Goal: Communication & Community: Ask a question

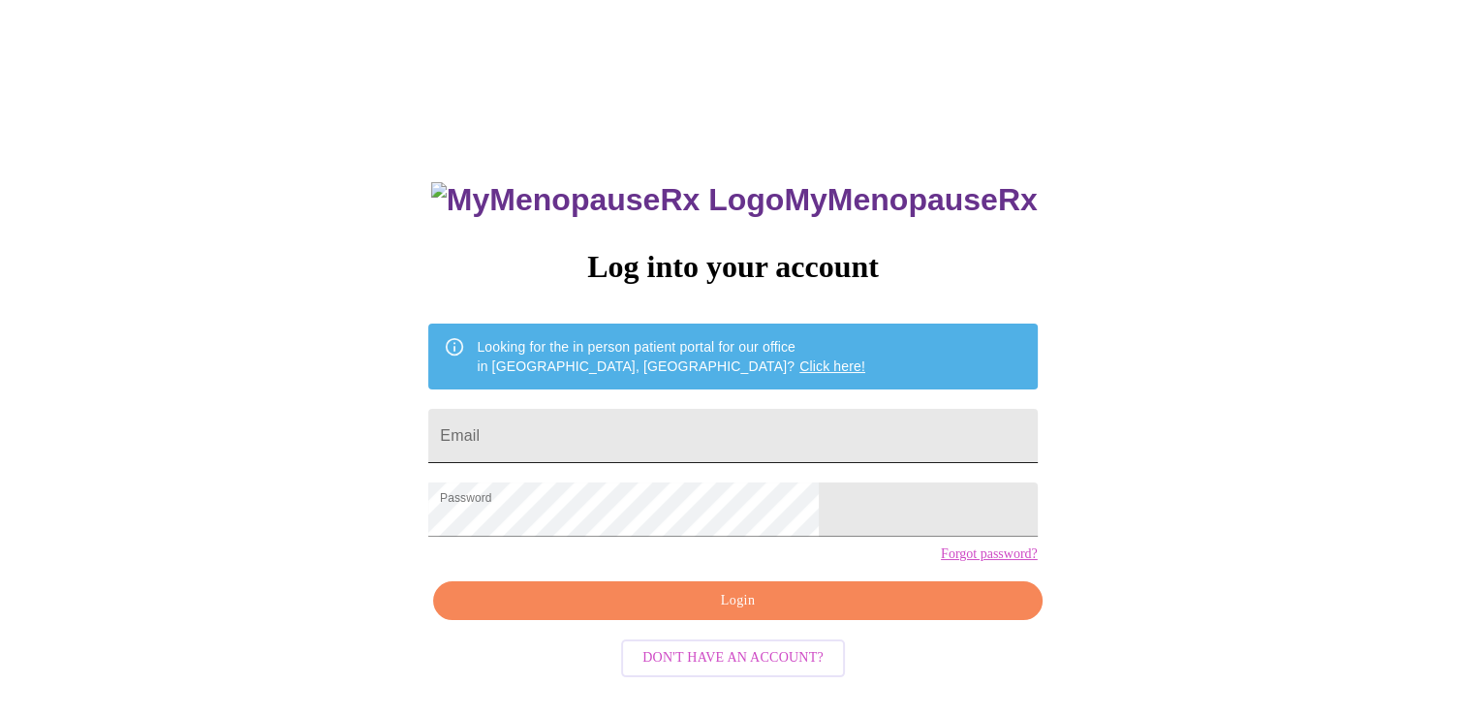
click at [647, 421] on input "Email" at bounding box center [732, 436] width 608 height 54
type input "nlehmbeck@gmail.com"
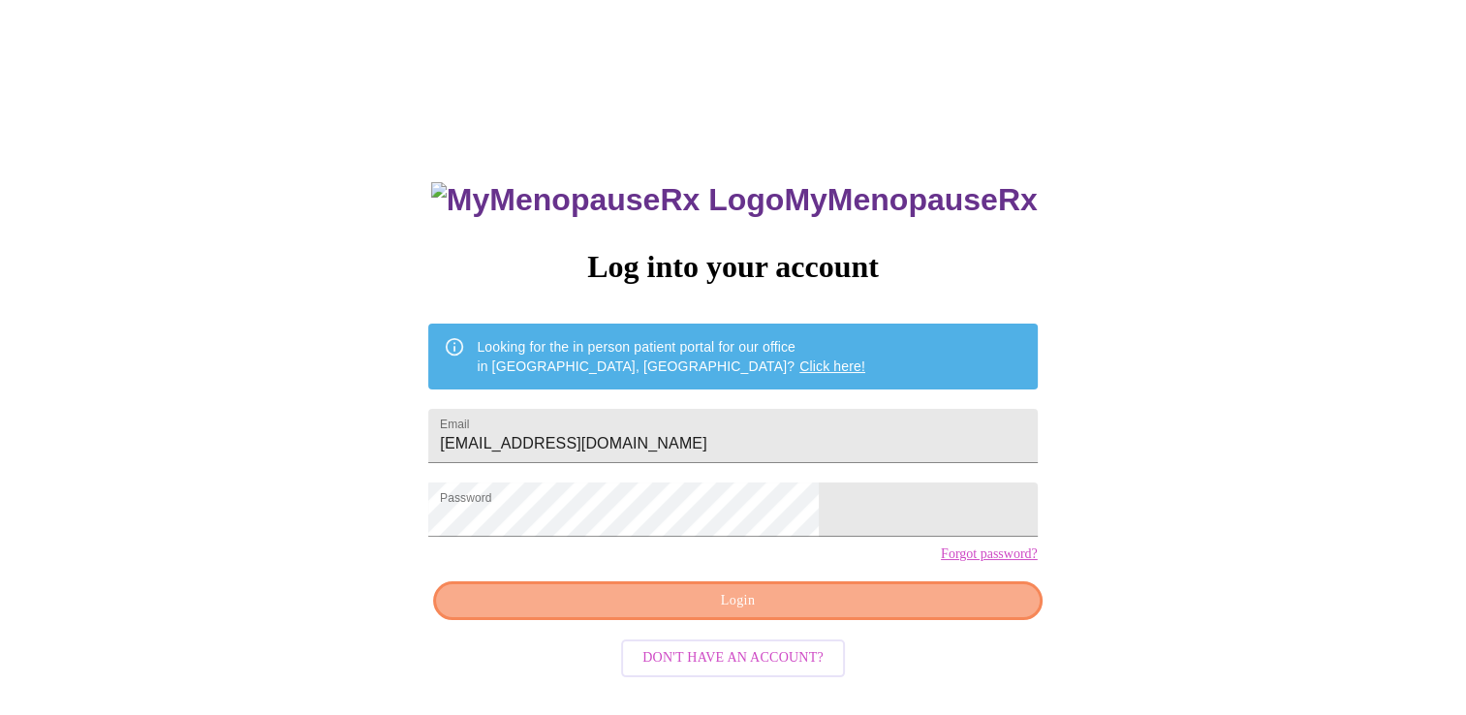
click at [858, 613] on span "Login" at bounding box center [737, 601] width 564 height 24
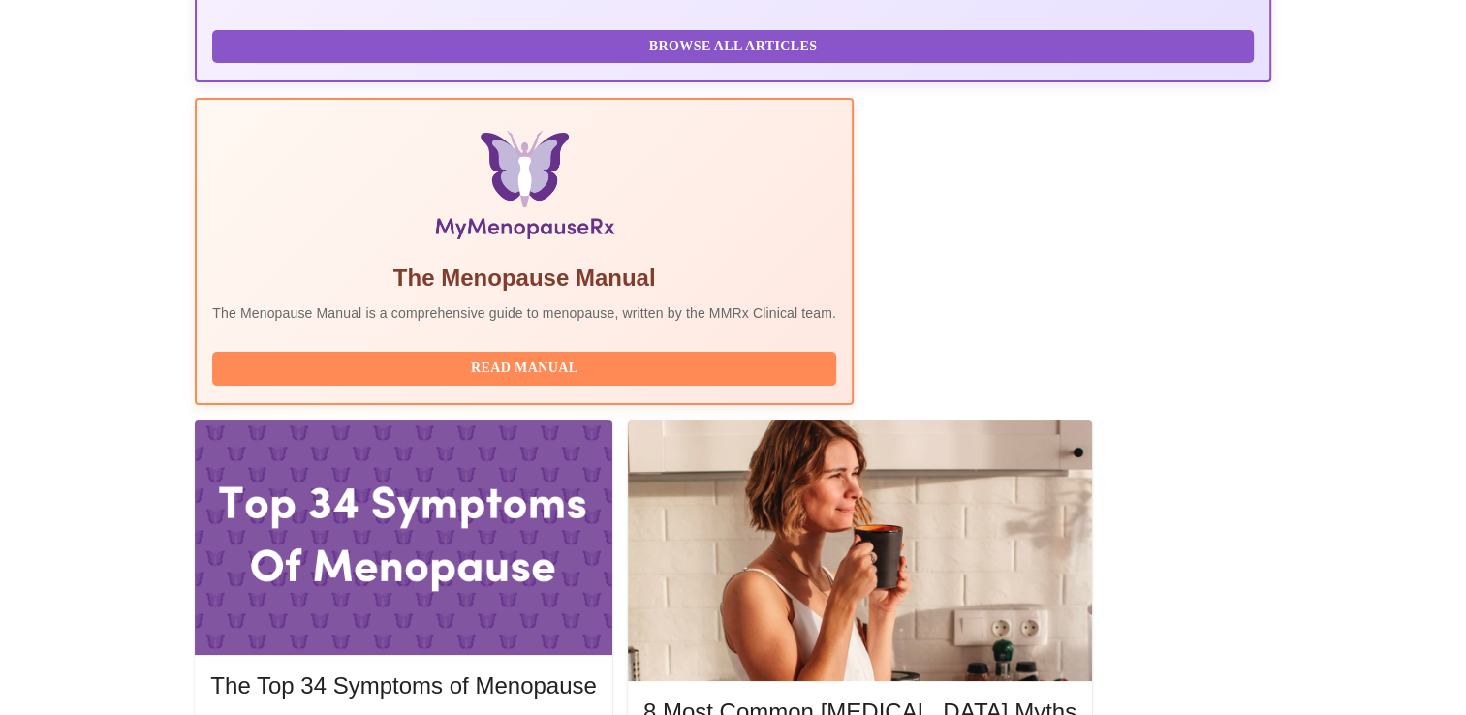
scroll to position [678, 0]
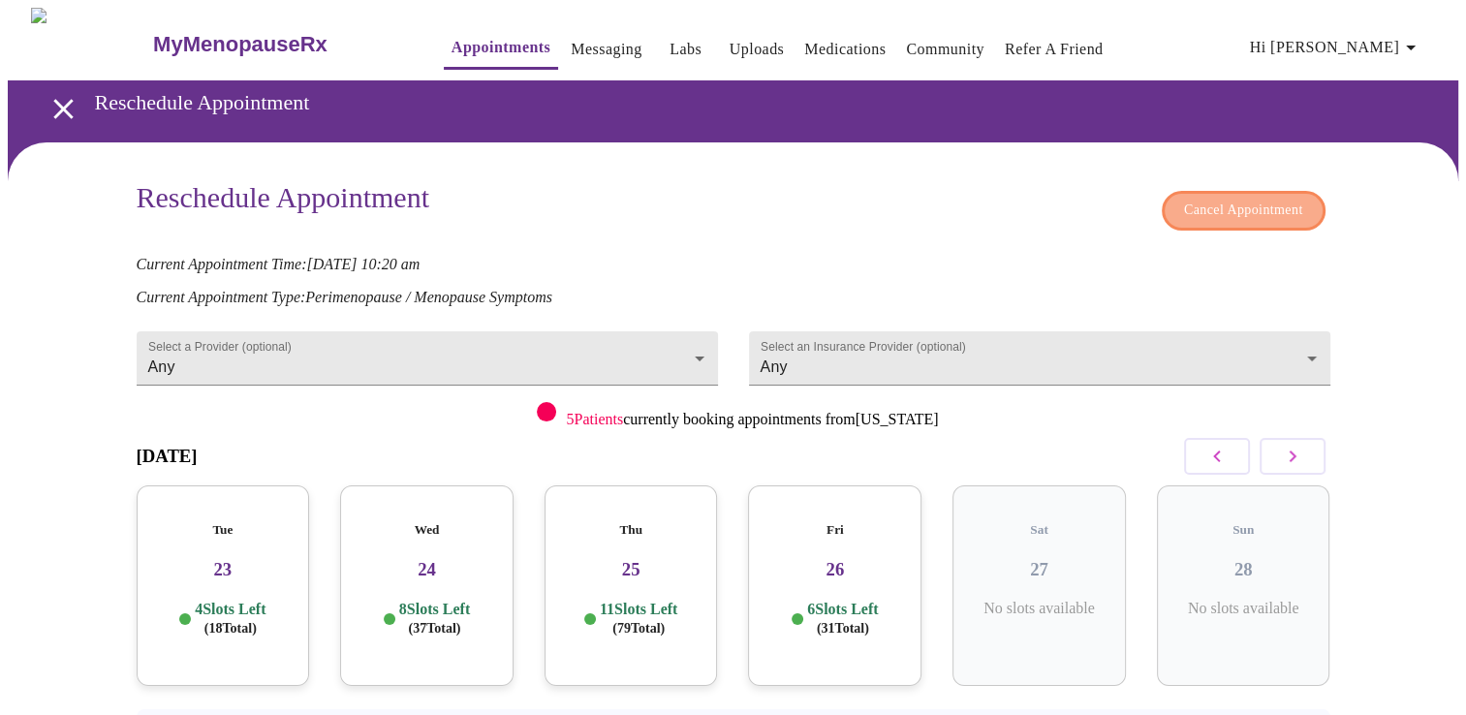
click at [1199, 207] on span "Cancel Appointment" at bounding box center [1243, 211] width 119 height 24
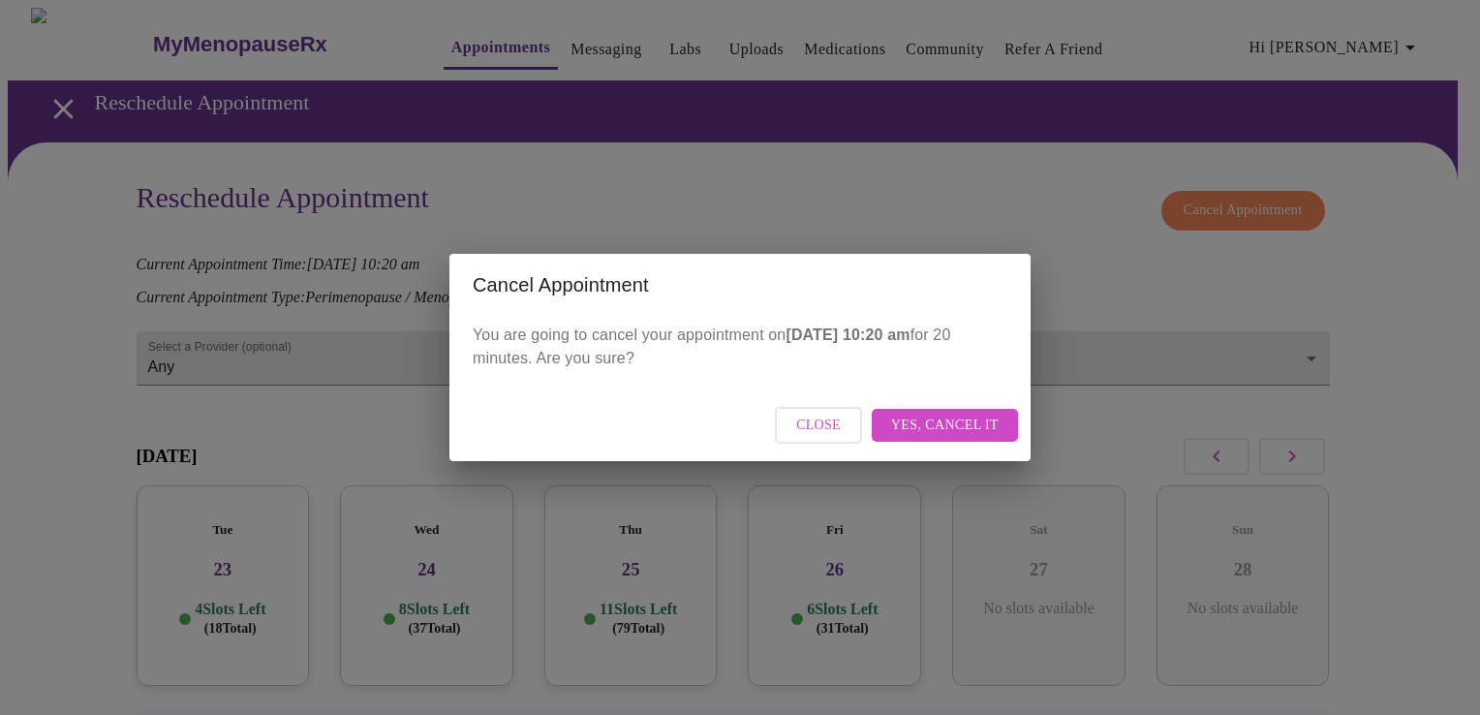
click at [942, 432] on span "Yes, cancel it" at bounding box center [945, 426] width 108 height 24
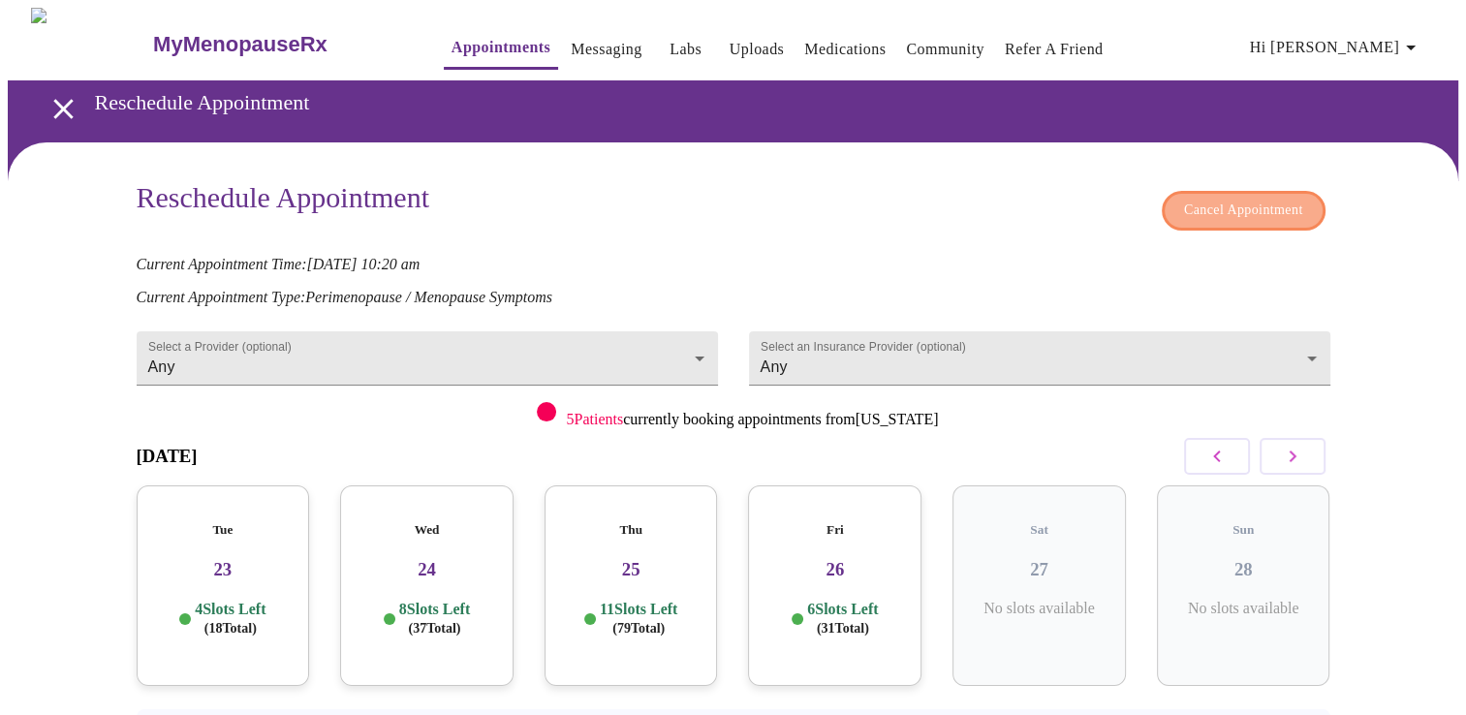
click at [1261, 199] on span "Cancel Appointment" at bounding box center [1243, 211] width 119 height 24
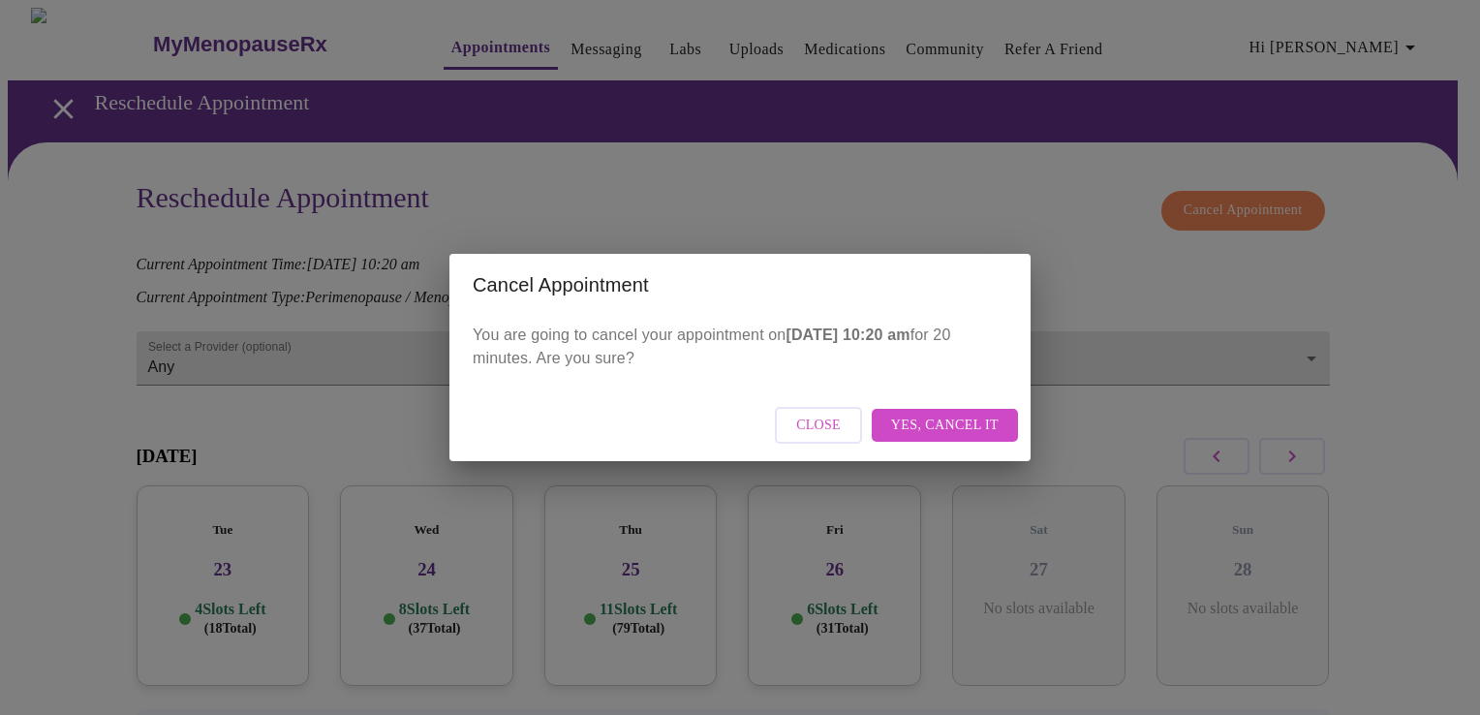
click at [934, 417] on span "Yes, cancel it" at bounding box center [945, 426] width 108 height 24
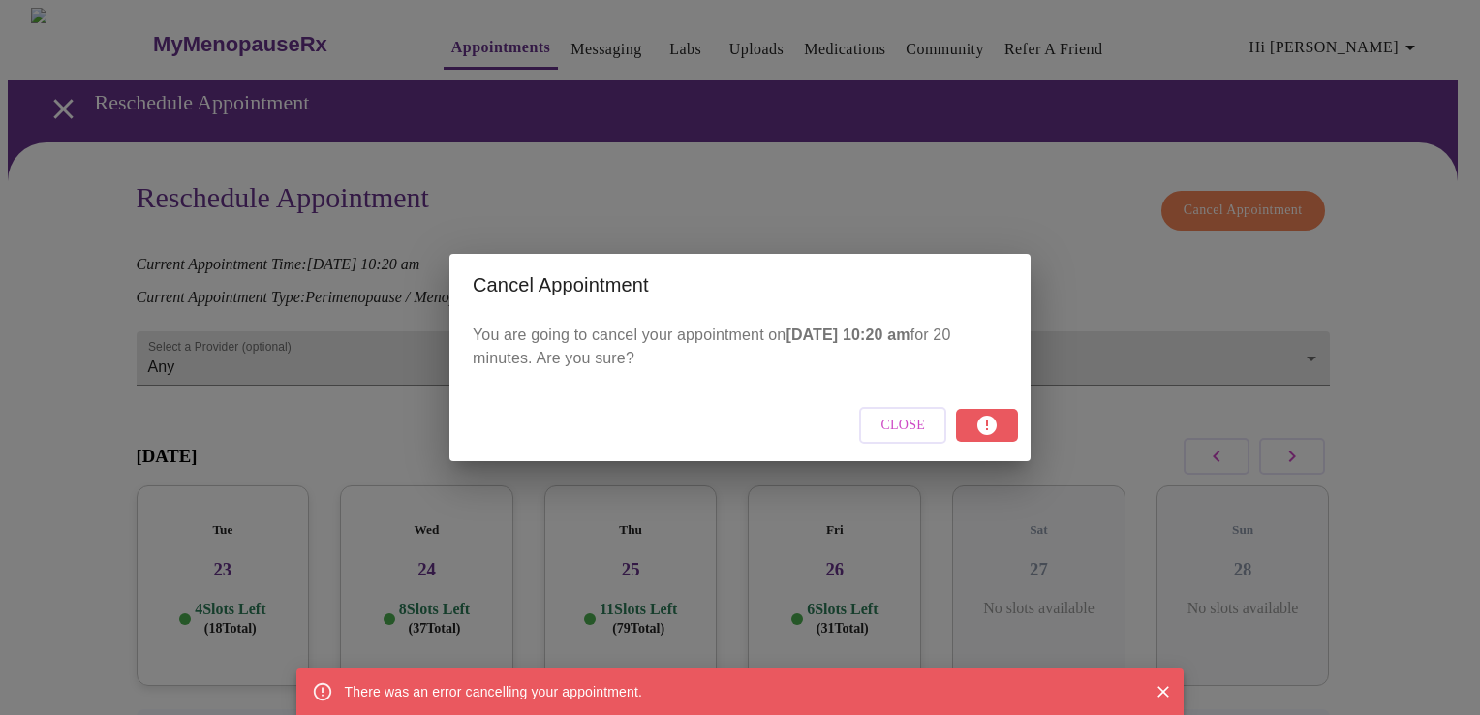
click at [1165, 692] on icon "Close" at bounding box center [1163, 691] width 19 height 19
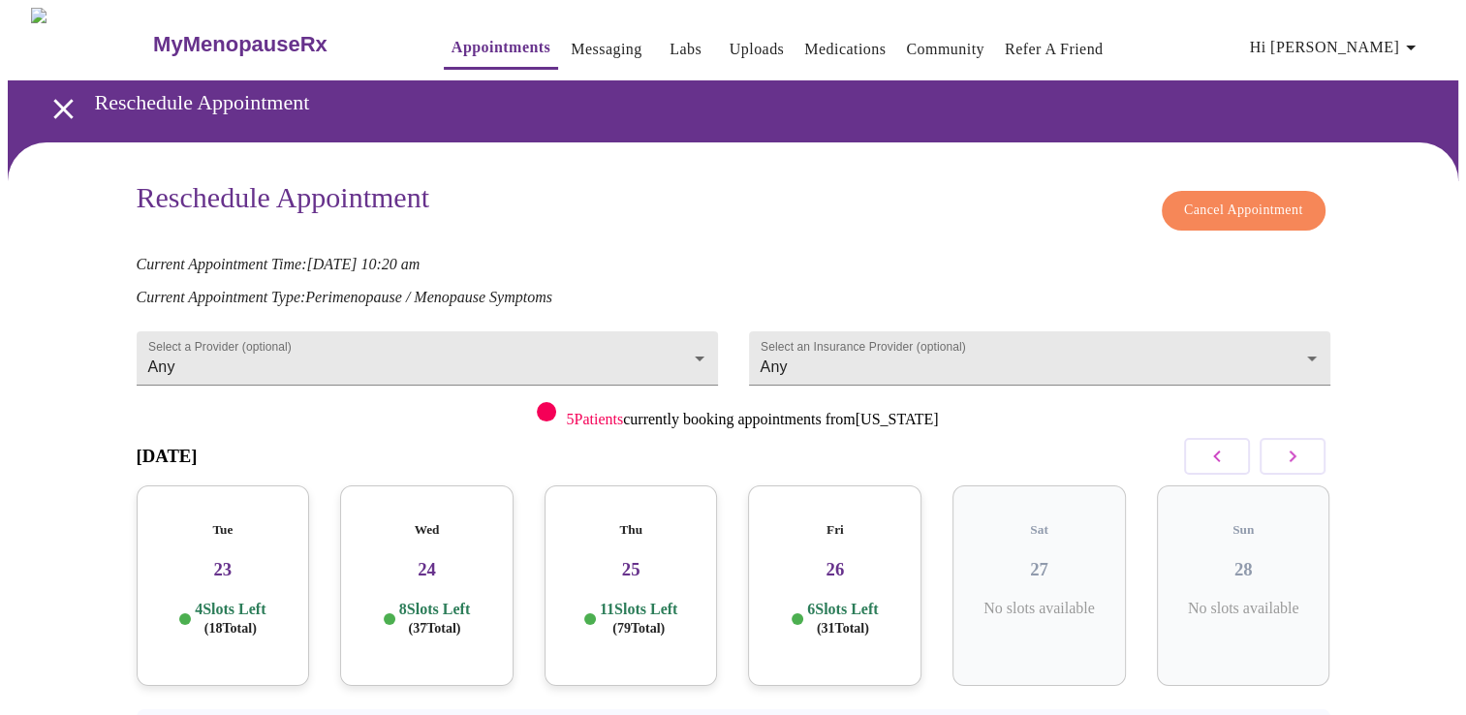
click at [58, 104] on icon "open drawer" at bounding box center [62, 108] width 19 height 19
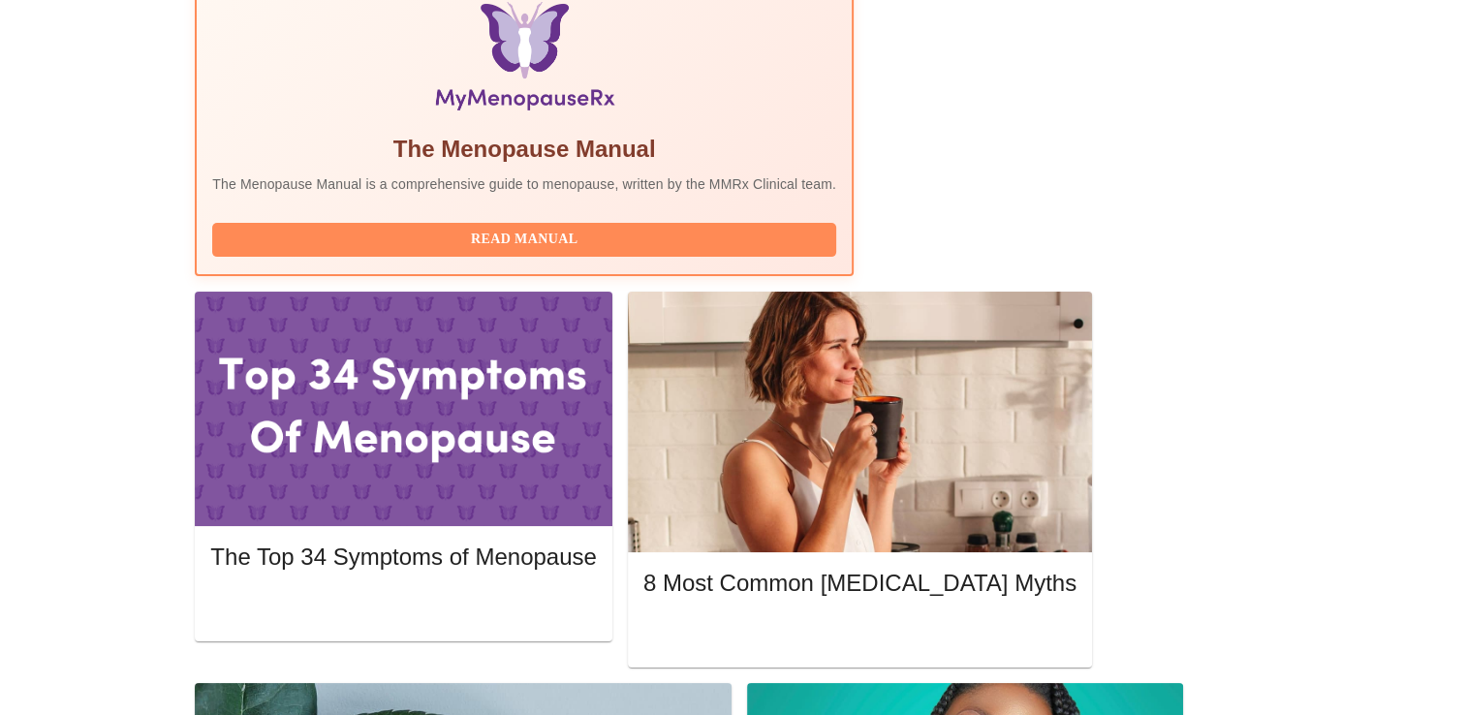
scroll to position [631, 0]
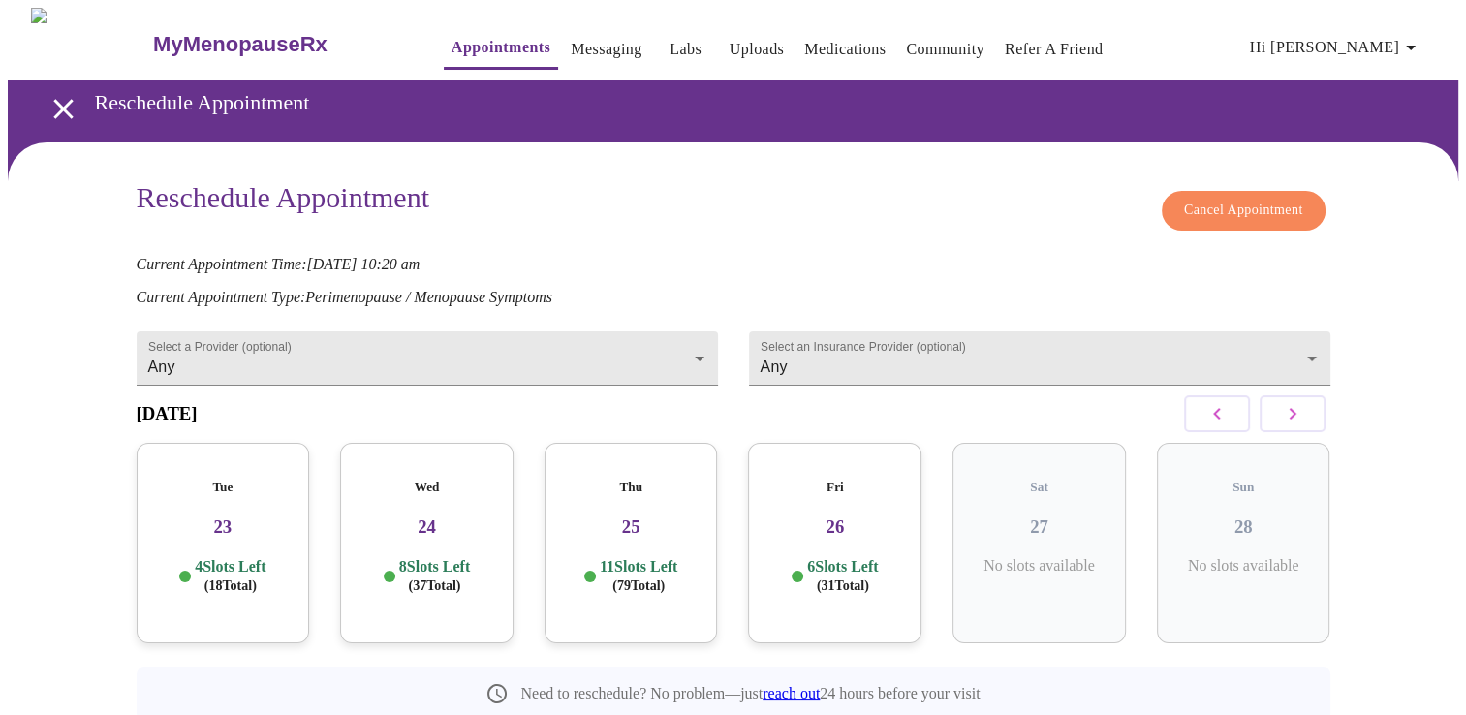
click at [1213, 209] on span "Cancel Appointment" at bounding box center [1243, 211] width 119 height 24
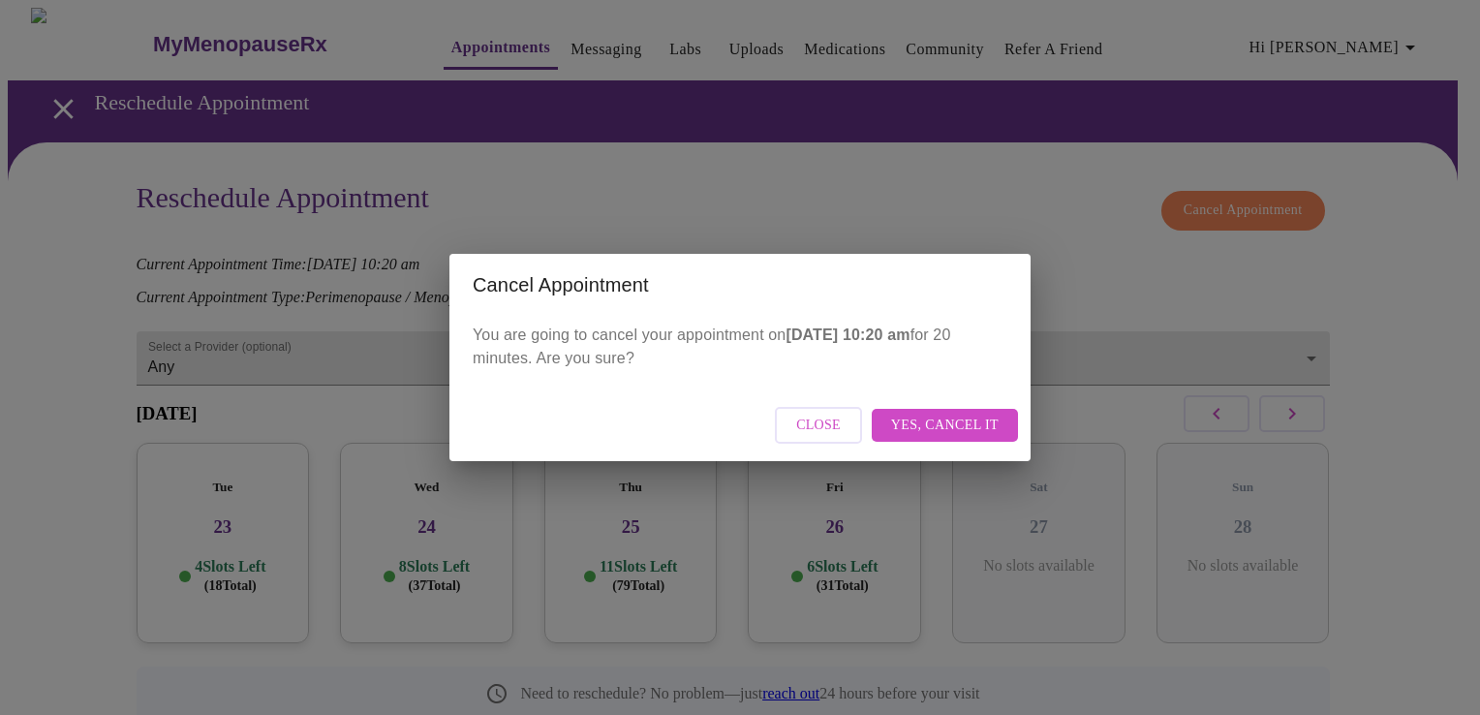
click at [932, 424] on span "Yes, cancel it" at bounding box center [945, 426] width 108 height 24
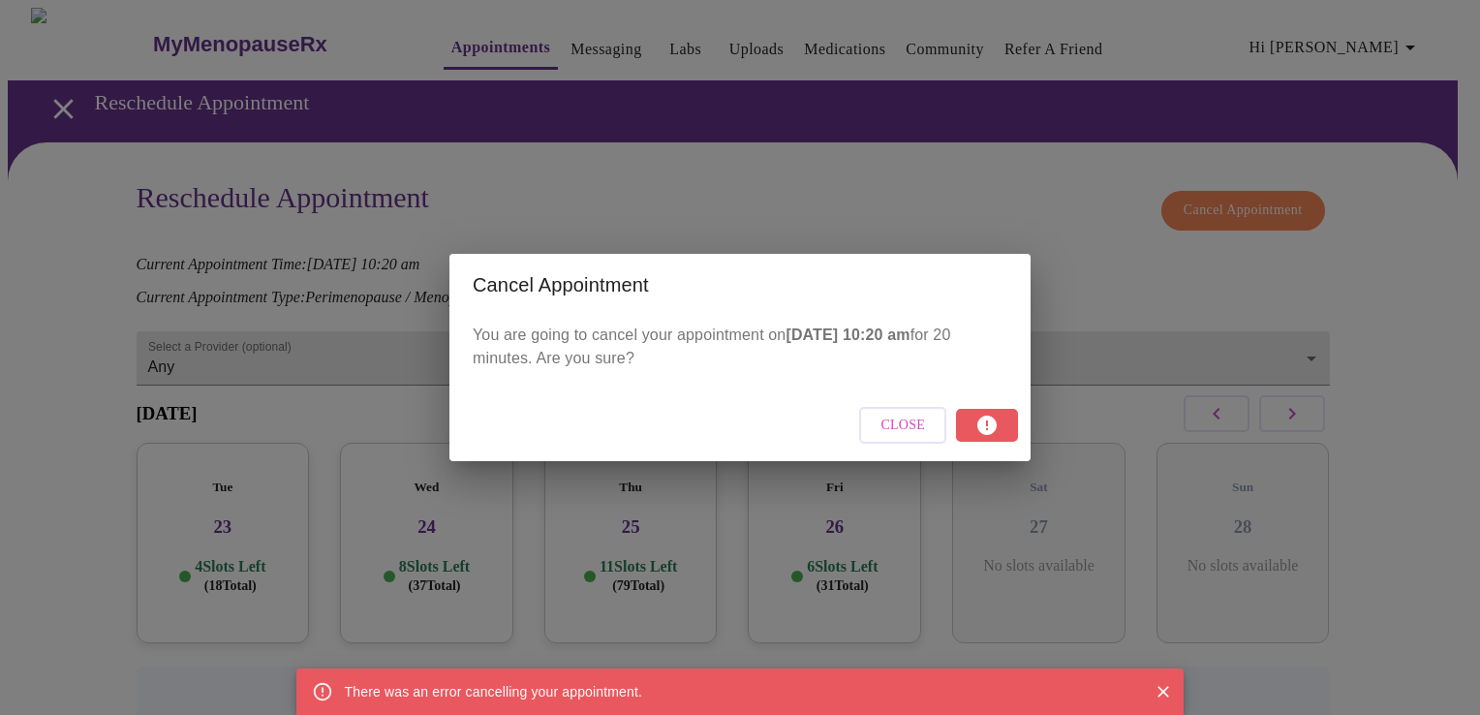
click at [1164, 695] on icon "Close" at bounding box center [1163, 691] width 19 height 19
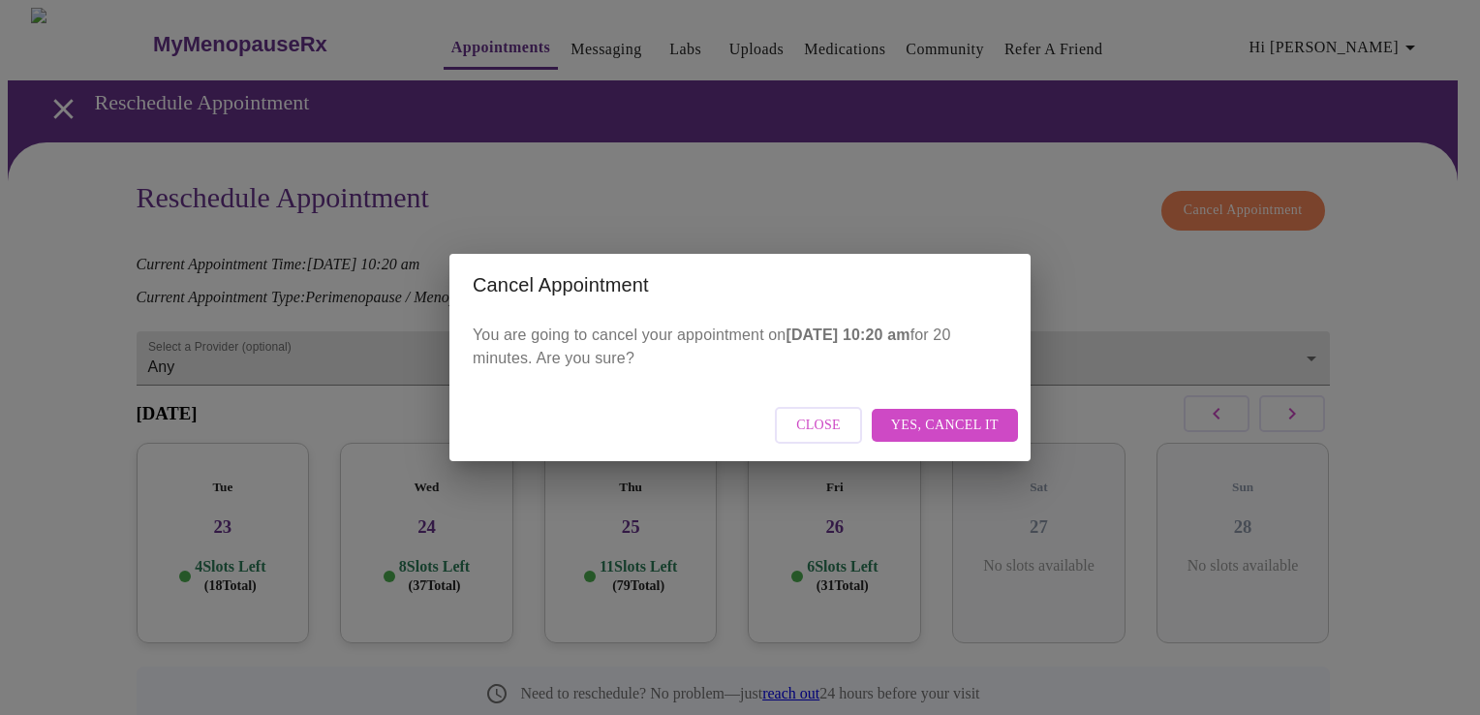
click at [794, 429] on button "Close" at bounding box center [818, 426] width 87 height 38
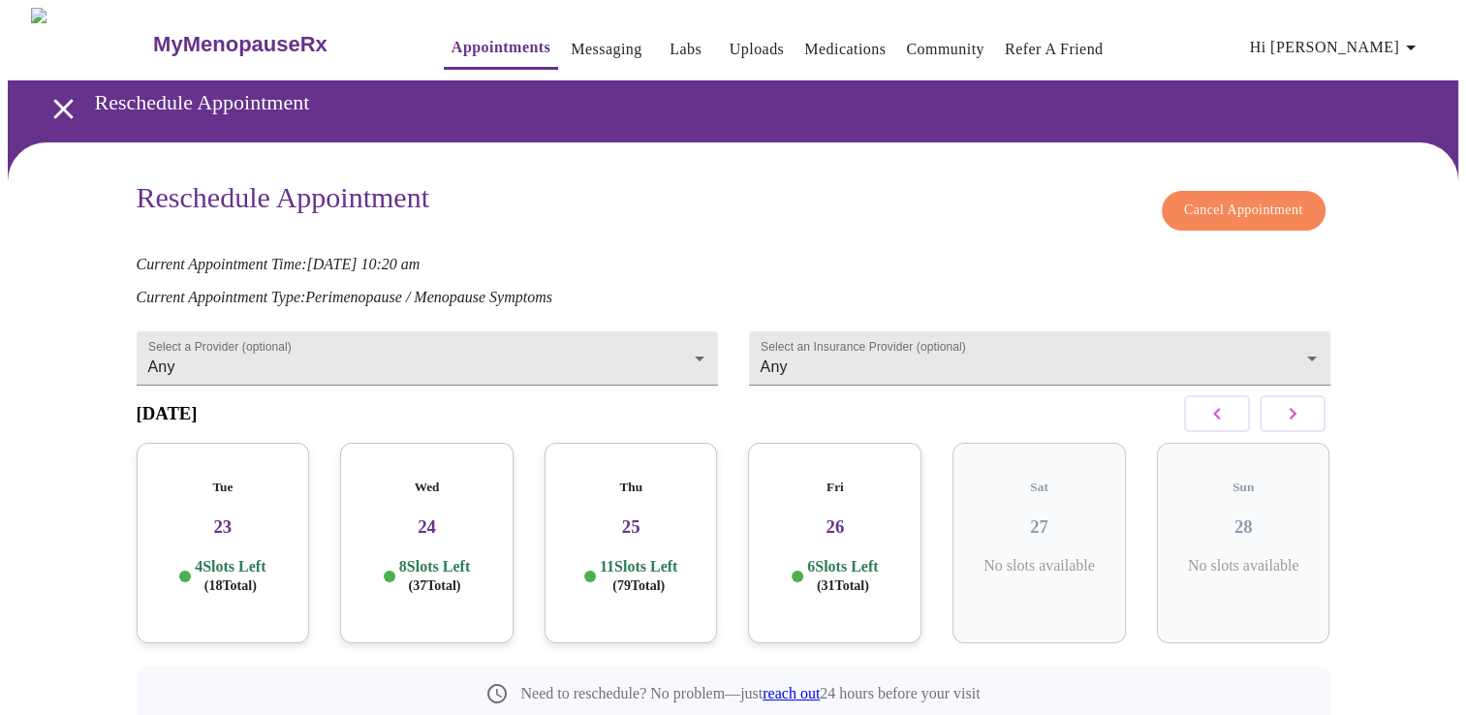
scroll to position [66, 0]
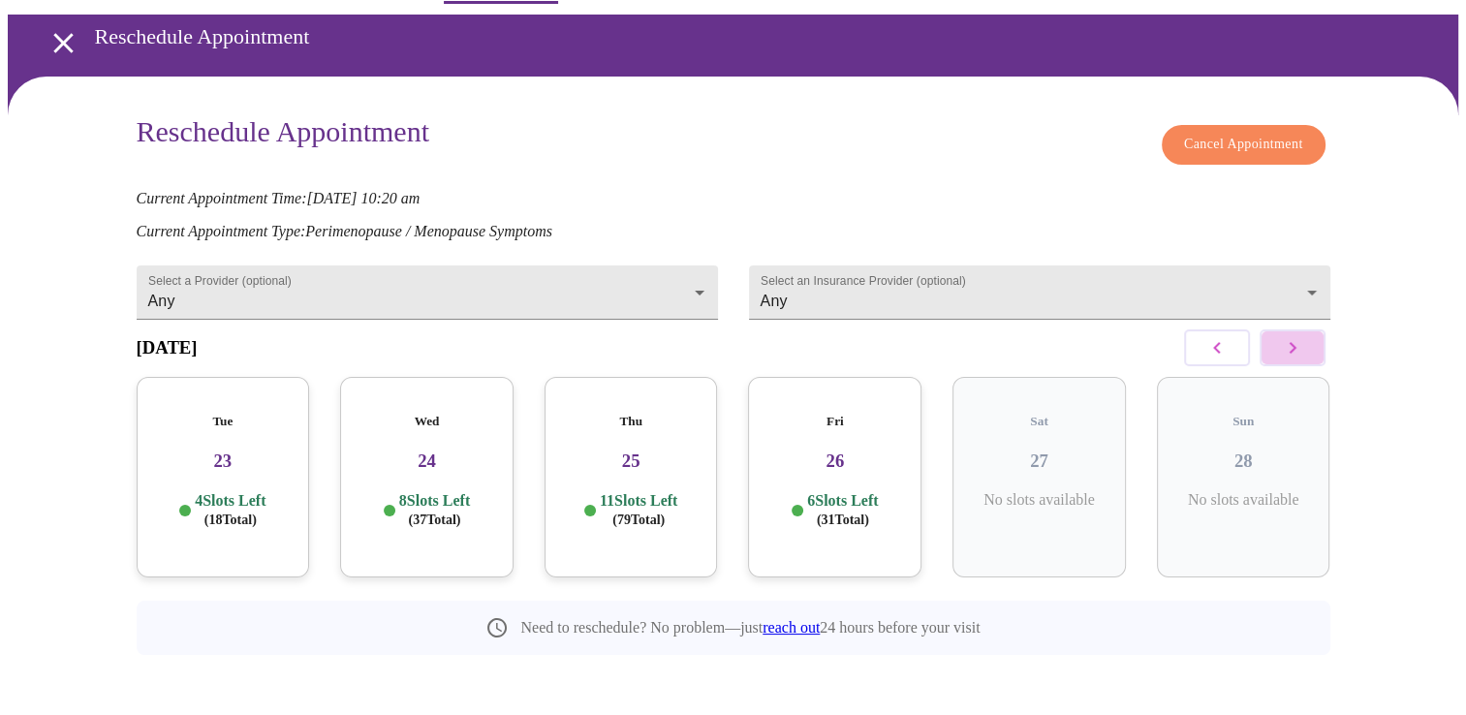
click at [1313, 358] on button "button" at bounding box center [1292, 347] width 66 height 37
click at [1304, 359] on button "button" at bounding box center [1292, 347] width 66 height 37
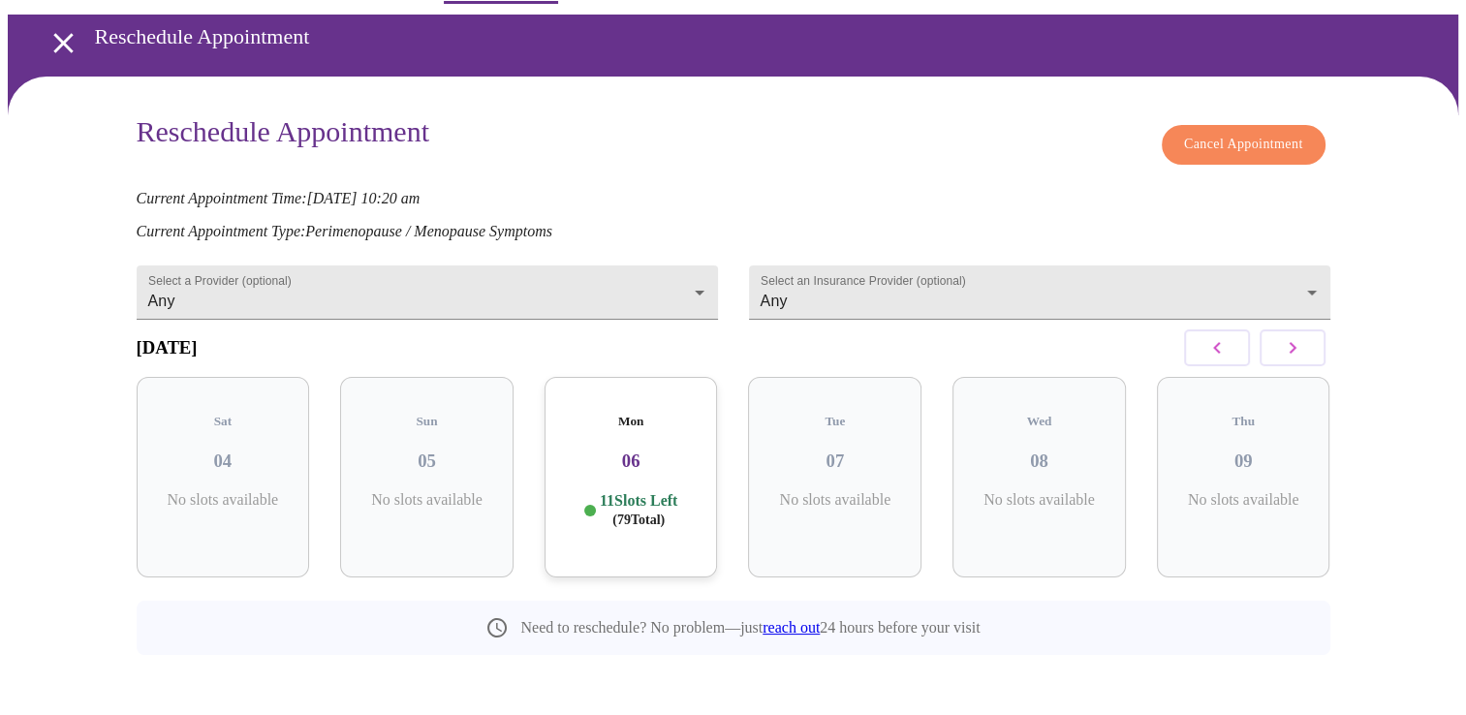
click at [1304, 359] on button "button" at bounding box center [1292, 347] width 66 height 37
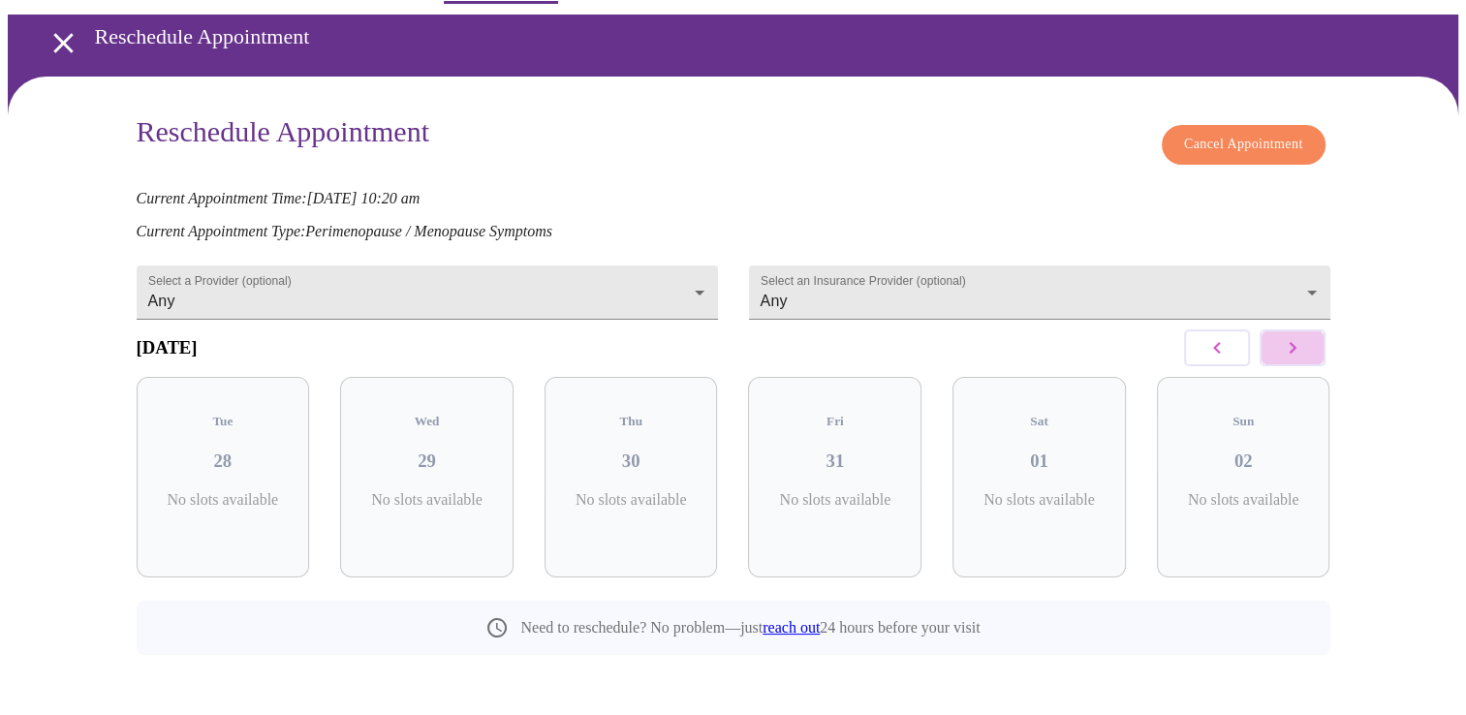
click at [1304, 359] on button "button" at bounding box center [1292, 347] width 66 height 37
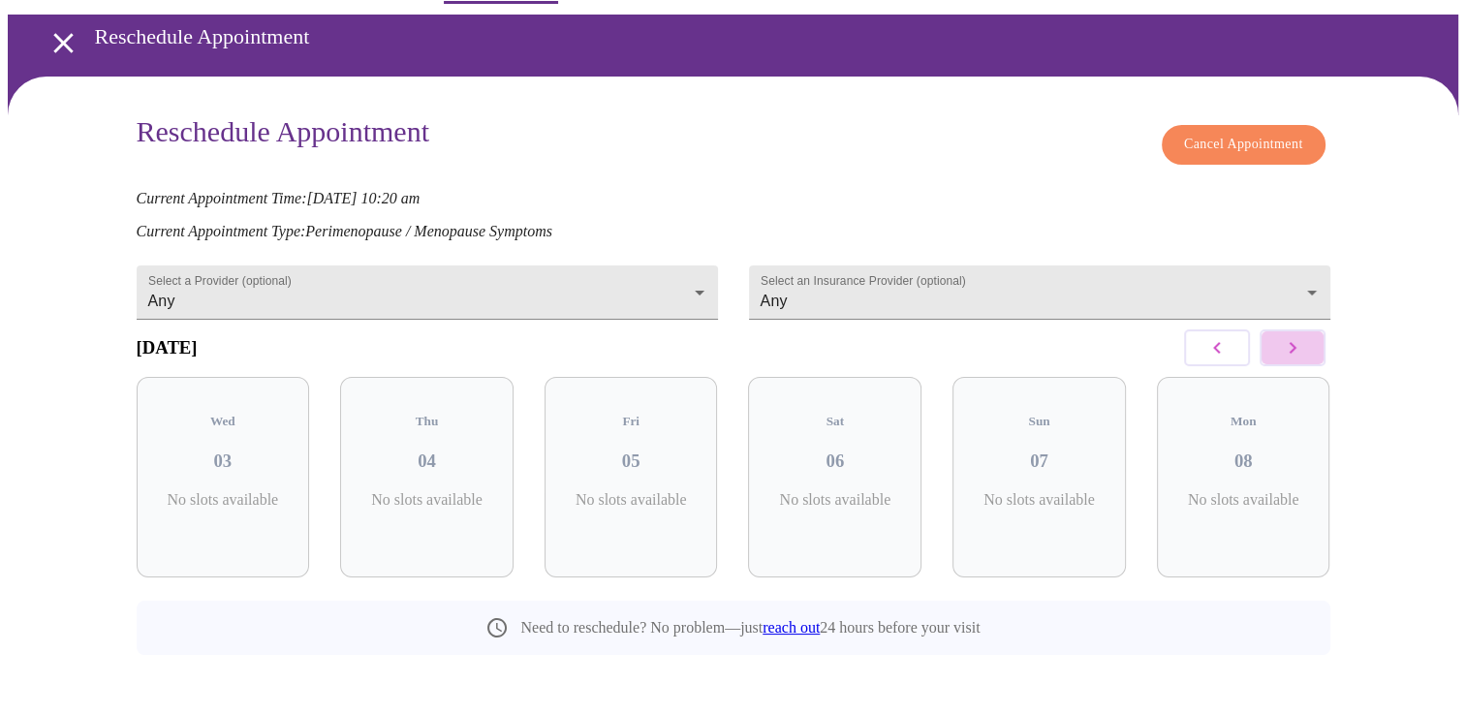
click at [1304, 359] on button "button" at bounding box center [1292, 347] width 66 height 37
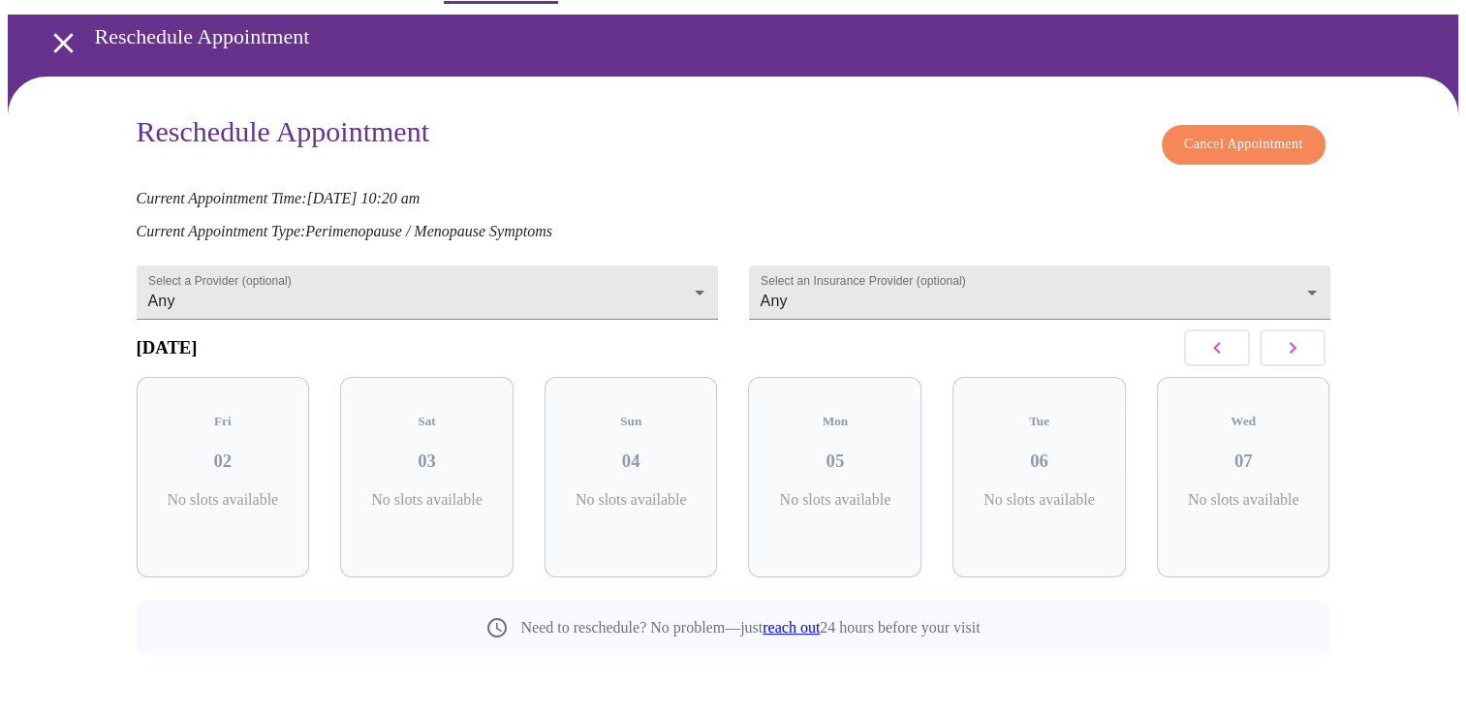
click at [1304, 359] on button "button" at bounding box center [1292, 347] width 66 height 37
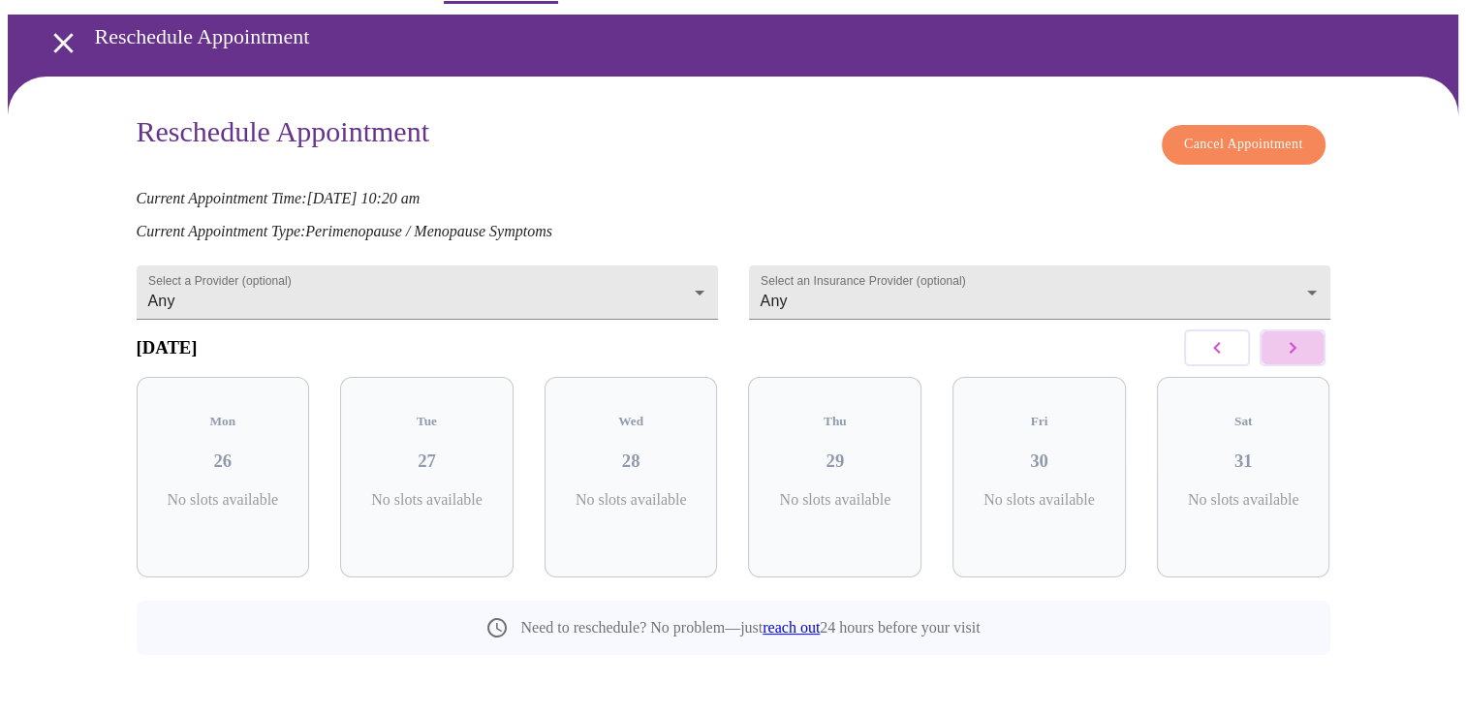
click at [1304, 359] on button "button" at bounding box center [1292, 347] width 66 height 37
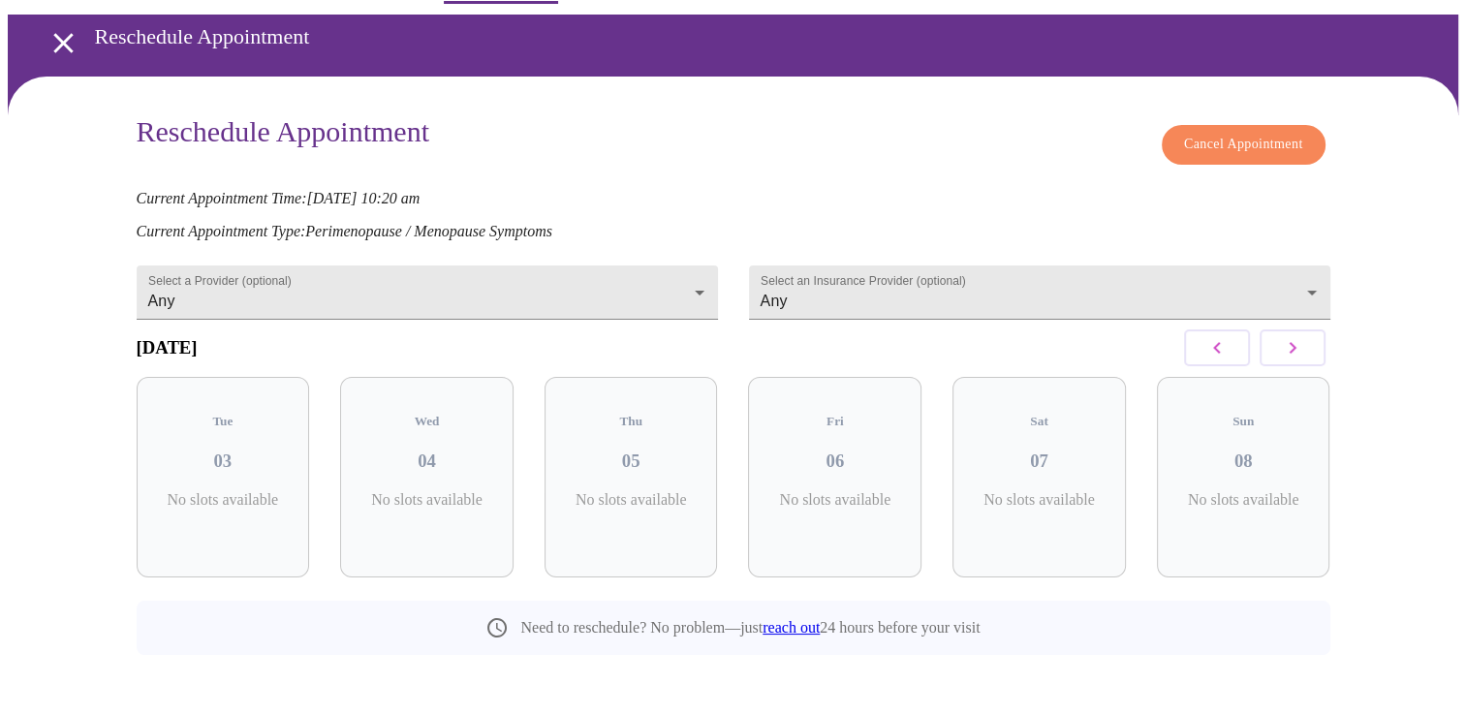
click at [1304, 359] on button "button" at bounding box center [1292, 347] width 66 height 37
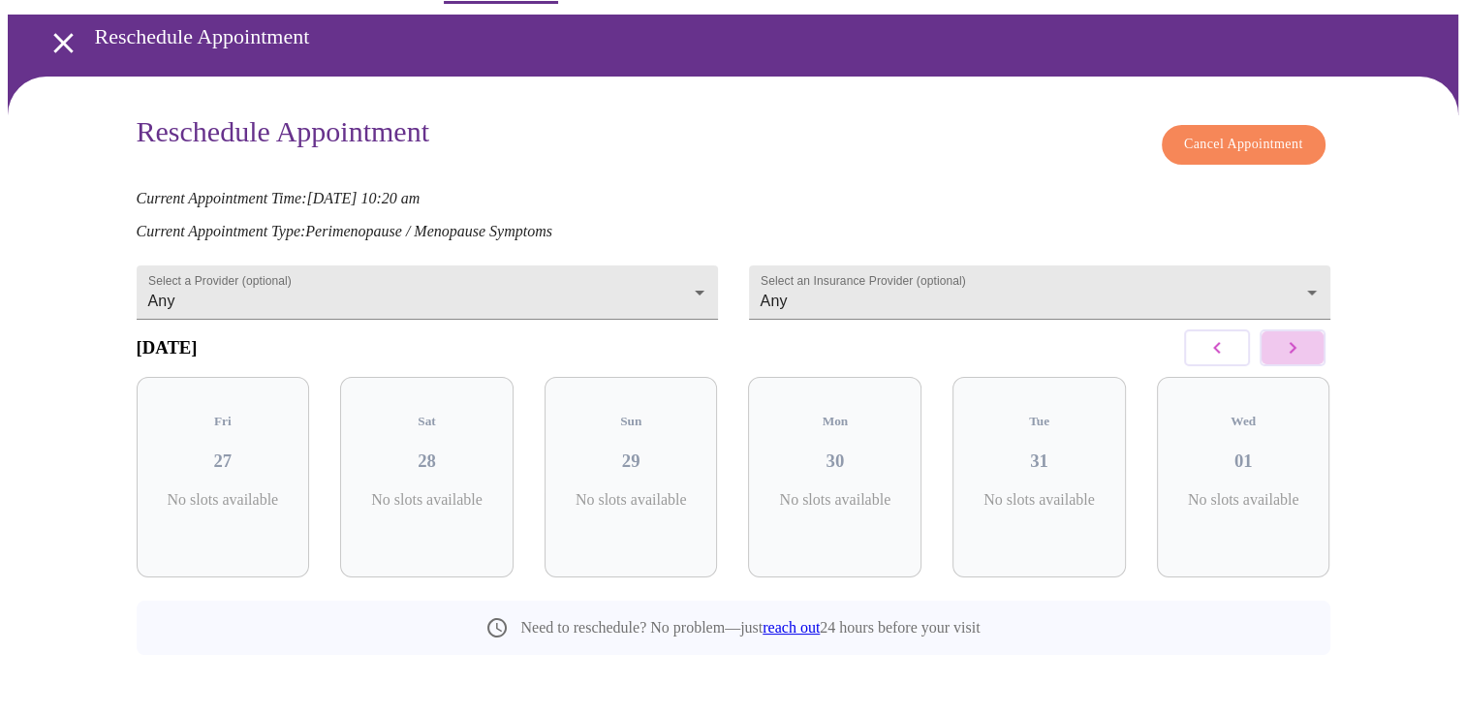
click at [1304, 359] on button "button" at bounding box center [1292, 347] width 66 height 37
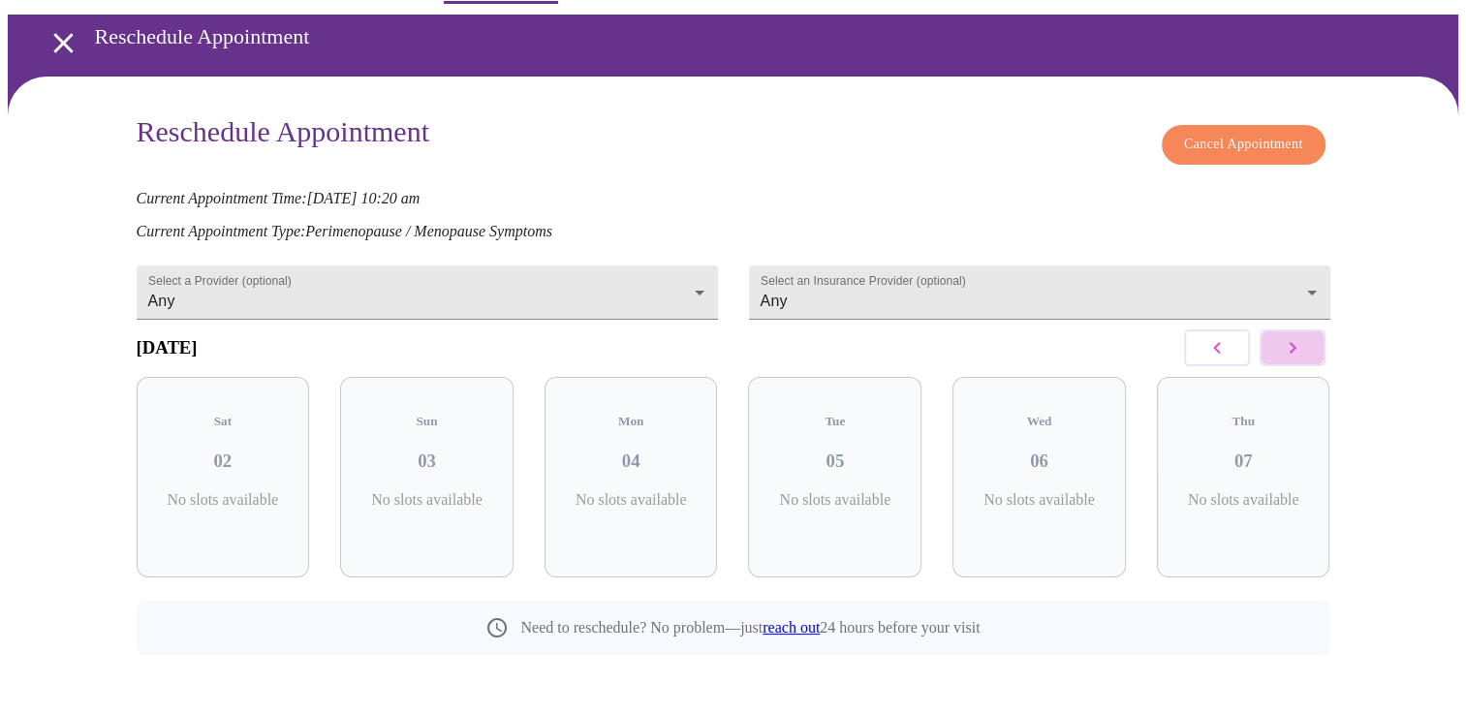
click at [1304, 359] on button "button" at bounding box center [1292, 347] width 66 height 37
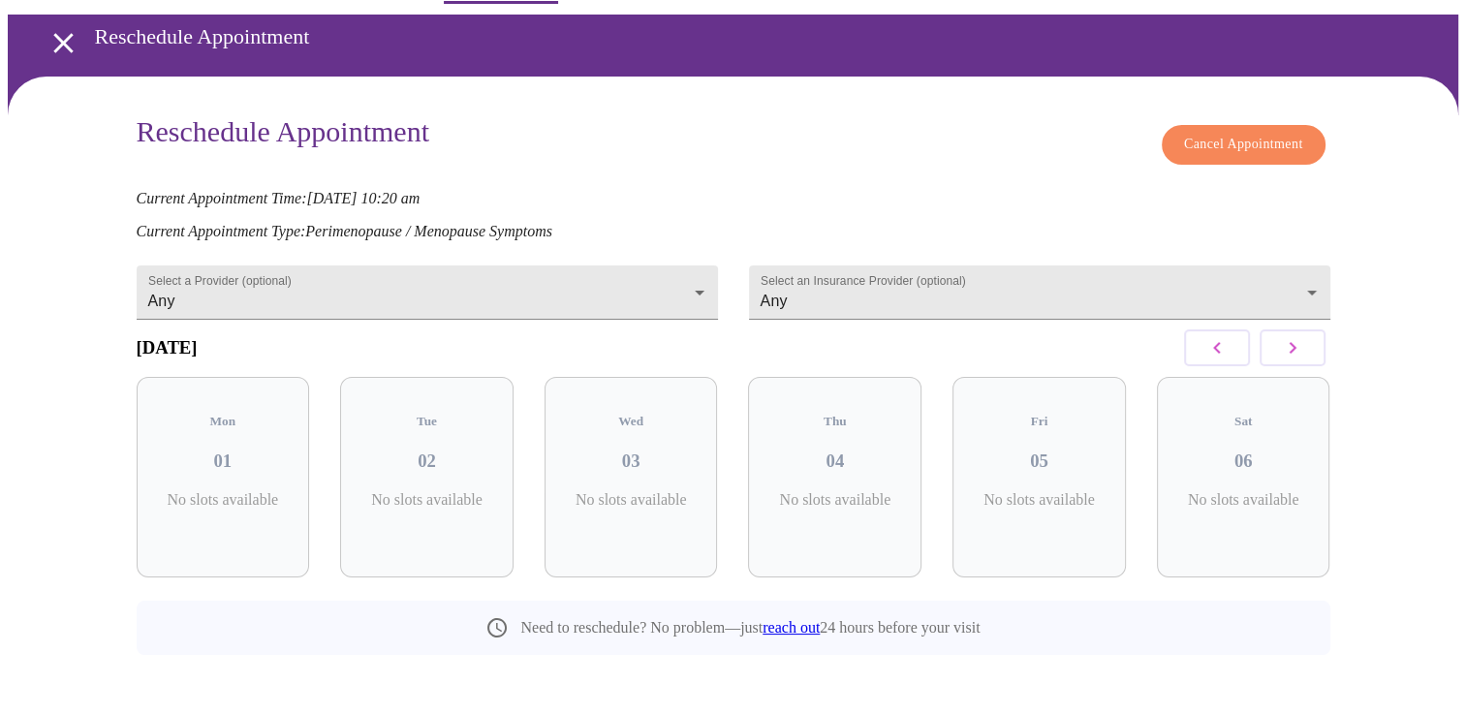
click at [1304, 359] on button "button" at bounding box center [1292, 347] width 66 height 37
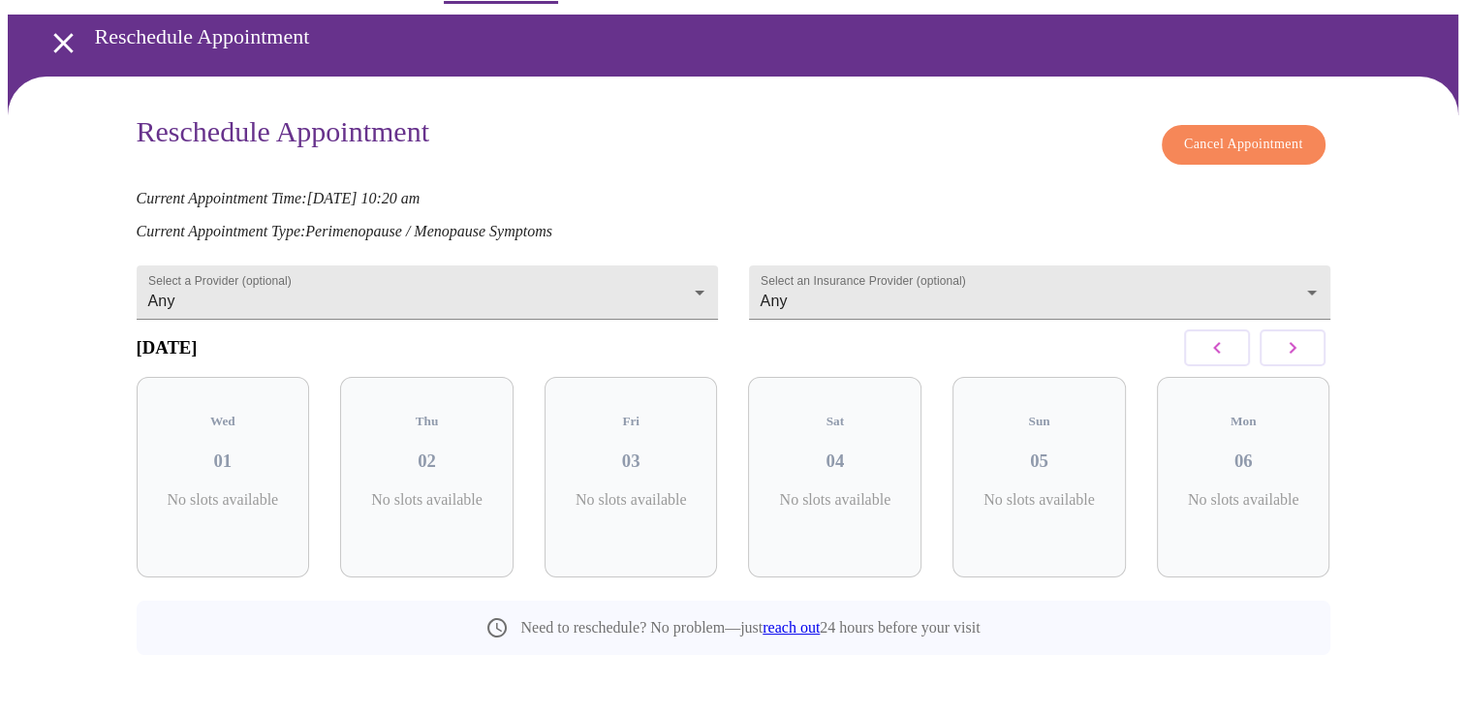
click at [1304, 359] on button "button" at bounding box center [1292, 347] width 66 height 37
click at [1205, 349] on icon "button" at bounding box center [1216, 347] width 23 height 23
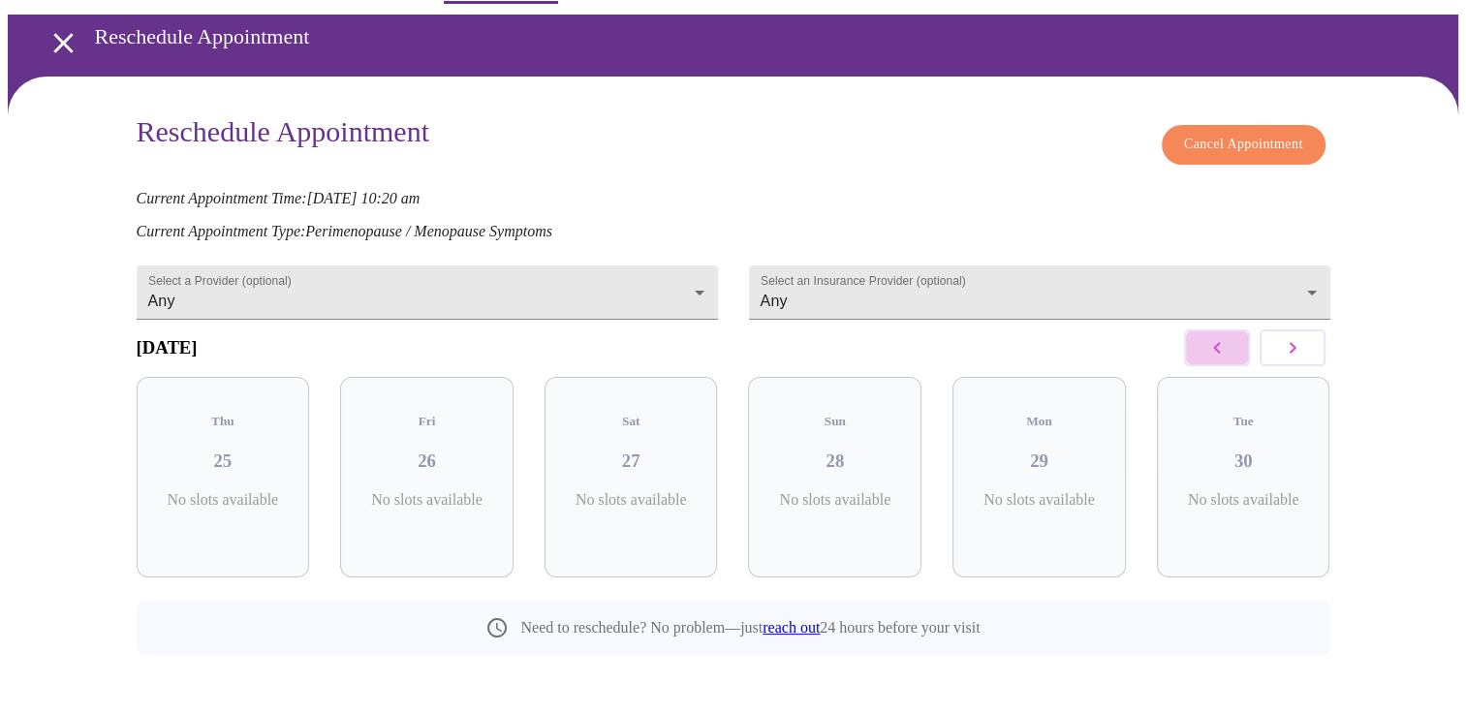
click at [1205, 349] on icon "button" at bounding box center [1216, 347] width 23 height 23
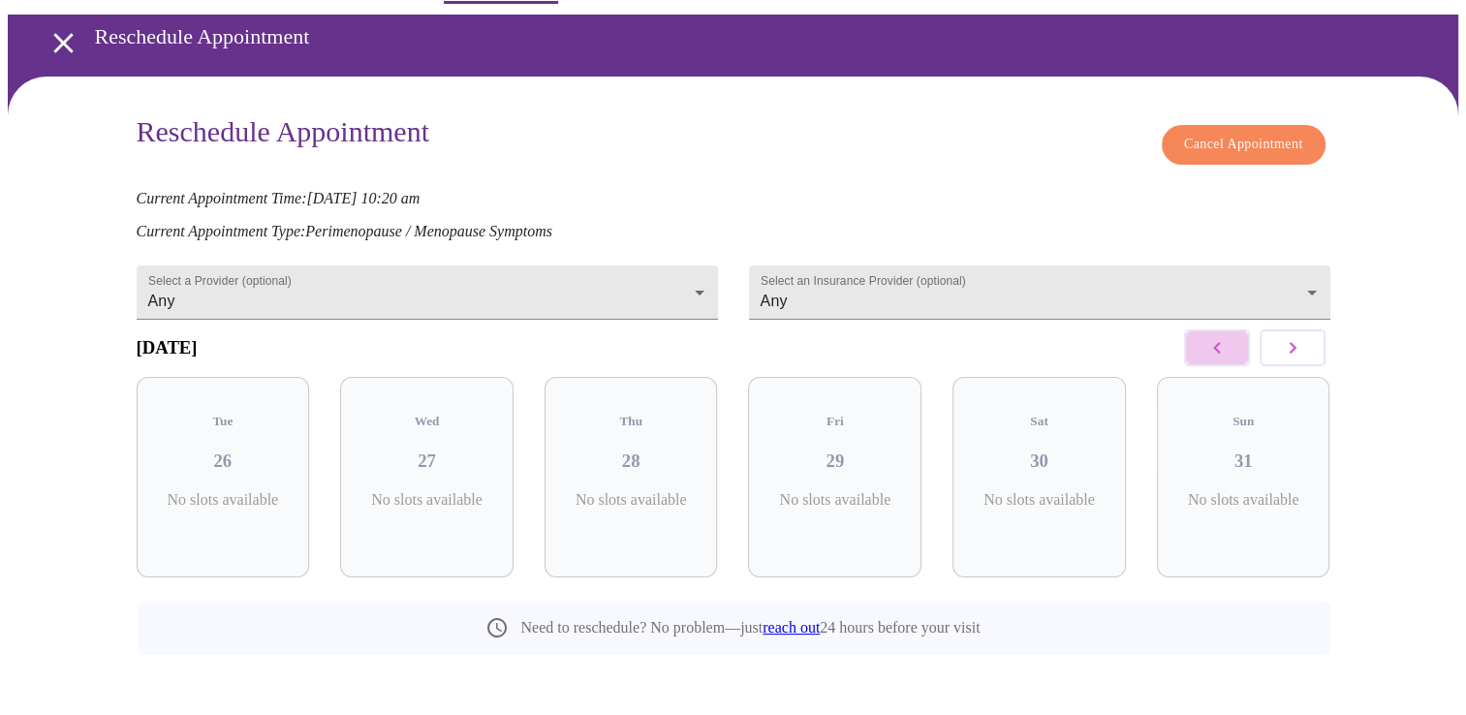
click at [1205, 349] on icon "button" at bounding box center [1216, 347] width 23 height 23
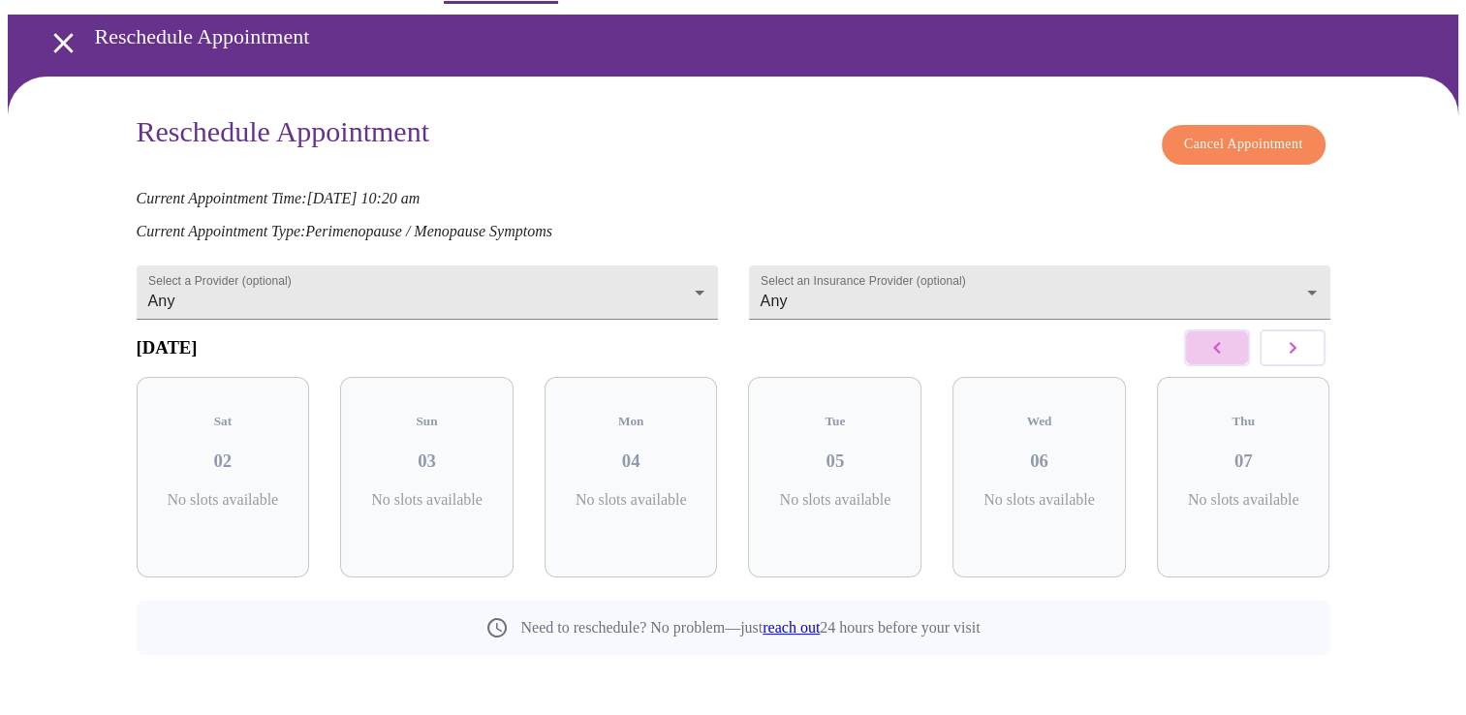
click at [1205, 349] on icon "button" at bounding box center [1216, 347] width 23 height 23
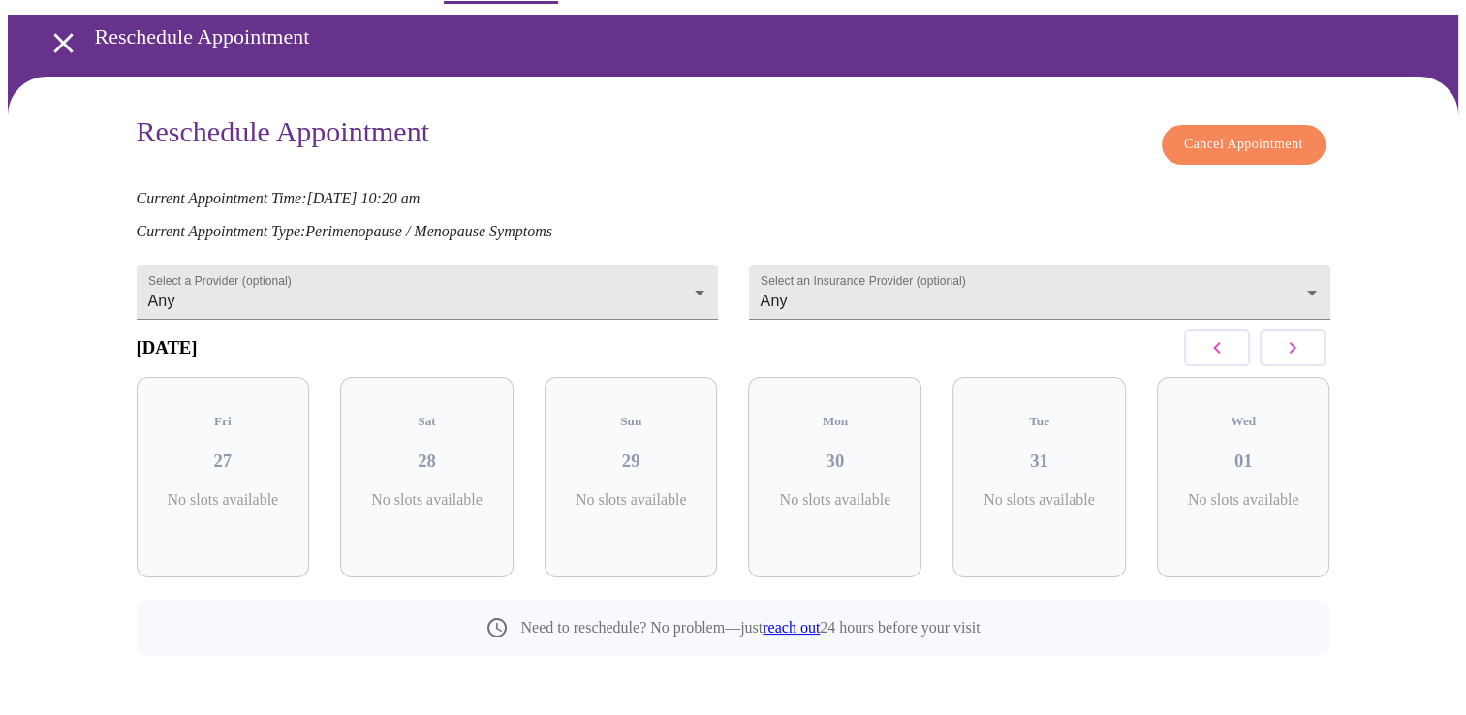
click at [1205, 349] on icon "button" at bounding box center [1216, 347] width 23 height 23
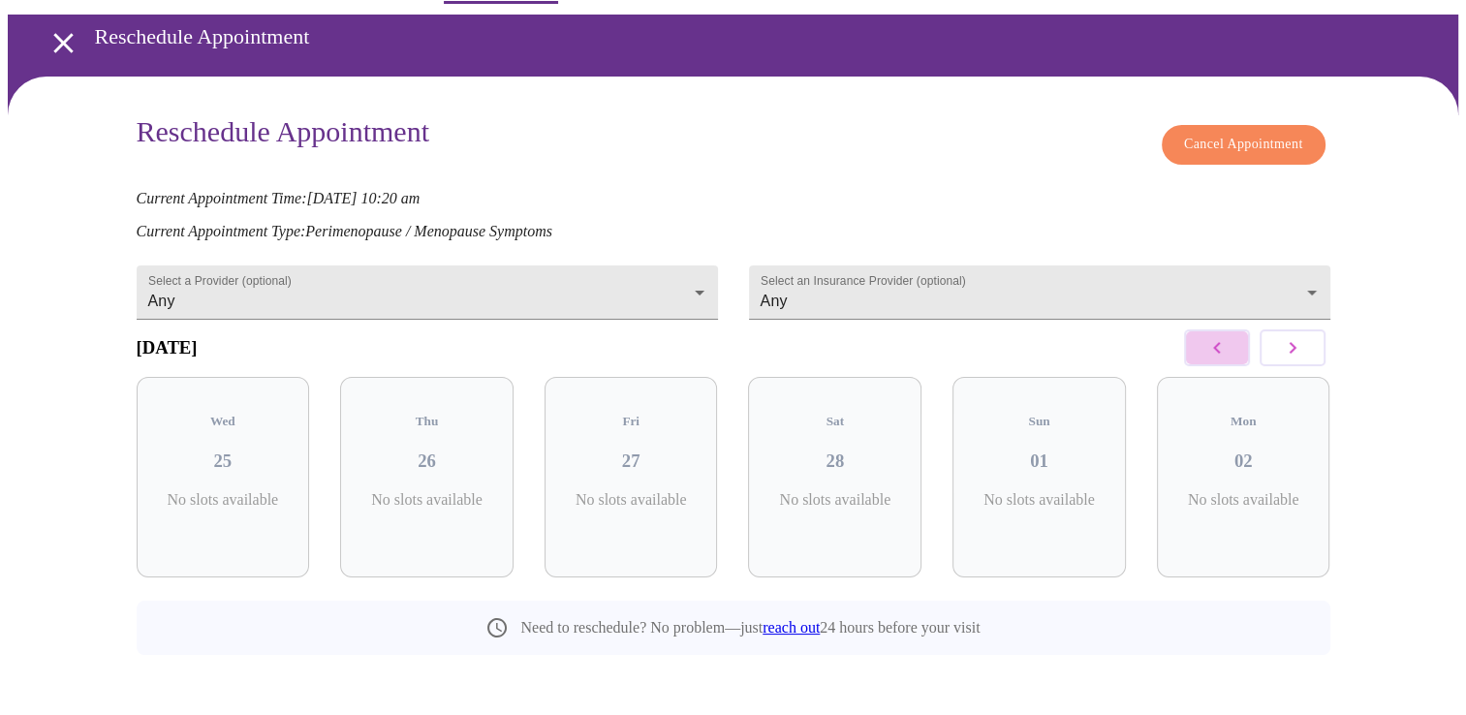
click at [1205, 349] on icon "button" at bounding box center [1216, 347] width 23 height 23
click at [1276, 343] on button "button" at bounding box center [1292, 347] width 66 height 37
click at [1302, 359] on icon "button" at bounding box center [1292, 347] width 23 height 23
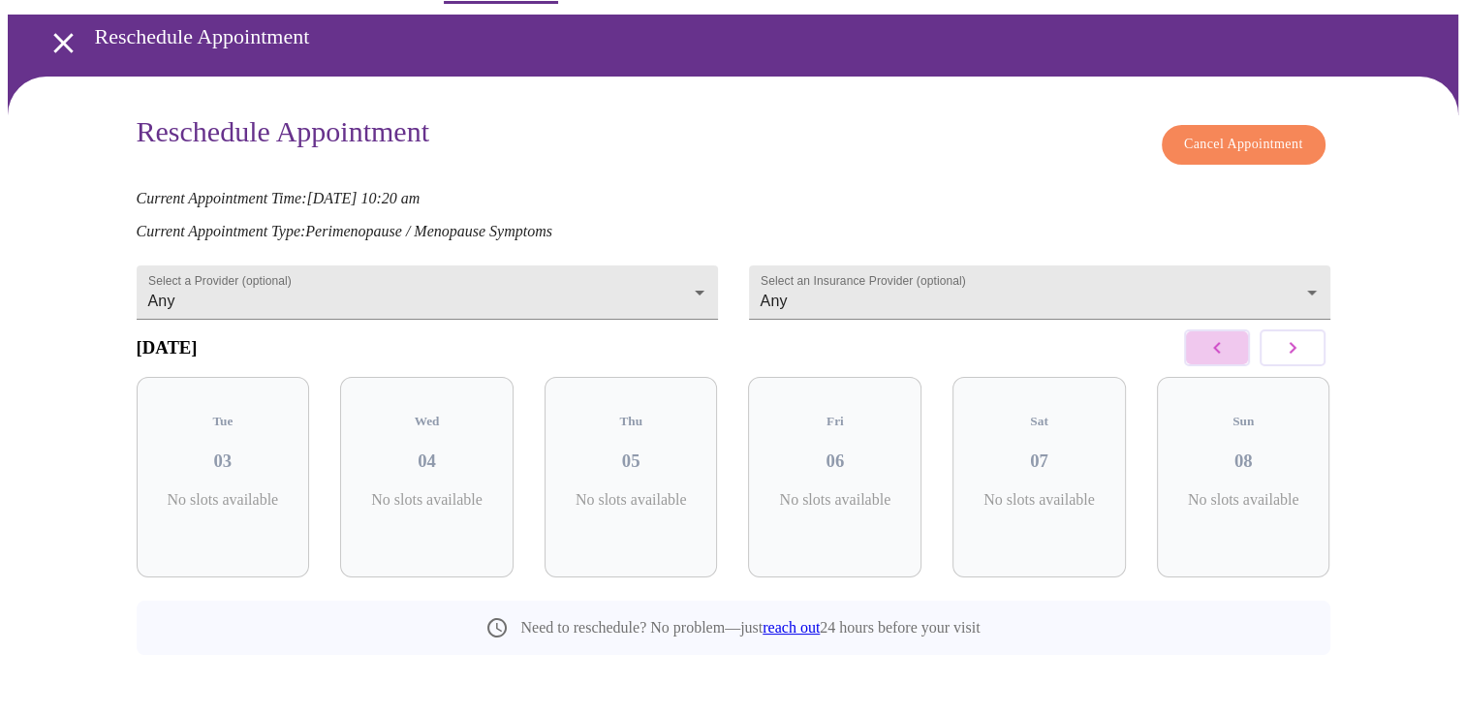
click at [1216, 354] on icon "button" at bounding box center [1216, 348] width 7 height 12
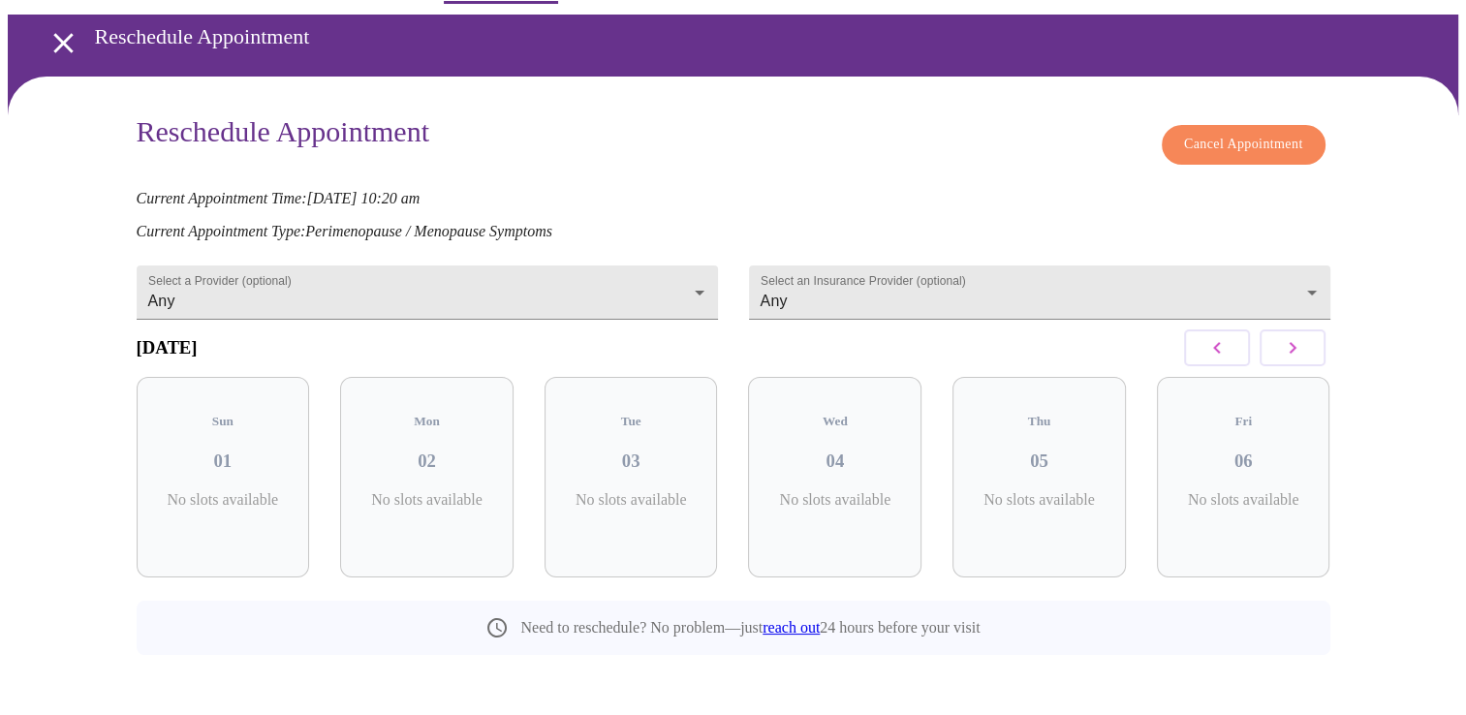
click at [1216, 354] on icon "button" at bounding box center [1216, 348] width 7 height 12
click at [1324, 351] on button "button" at bounding box center [1292, 347] width 66 height 37
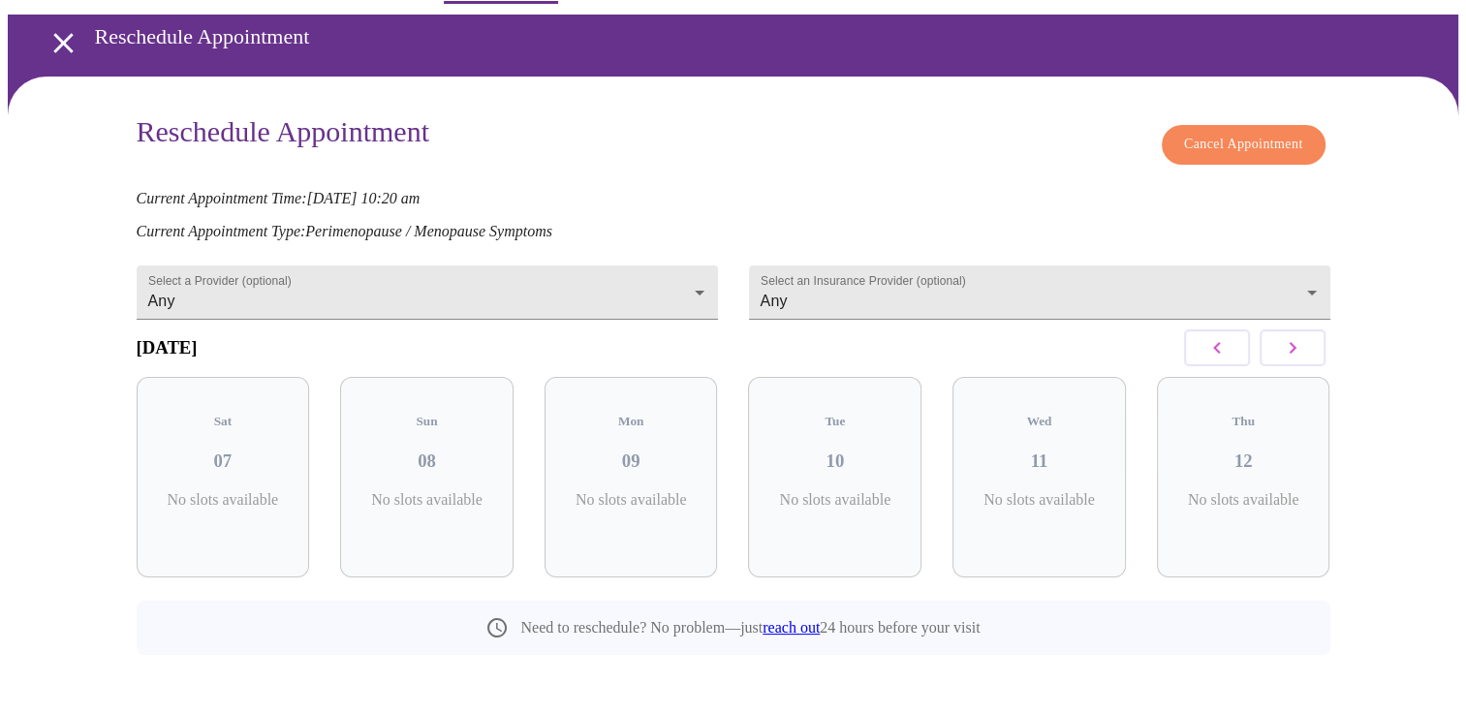
click at [1324, 351] on button "button" at bounding box center [1292, 347] width 66 height 37
click at [1280, 450] on h3 "02" at bounding box center [1243, 460] width 142 height 21
click at [1326, 358] on div at bounding box center [1254, 348] width 151 height 57
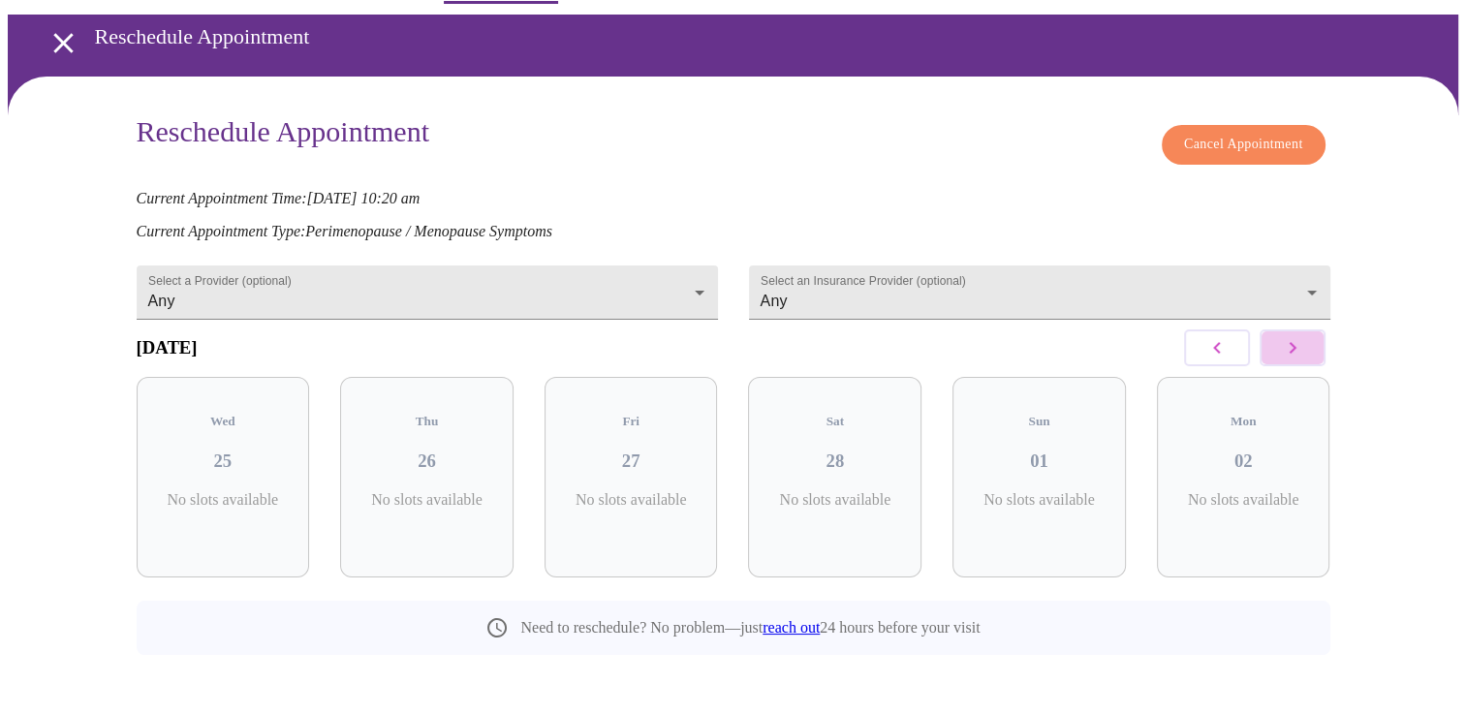
click at [1310, 358] on button "button" at bounding box center [1292, 347] width 66 height 37
click at [1207, 356] on icon "button" at bounding box center [1216, 347] width 23 height 23
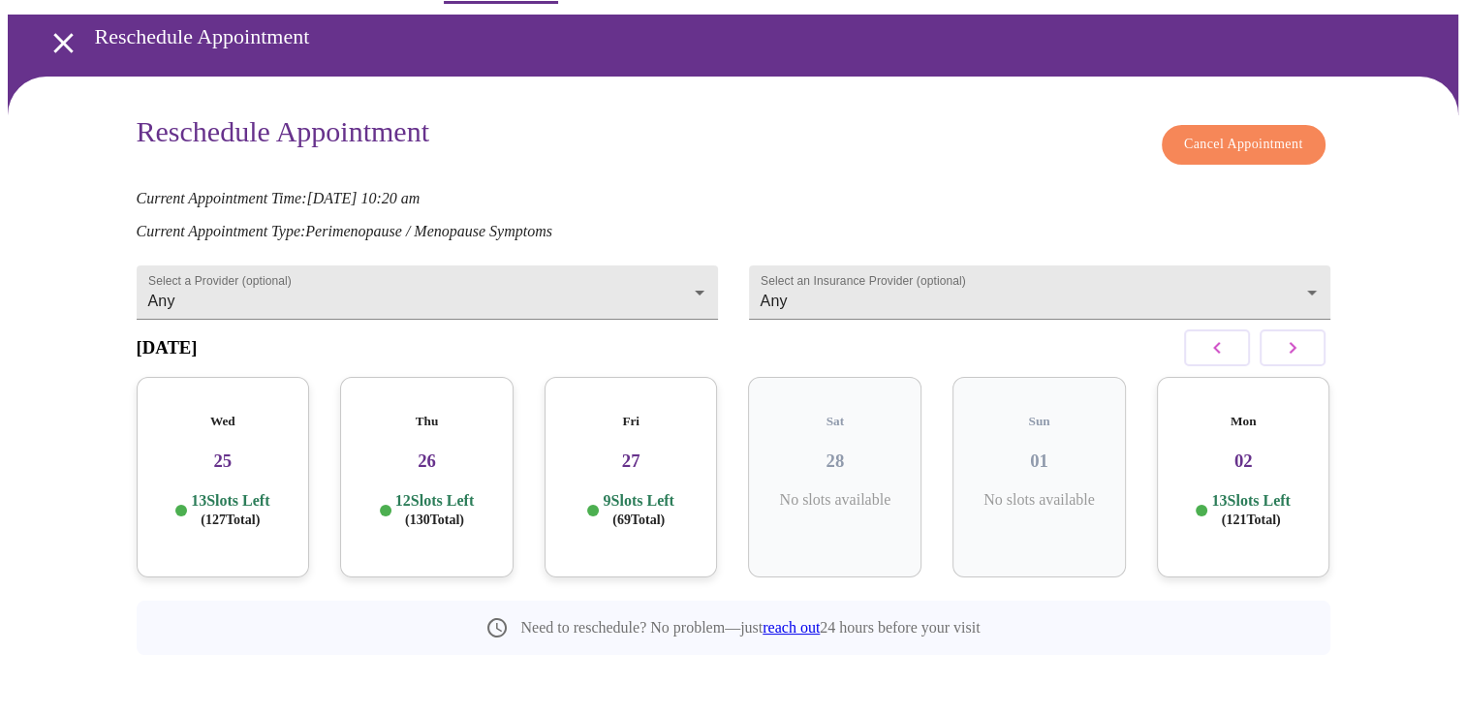
click at [643, 491] on p "9 Slots Left ( 69 Total)" at bounding box center [638, 510] width 71 height 38
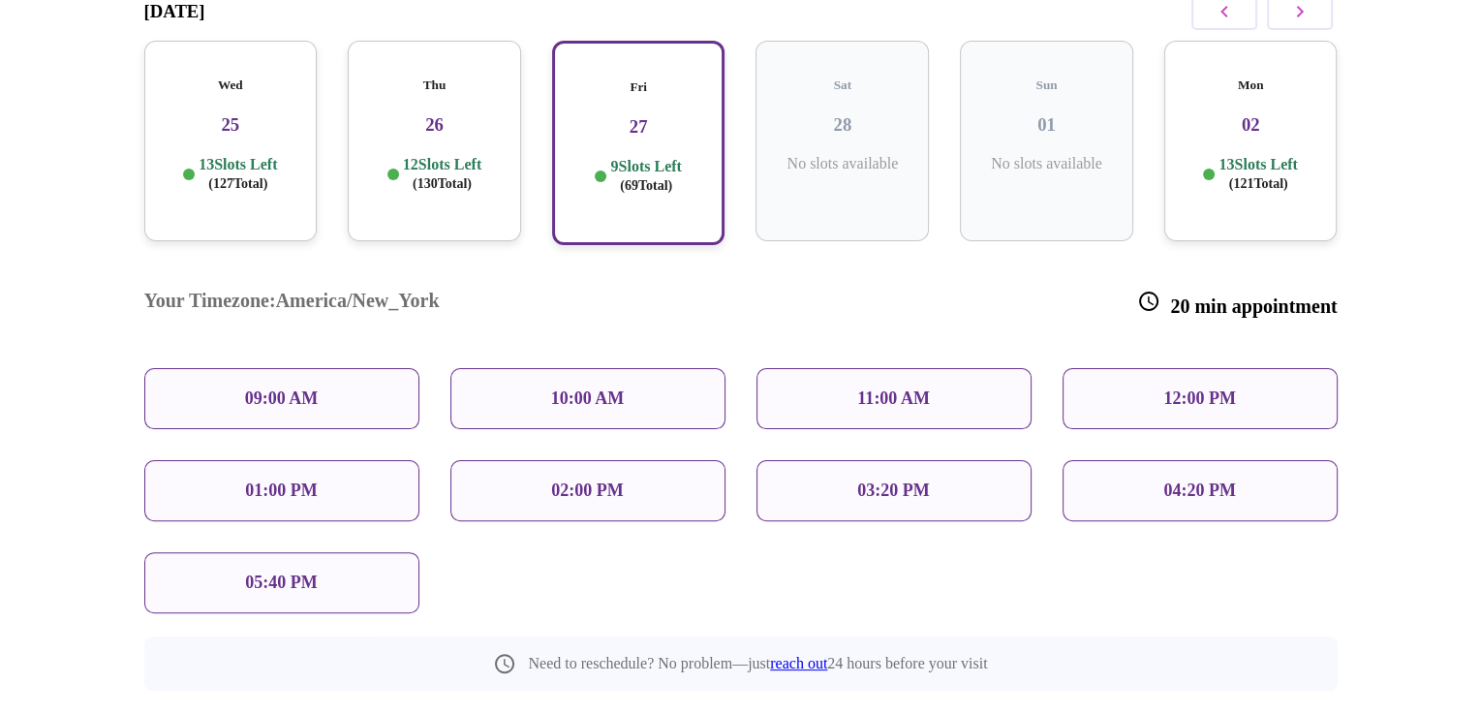
scroll to position [418, 0]
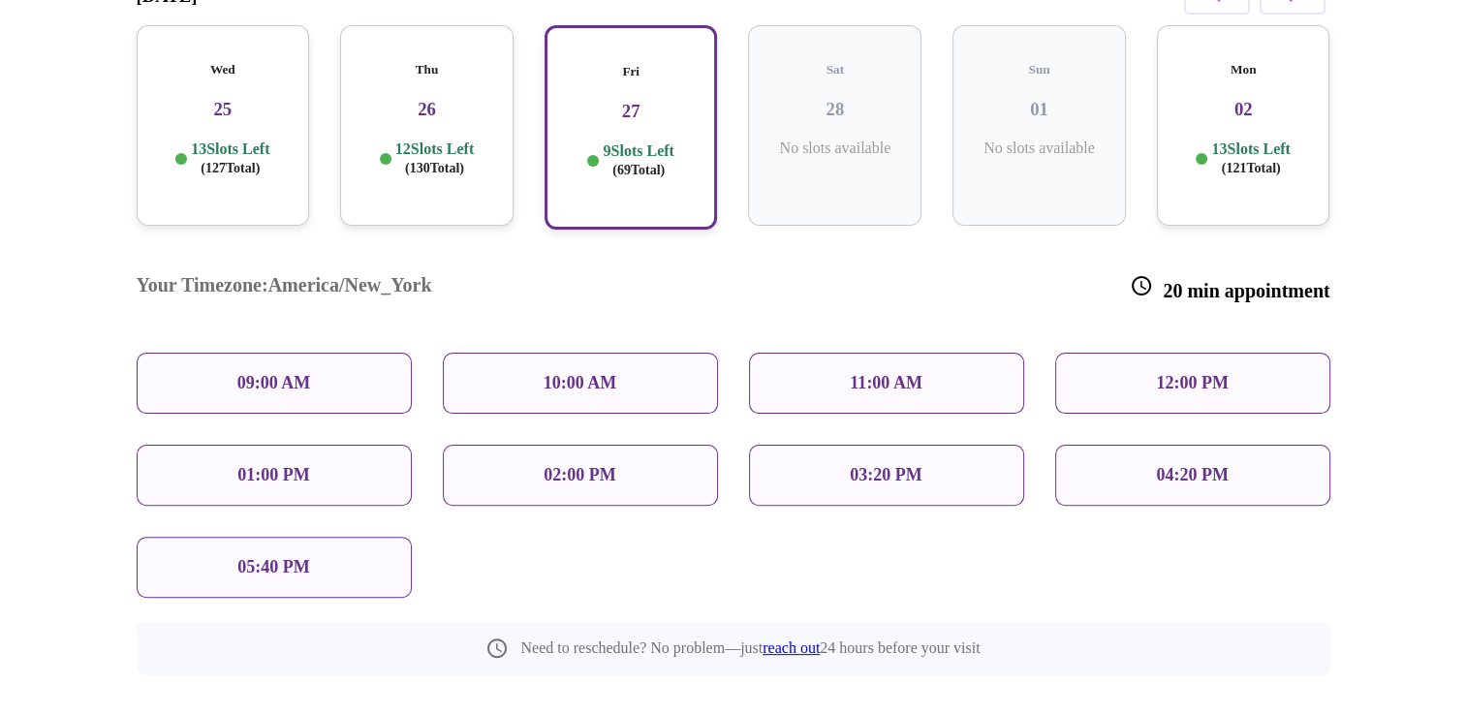
click at [314, 353] on div "09:00 AM" at bounding box center [274, 383] width 275 height 61
click at [755, 712] on span "Reschedule Appointment" at bounding box center [733, 724] width 145 height 24
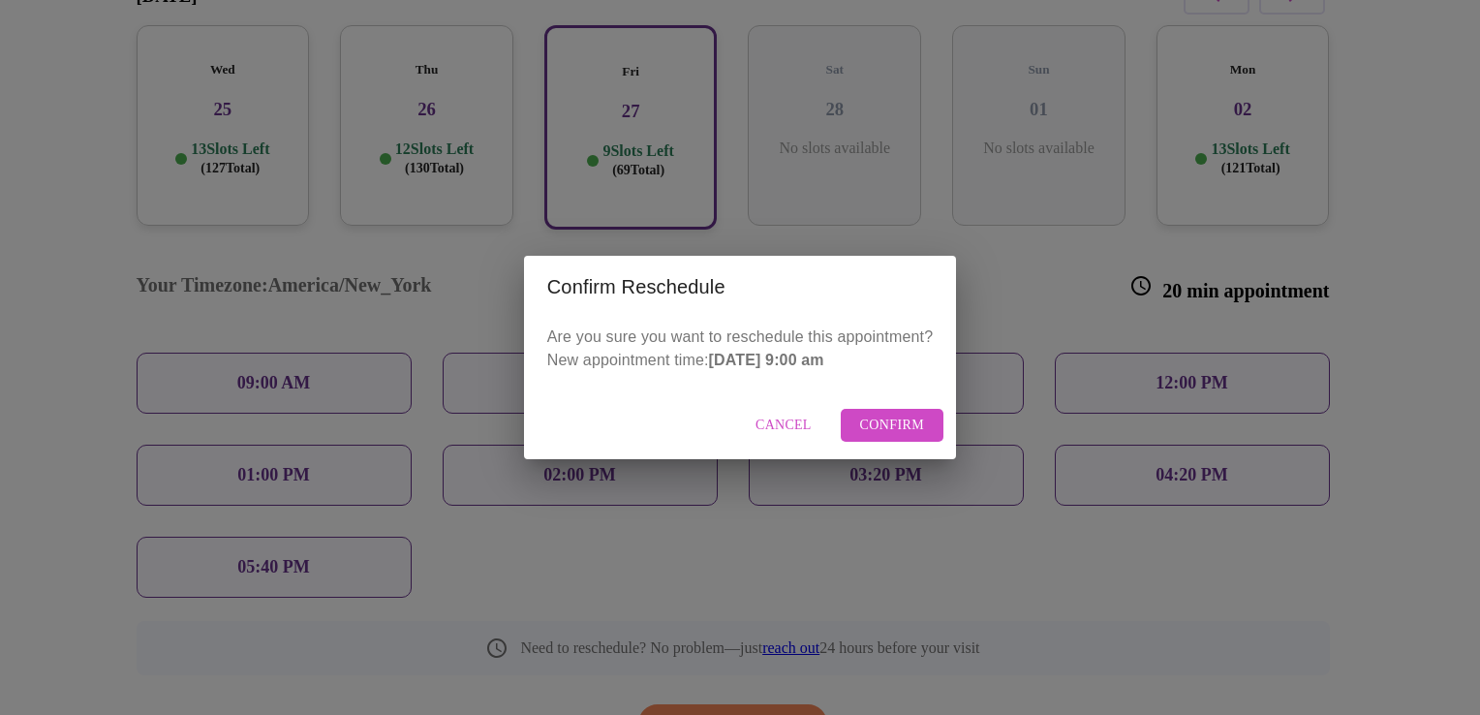
click at [903, 428] on span "Confirm" at bounding box center [892, 426] width 65 height 24
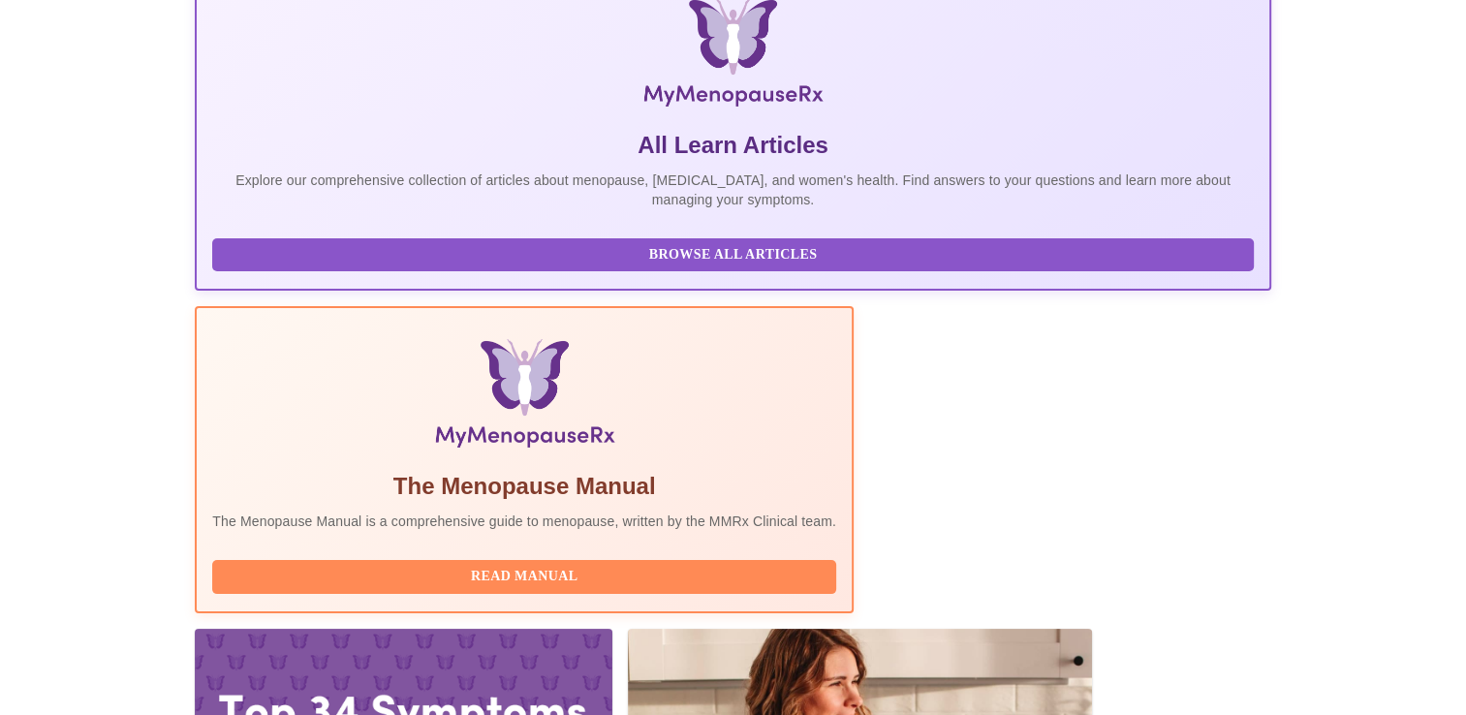
scroll to position [484, 0]
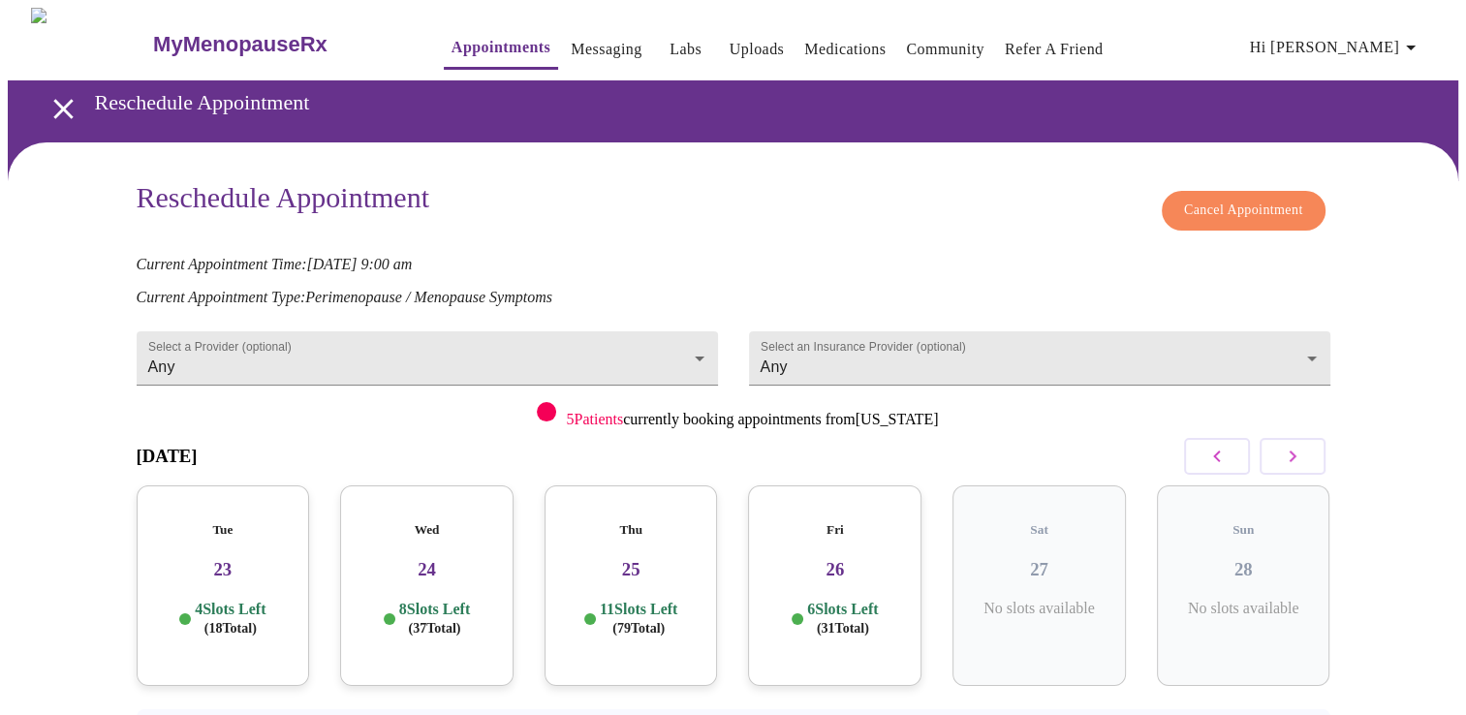
click at [1232, 206] on span "Cancel Appointment" at bounding box center [1243, 211] width 119 height 24
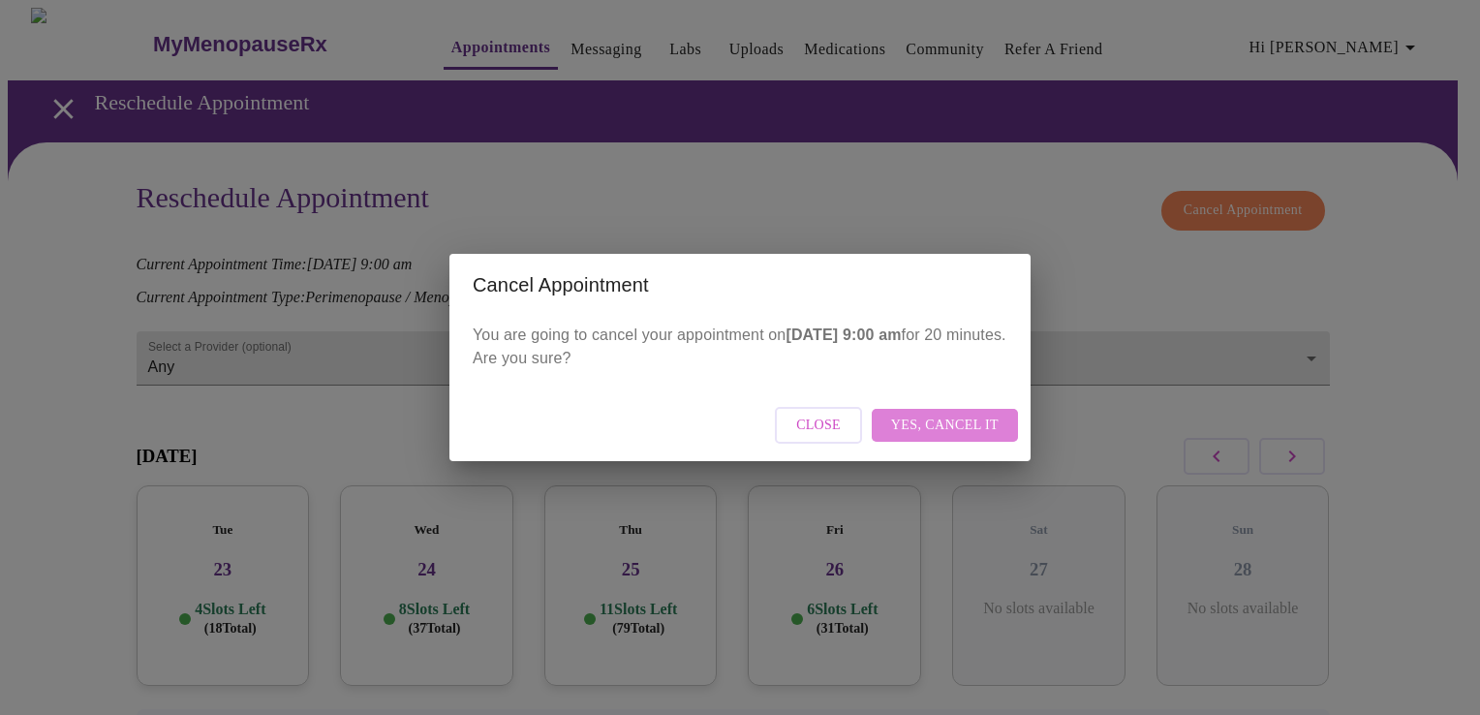
click at [979, 432] on span "Yes, cancel it" at bounding box center [945, 426] width 108 height 24
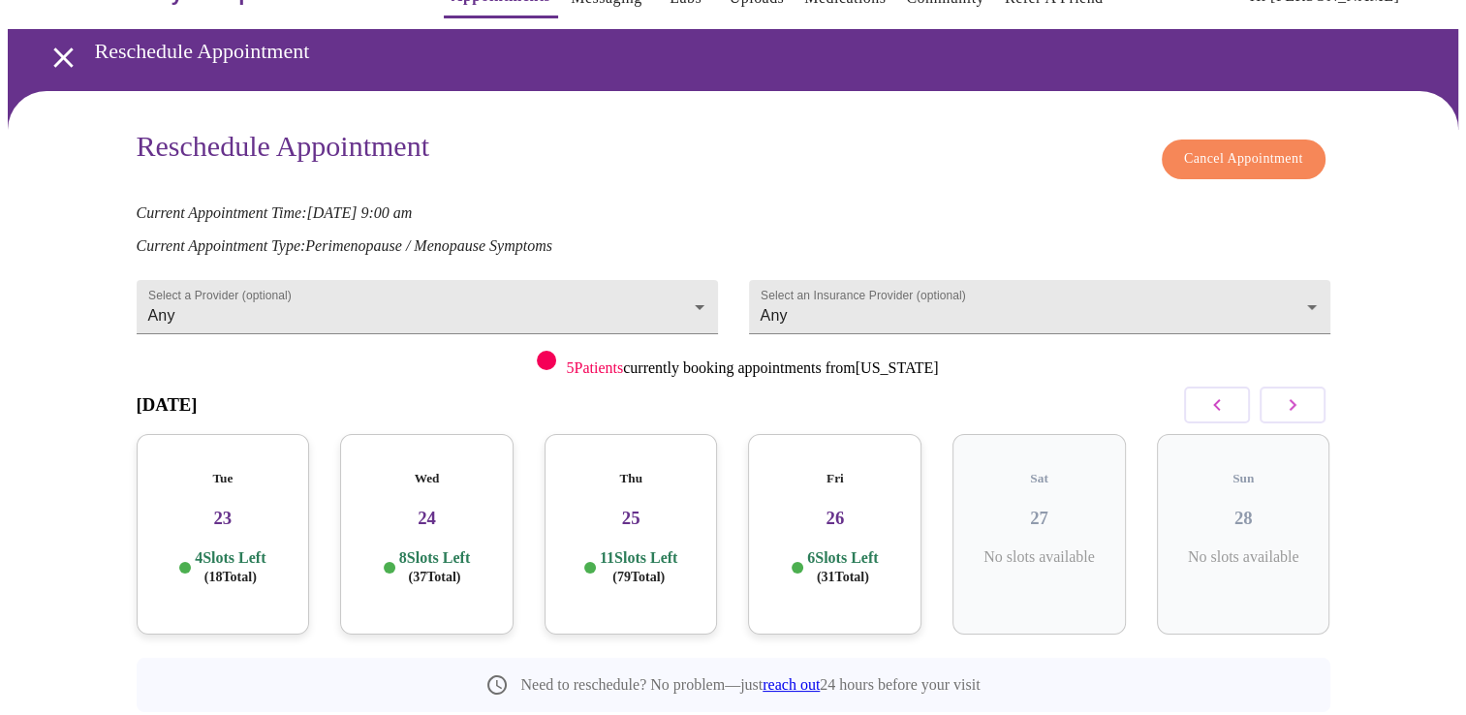
scroll to position [99, 0]
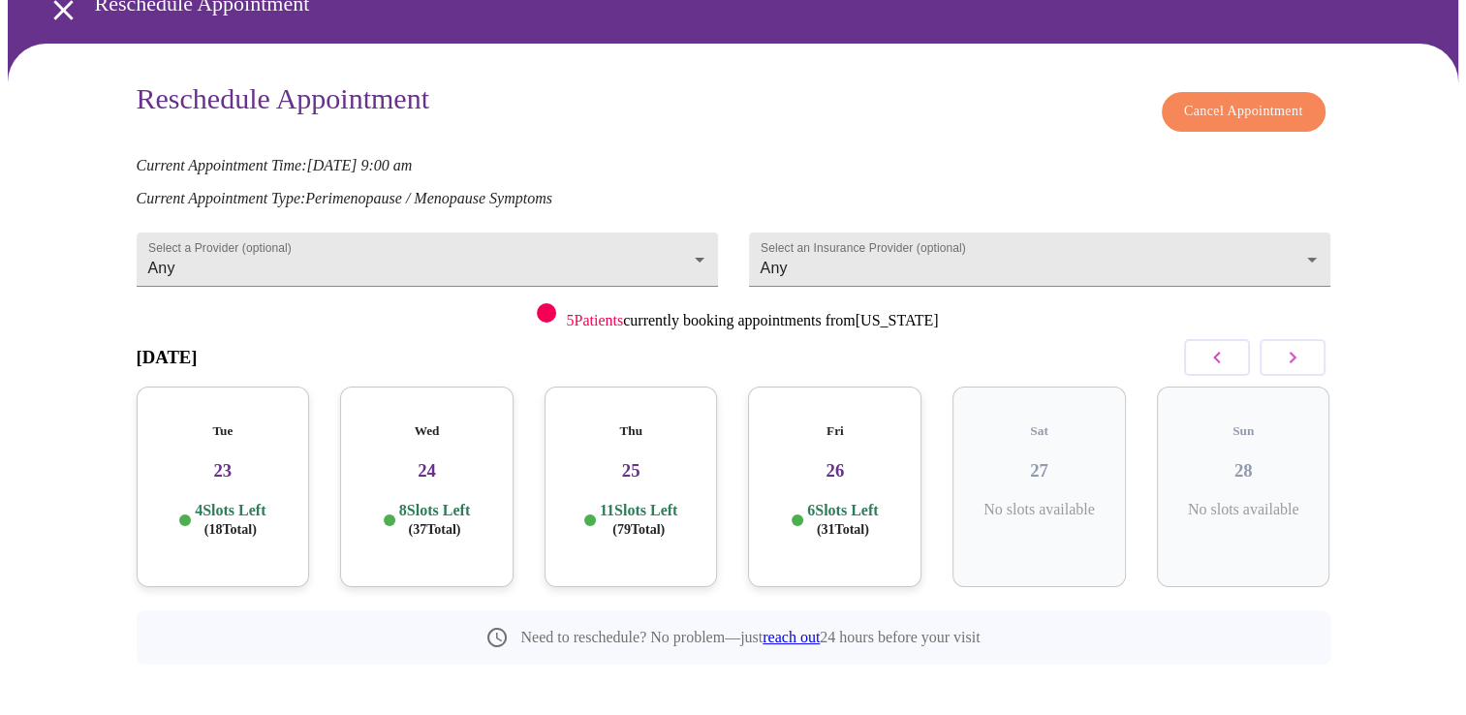
click at [763, 629] on link "reach out" at bounding box center [790, 637] width 57 height 16
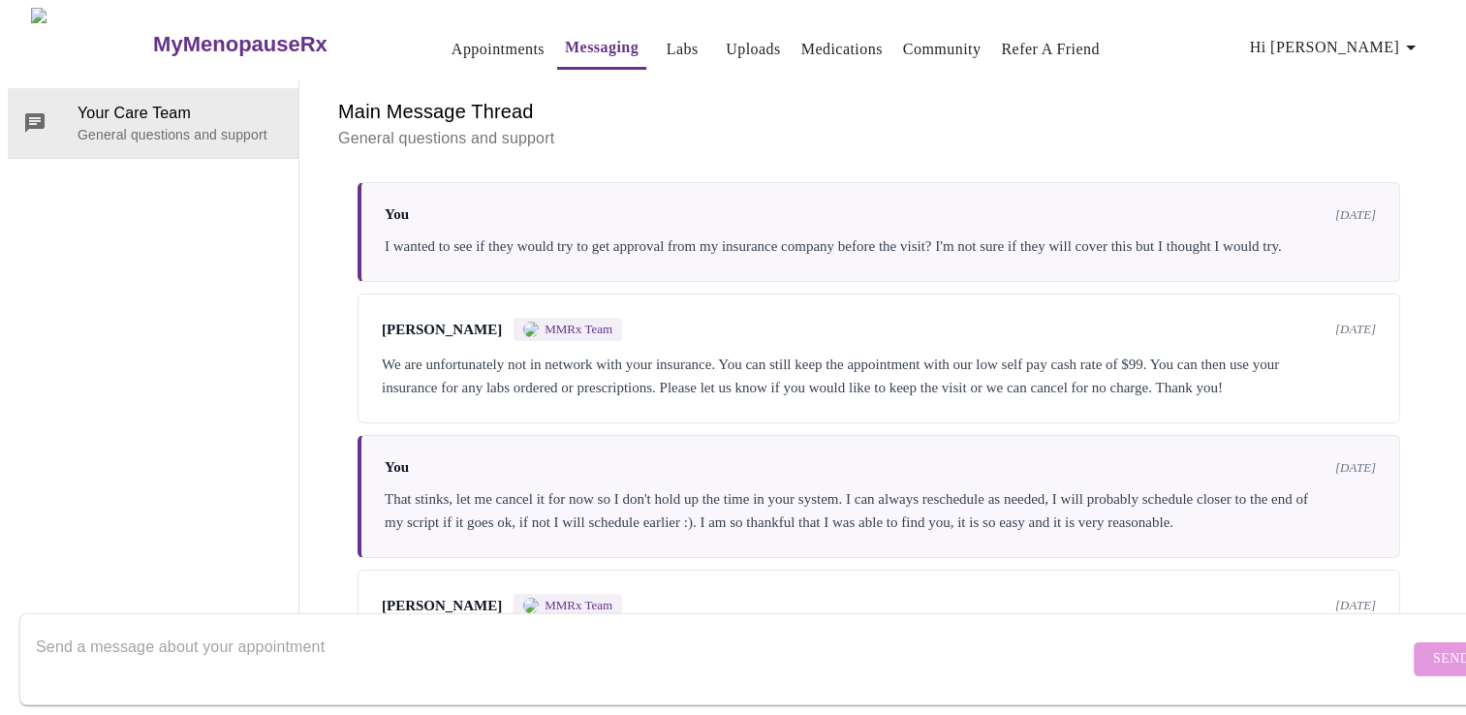
scroll to position [170, 0]
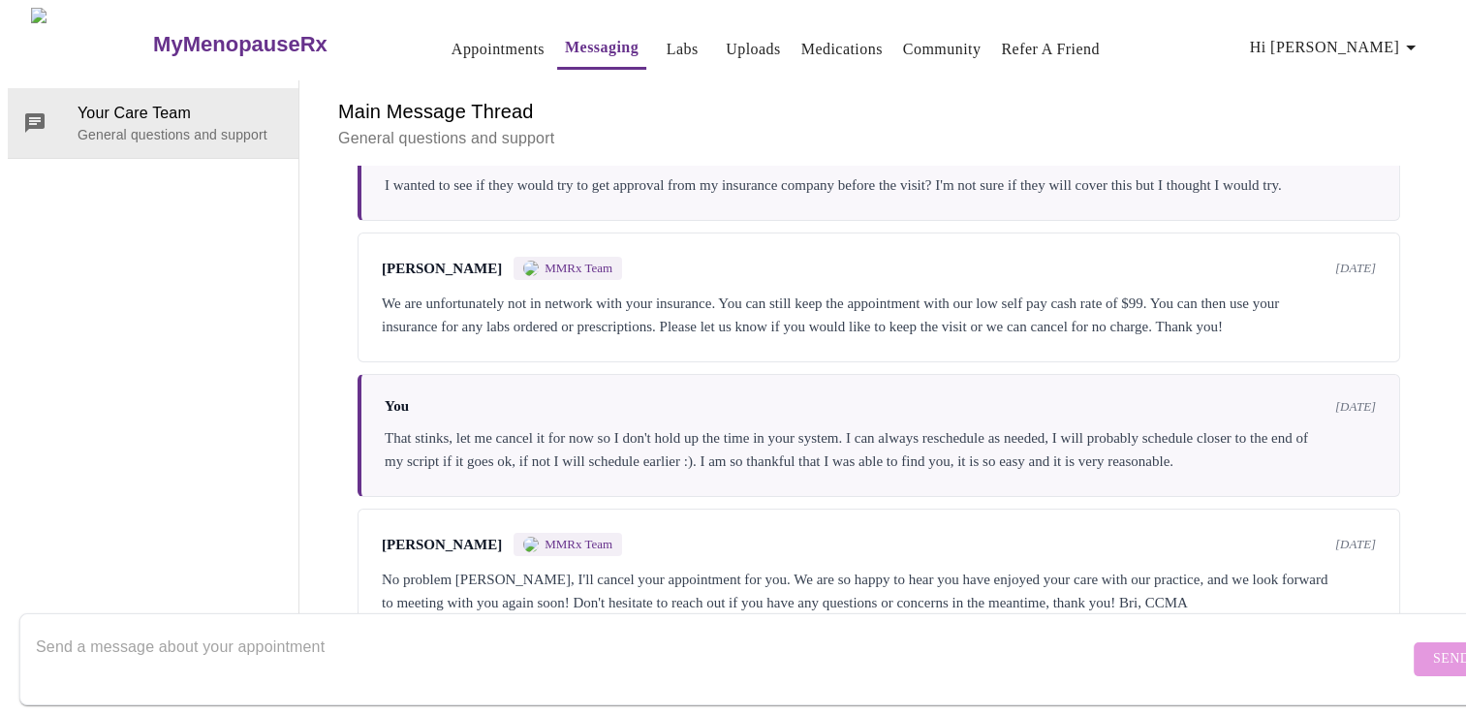
click at [452, 642] on textarea "Send a message about your appointment" at bounding box center [722, 659] width 1373 height 62
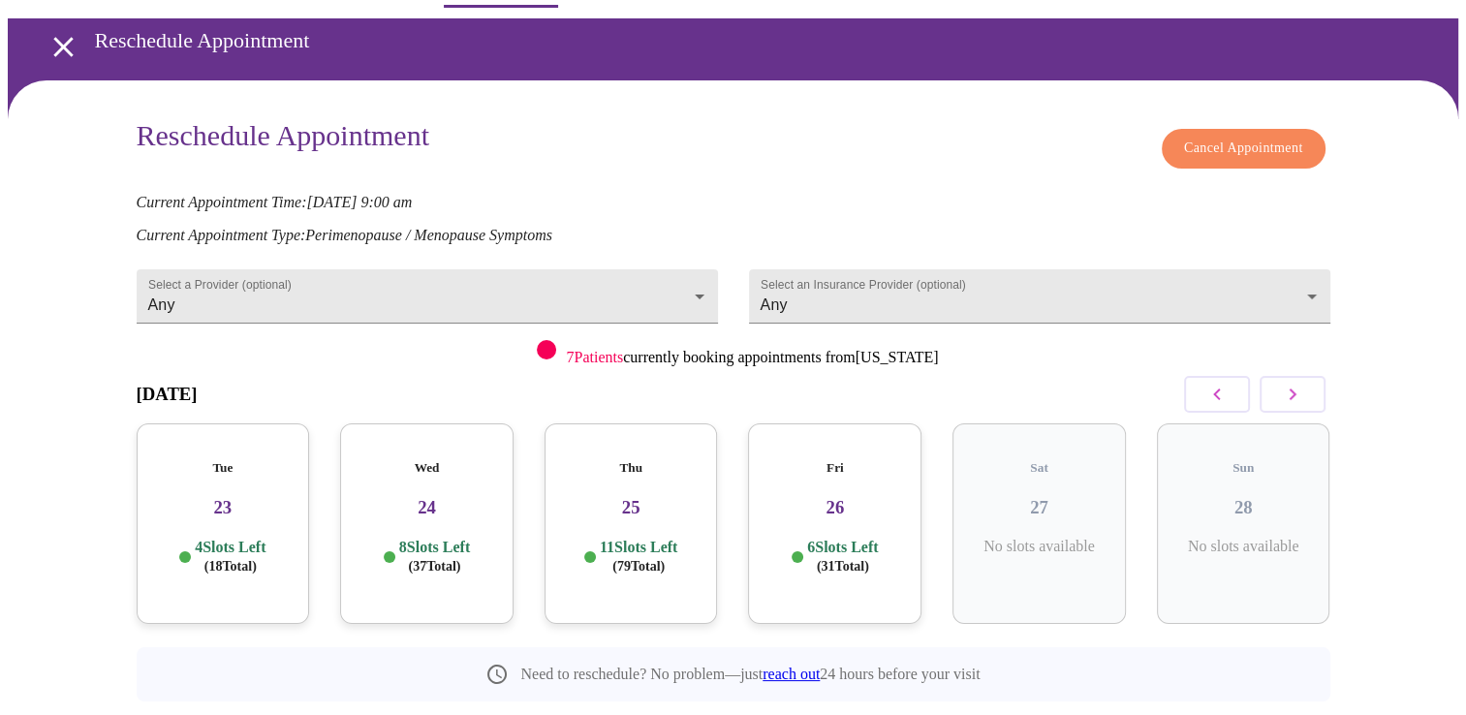
scroll to position [99, 0]
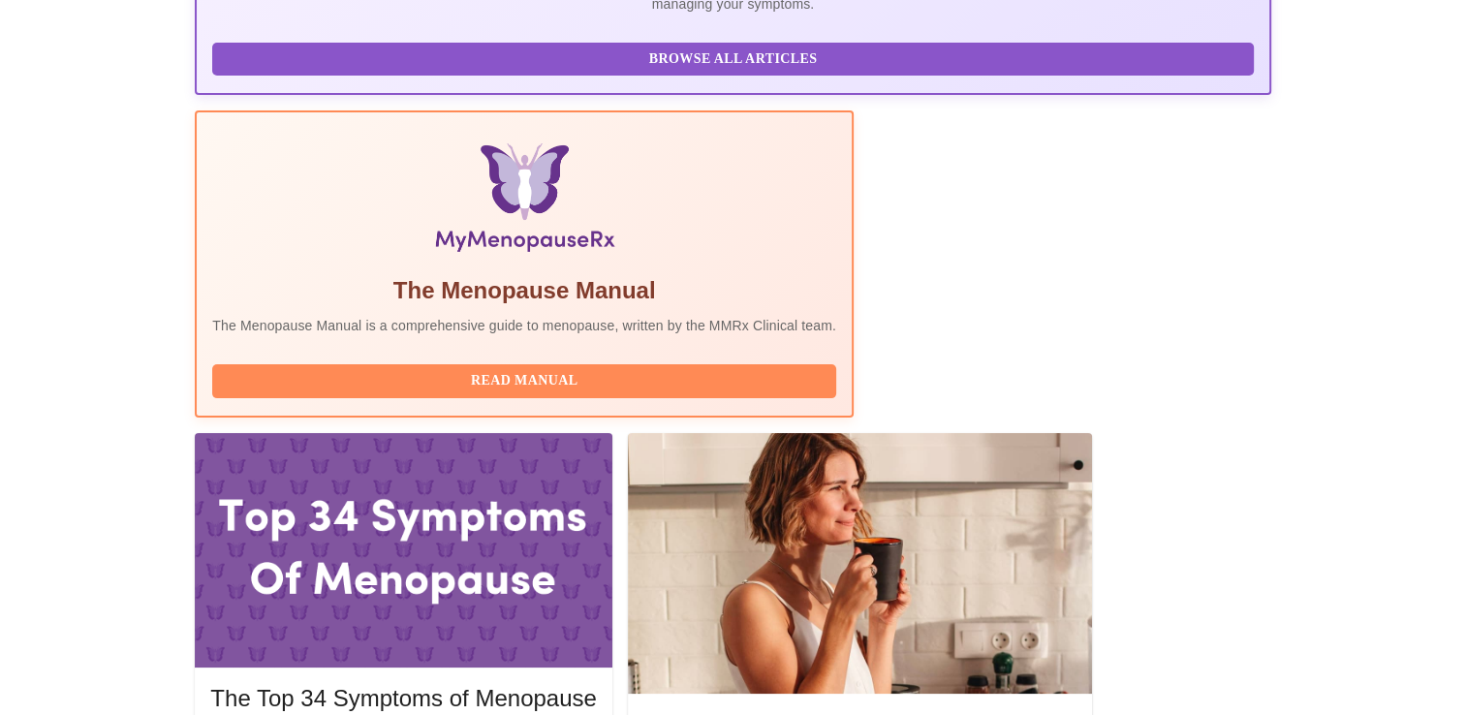
scroll to position [482, 0]
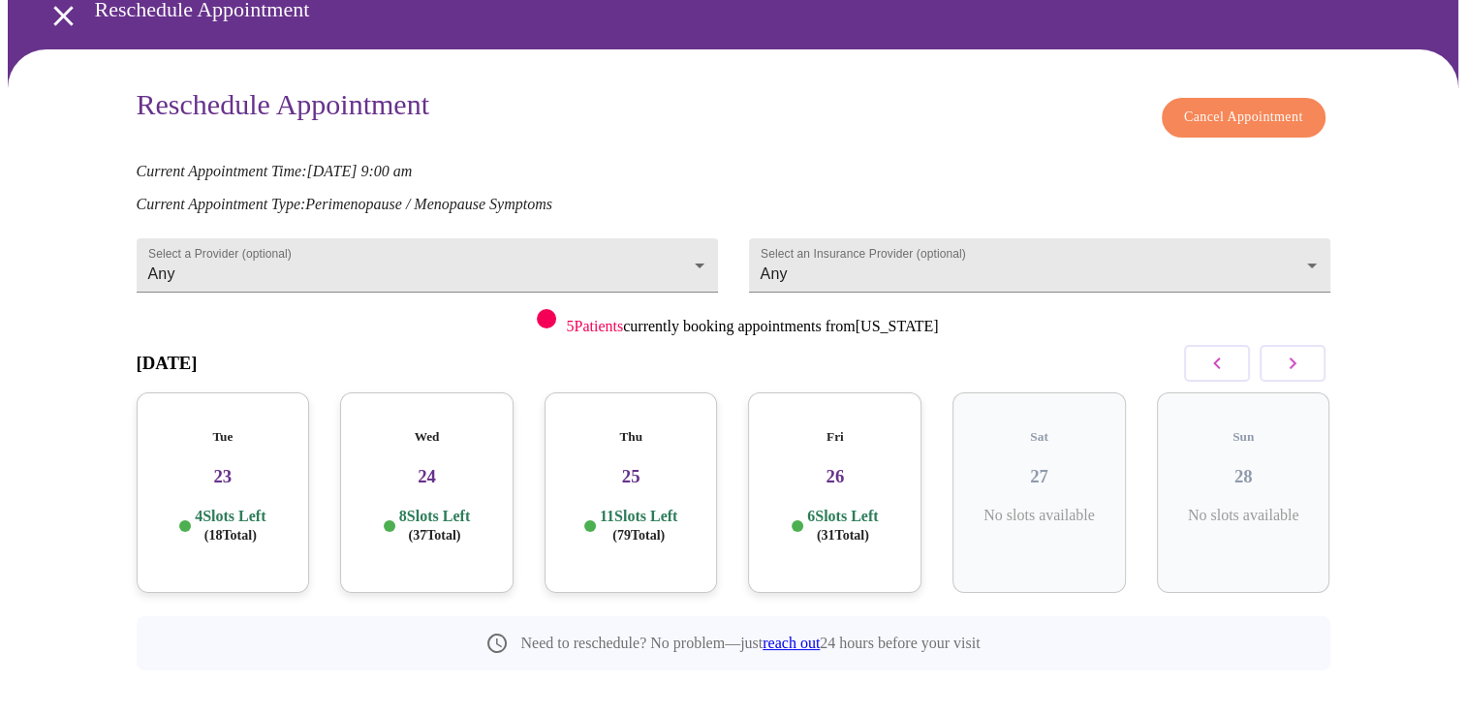
scroll to position [99, 0]
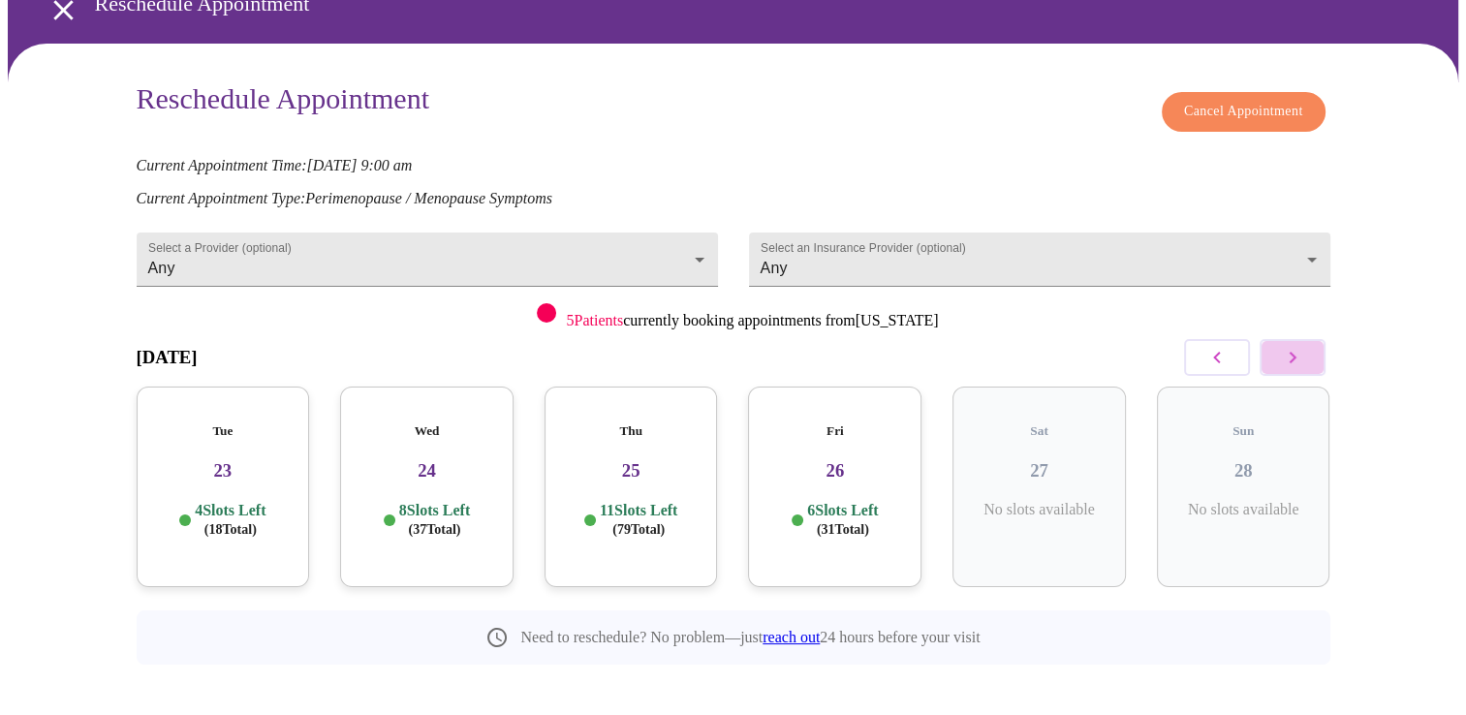
click at [1294, 357] on icon "button" at bounding box center [1292, 357] width 23 height 23
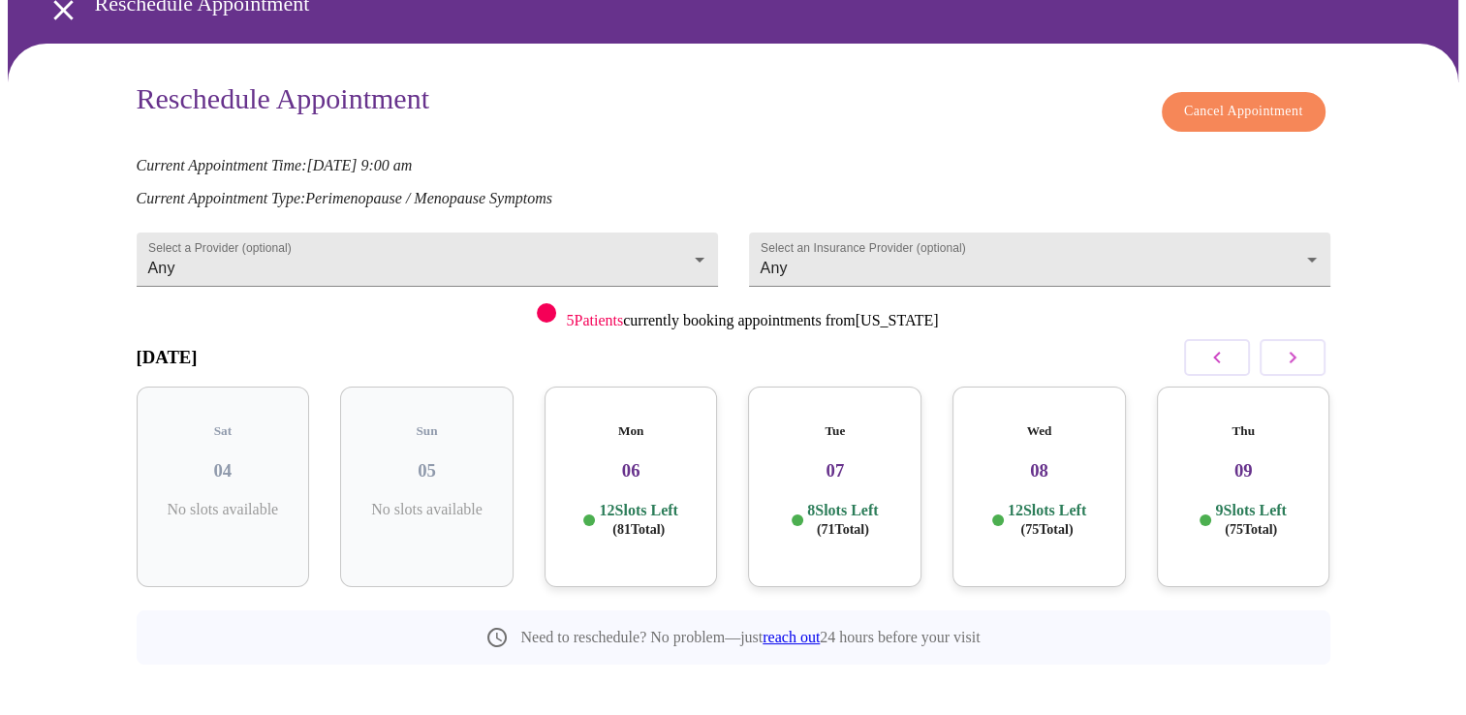
click at [1294, 349] on icon "button" at bounding box center [1292, 357] width 23 height 23
click at [1241, 501] on p "12 Slots Left ( 107 Total)" at bounding box center [1250, 520] width 78 height 38
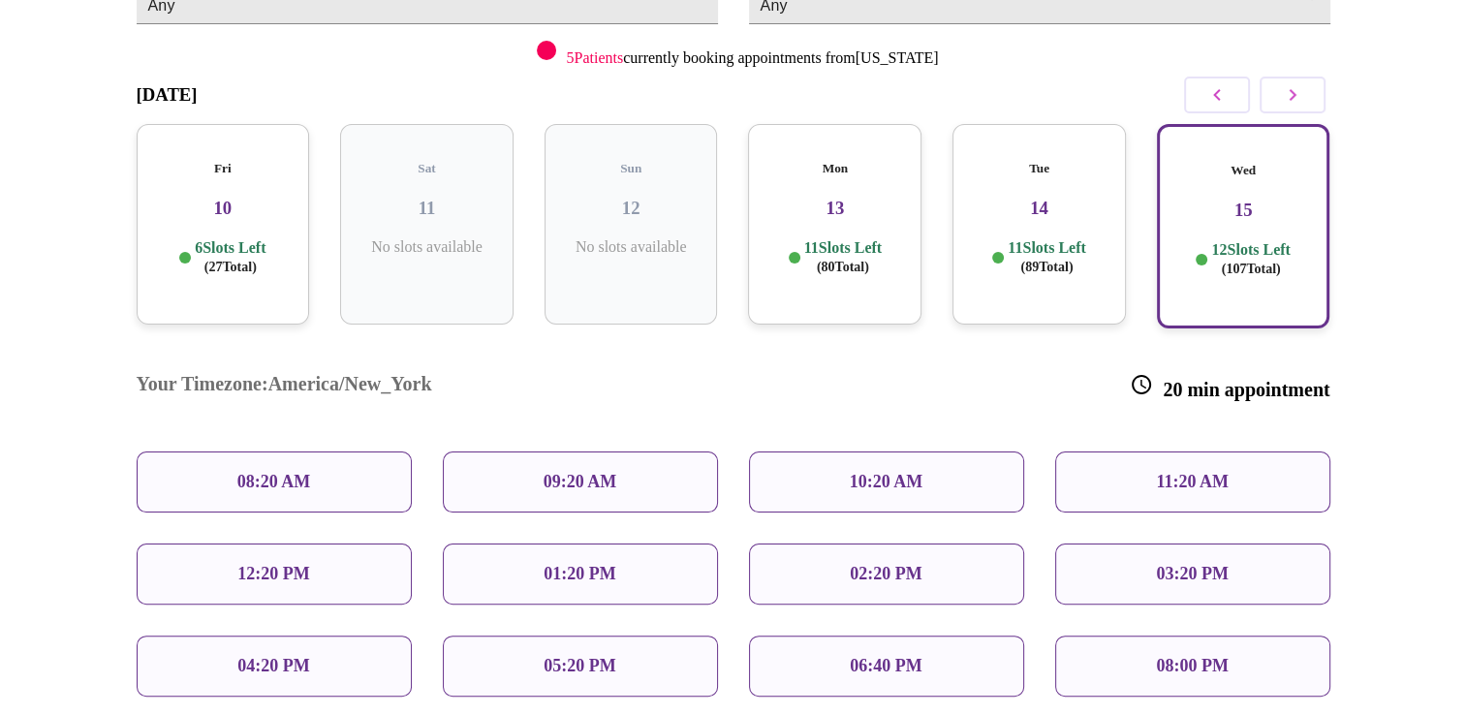
scroll to position [389, 0]
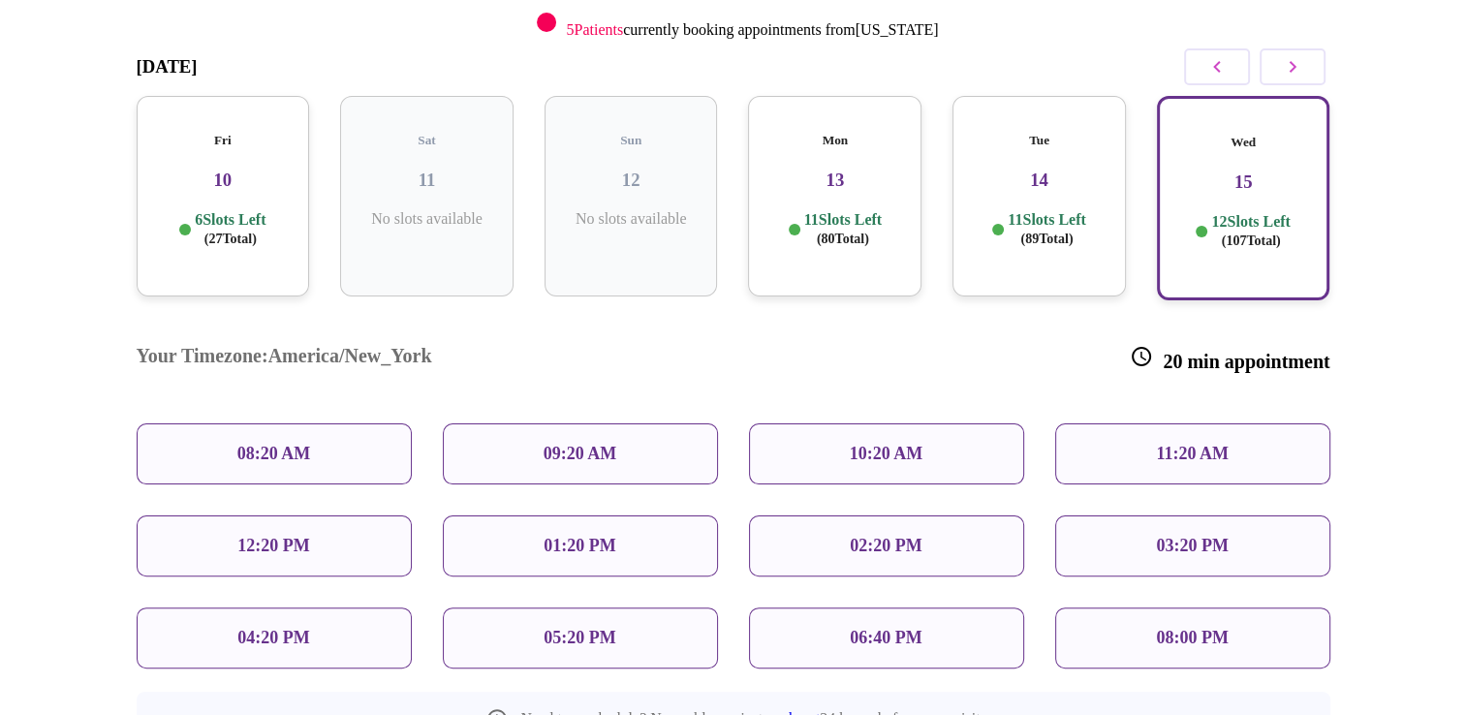
click at [359, 423] on div "08:20 AM" at bounding box center [274, 453] width 275 height 61
click at [310, 444] on p "08:20 AM" at bounding box center [274, 454] width 74 height 20
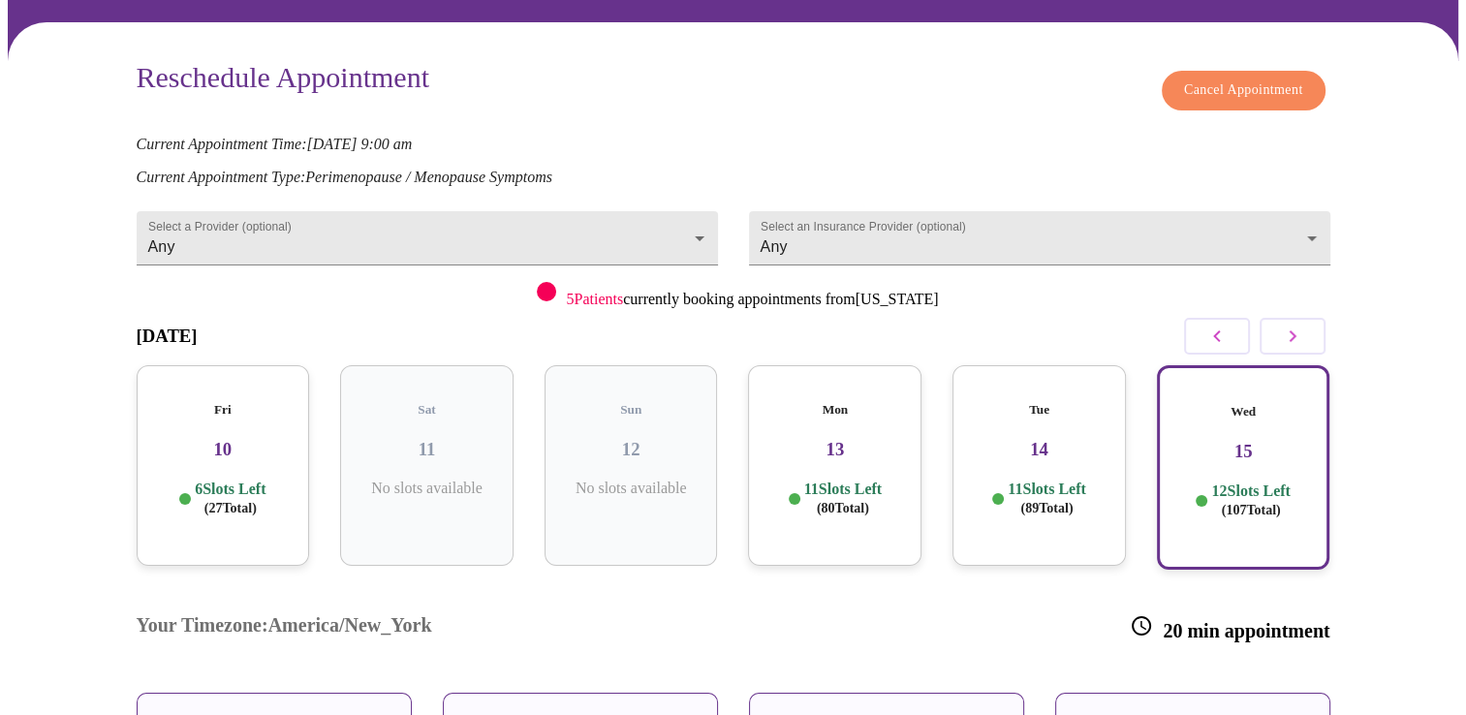
scroll to position [291, 0]
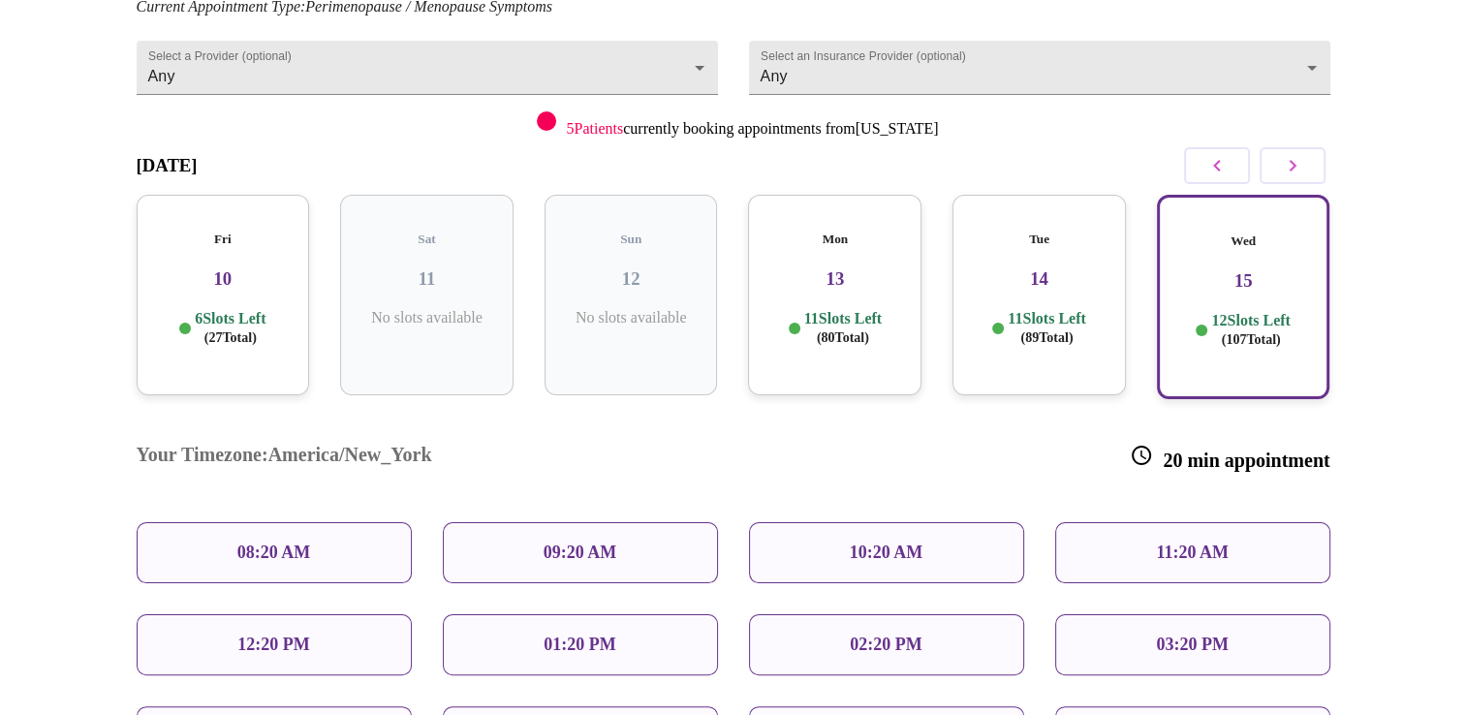
click at [1256, 327] on div "Wed 15 12 Slots Left ( 107 Total)" at bounding box center [1243, 297] width 173 height 204
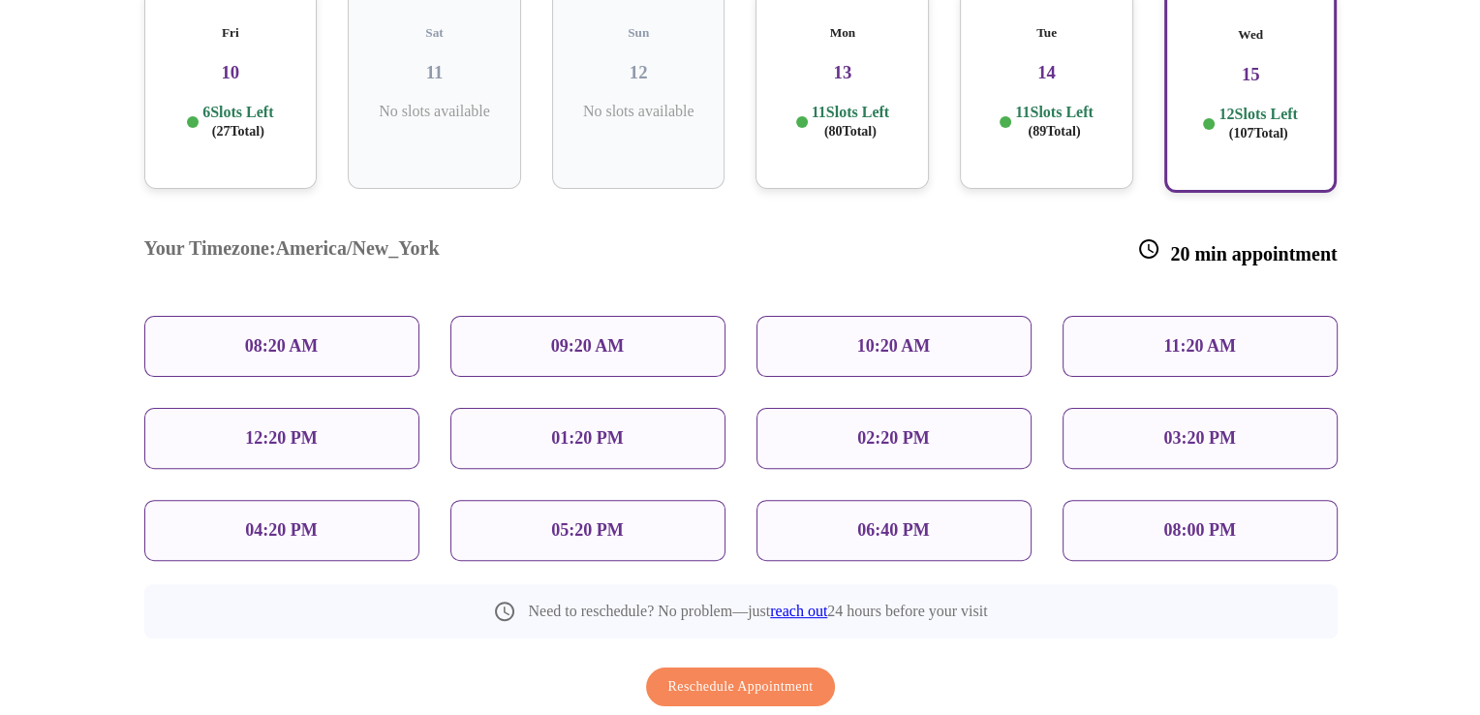
scroll to position [527, 0]
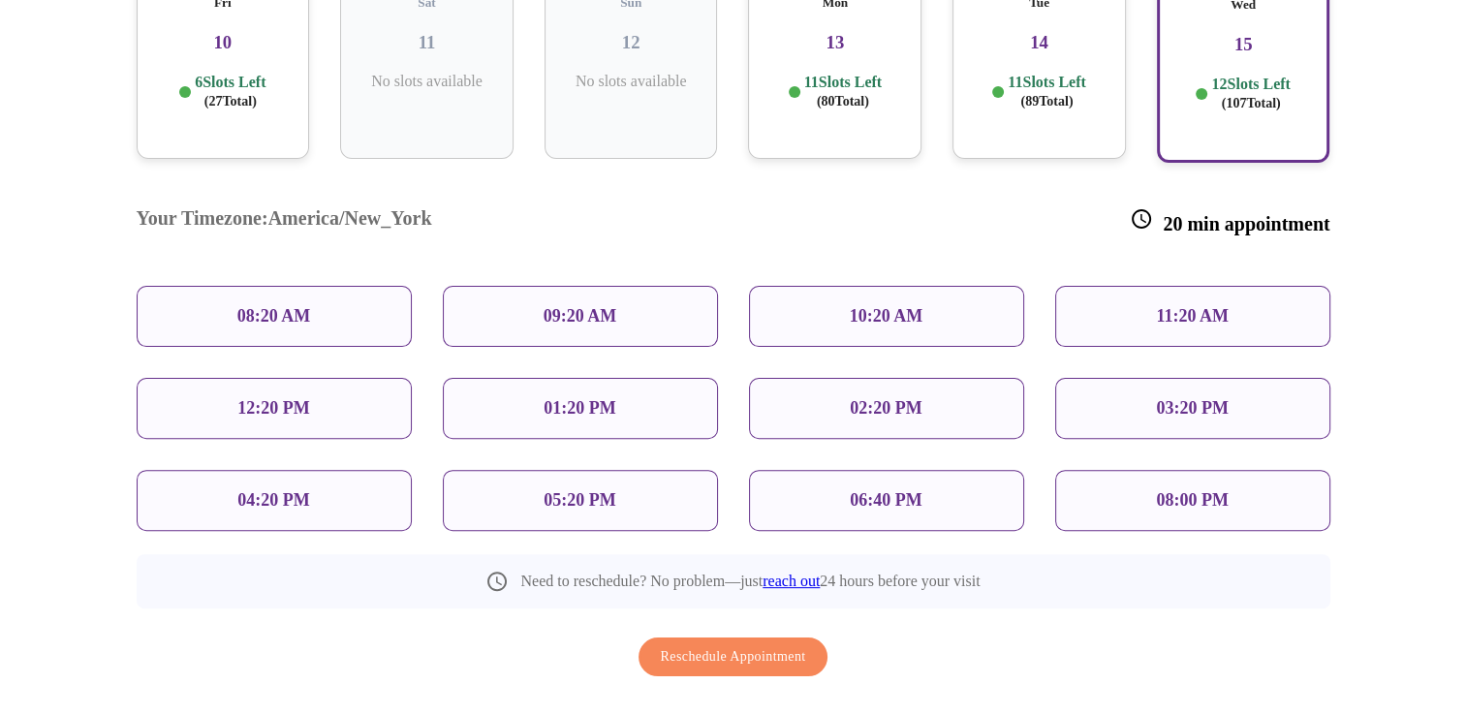
click at [349, 286] on div "08:20 AM" at bounding box center [274, 316] width 275 height 61
click at [750, 628] on div "Reschedule Appointment" at bounding box center [734, 657] width 1194 height 59
click at [771, 645] on span "Reschedule Appointment" at bounding box center [733, 657] width 145 height 24
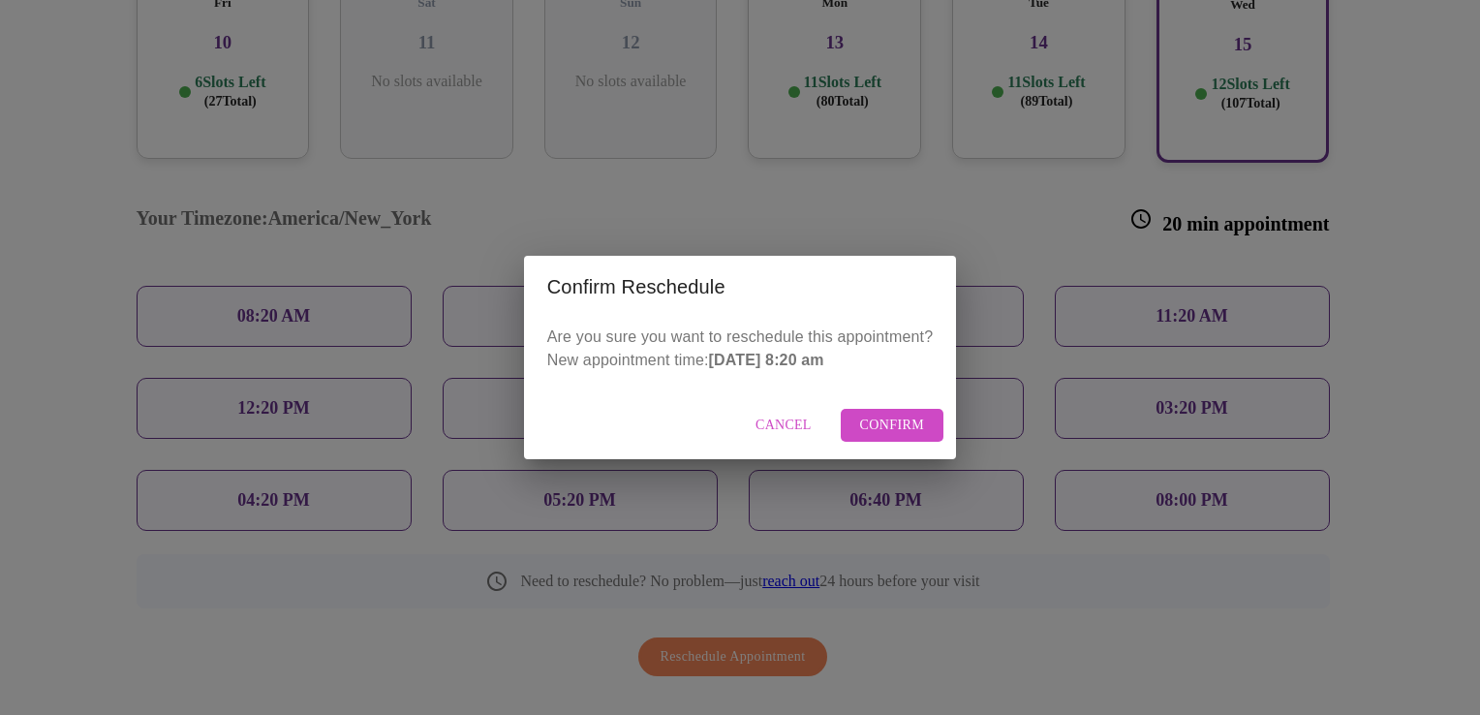
click at [901, 426] on span "Confirm" at bounding box center [892, 426] width 65 height 24
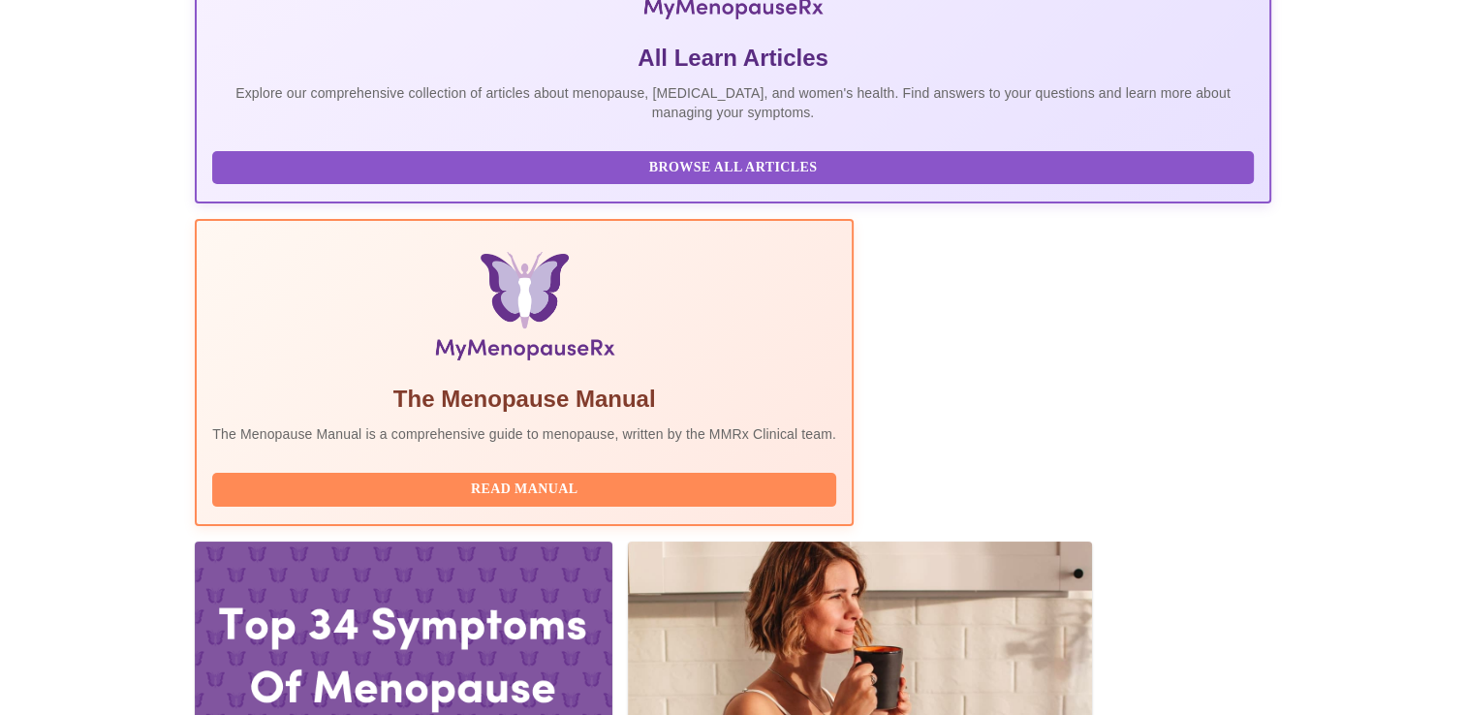
scroll to position [484, 0]
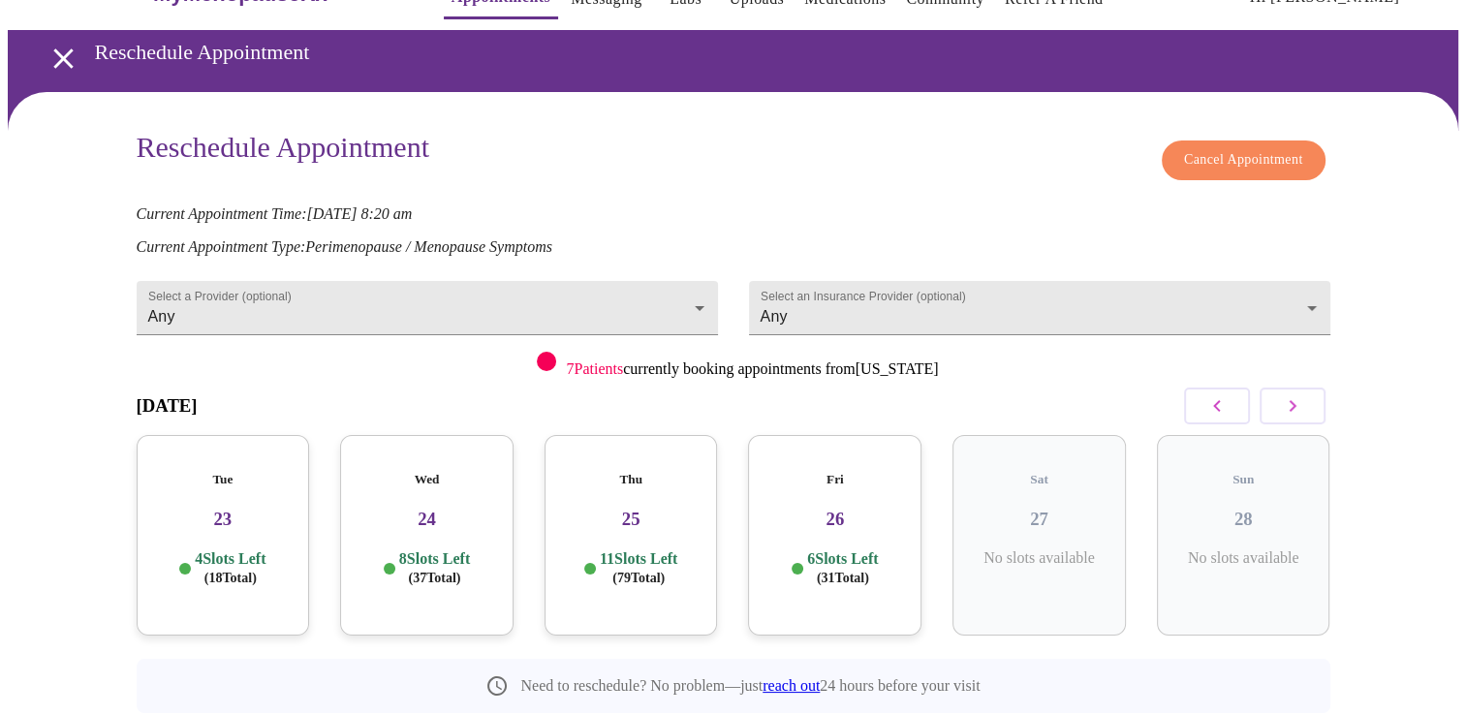
scroll to position [99, 0]
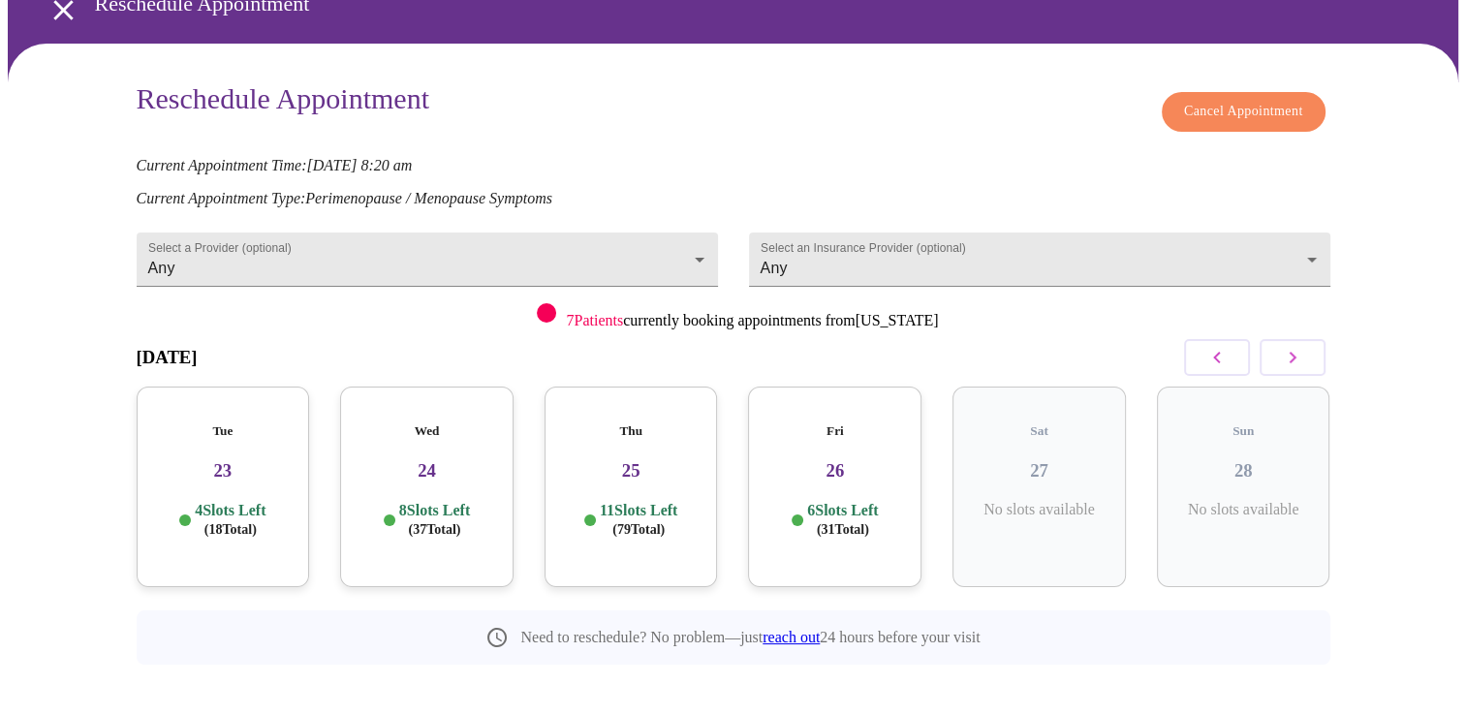
click at [1235, 123] on div "Cancel Appointment" at bounding box center [1243, 111] width 173 height 59
click at [1229, 100] on span "Cancel Appointment" at bounding box center [1243, 112] width 119 height 24
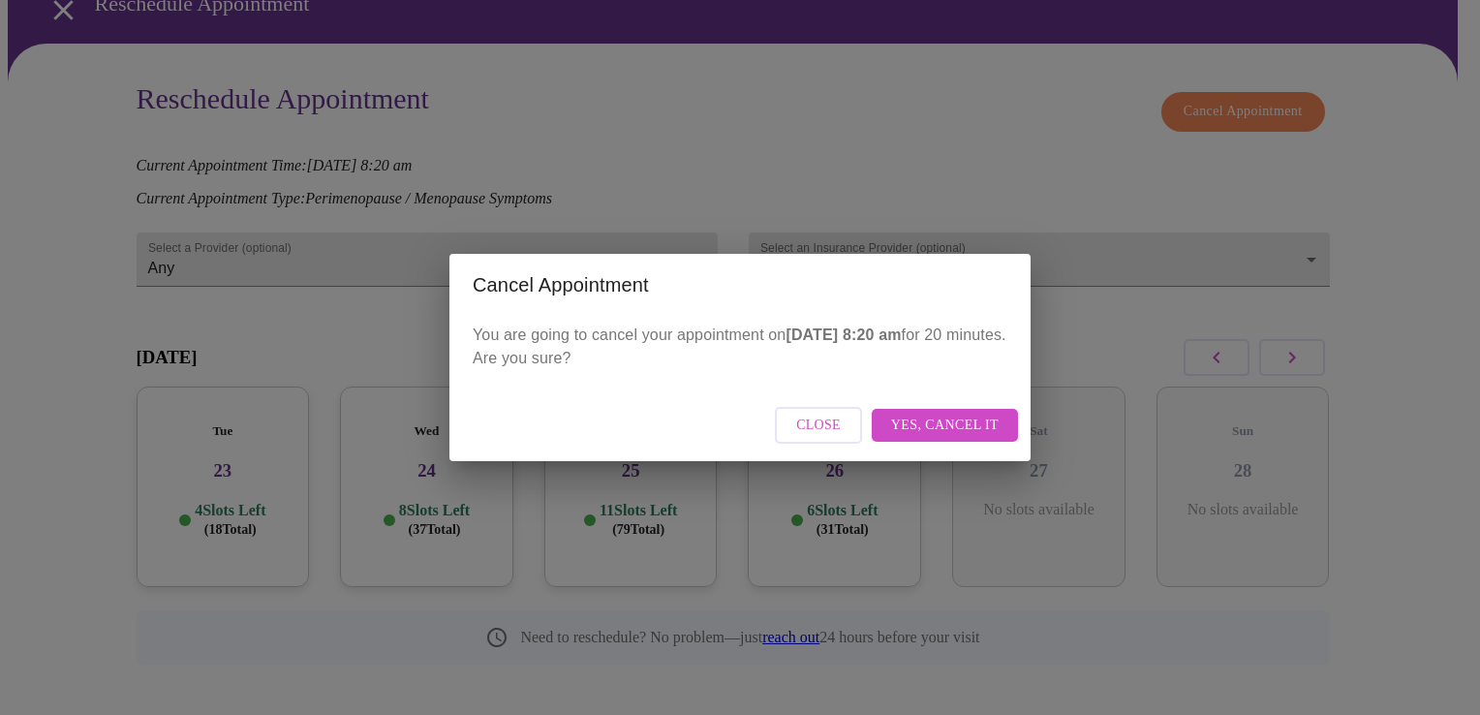
click at [947, 421] on span "Yes, cancel it" at bounding box center [945, 426] width 108 height 24
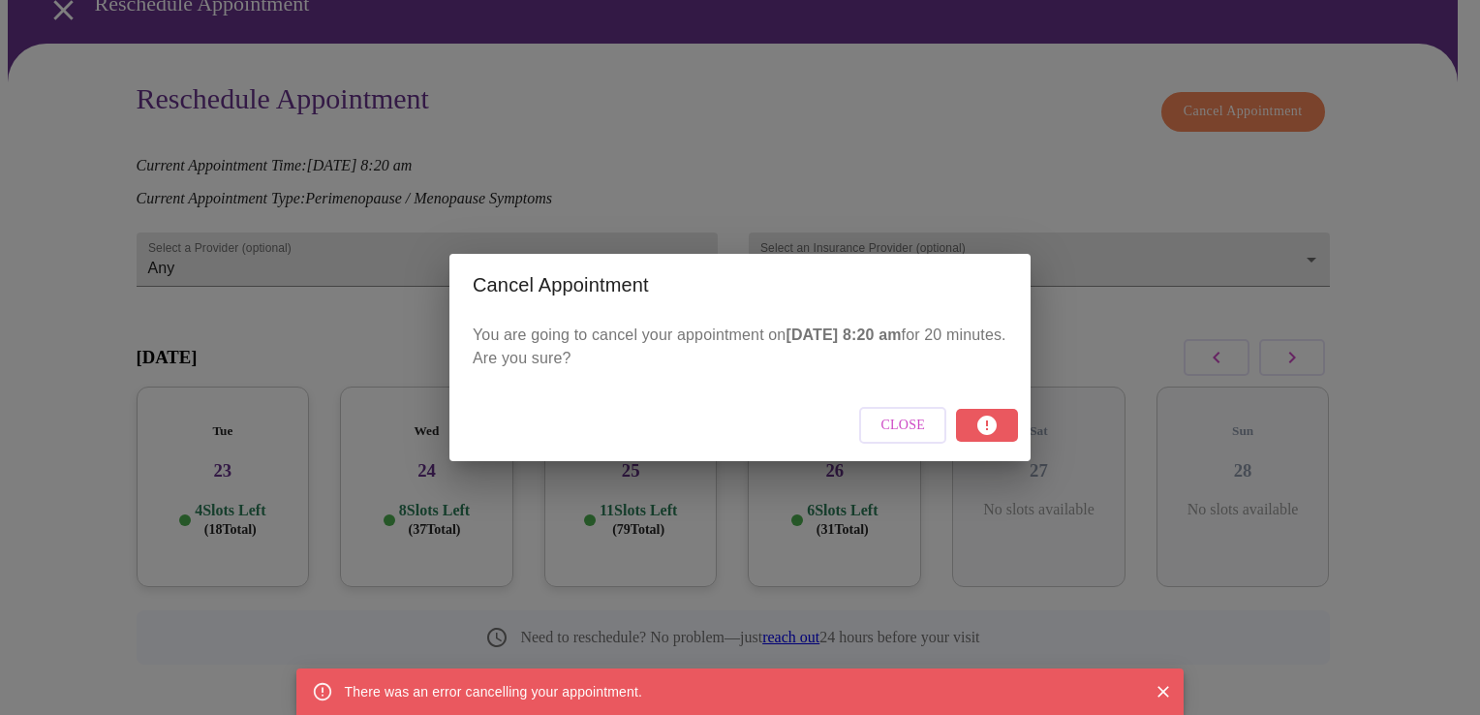
click at [1164, 691] on icon "Close" at bounding box center [1165, 692] width 12 height 12
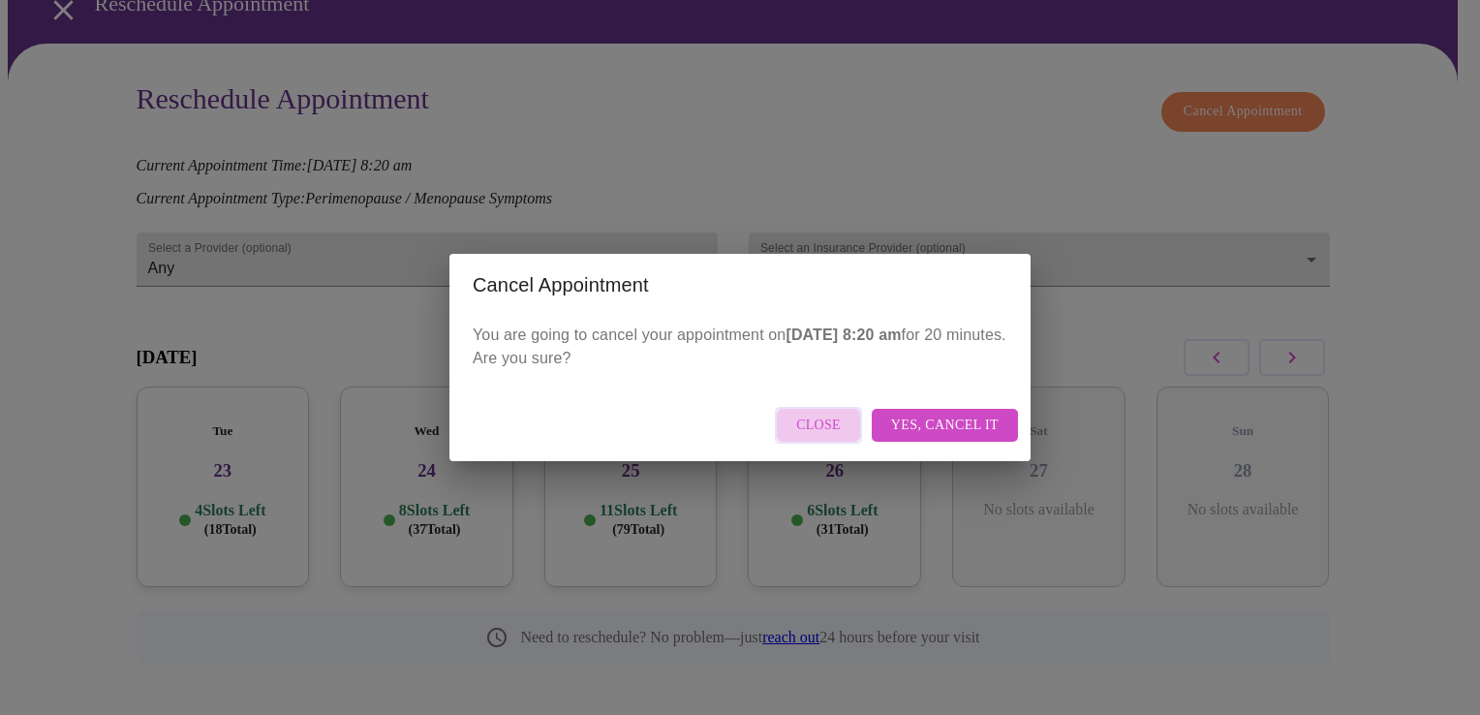
click at [829, 427] on span "Close" at bounding box center [818, 426] width 45 height 24
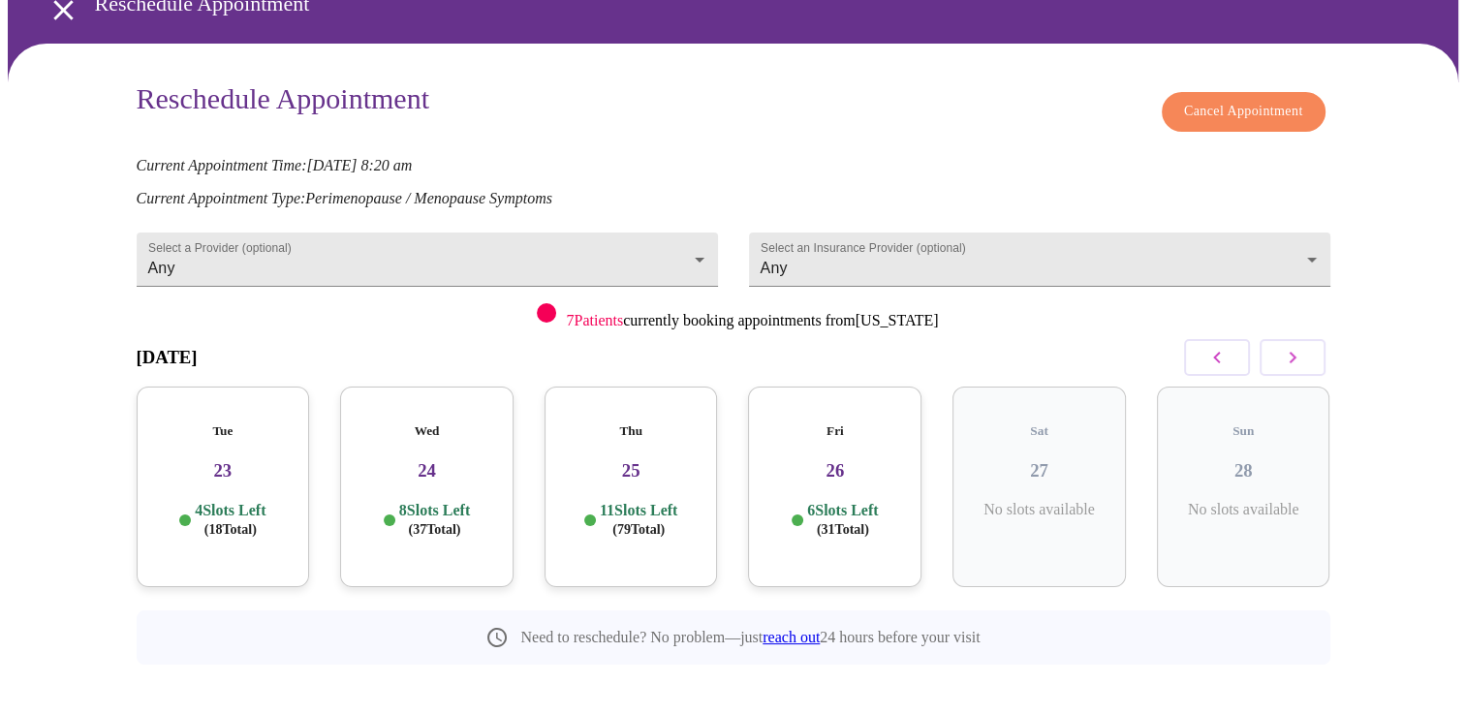
drag, startPoint x: 489, startPoint y: 135, endPoint x: 325, endPoint y: 140, distance: 164.8
click at [325, 157] on p "Current Appointment Time: [DATE] 8:20 am" at bounding box center [734, 165] width 1194 height 17
copy em "[DATE] 8:20 am"
click at [779, 629] on link "reach out" at bounding box center [790, 637] width 57 height 16
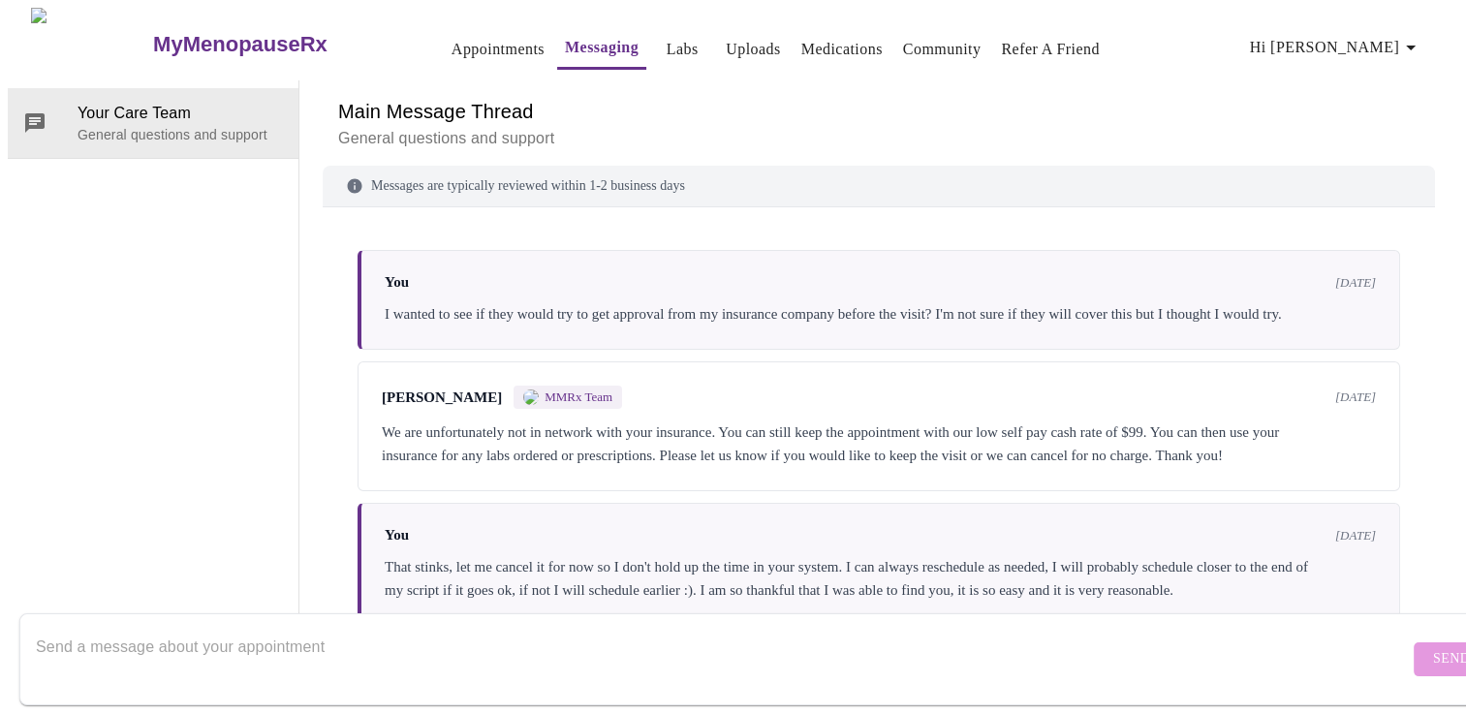
scroll to position [170, 0]
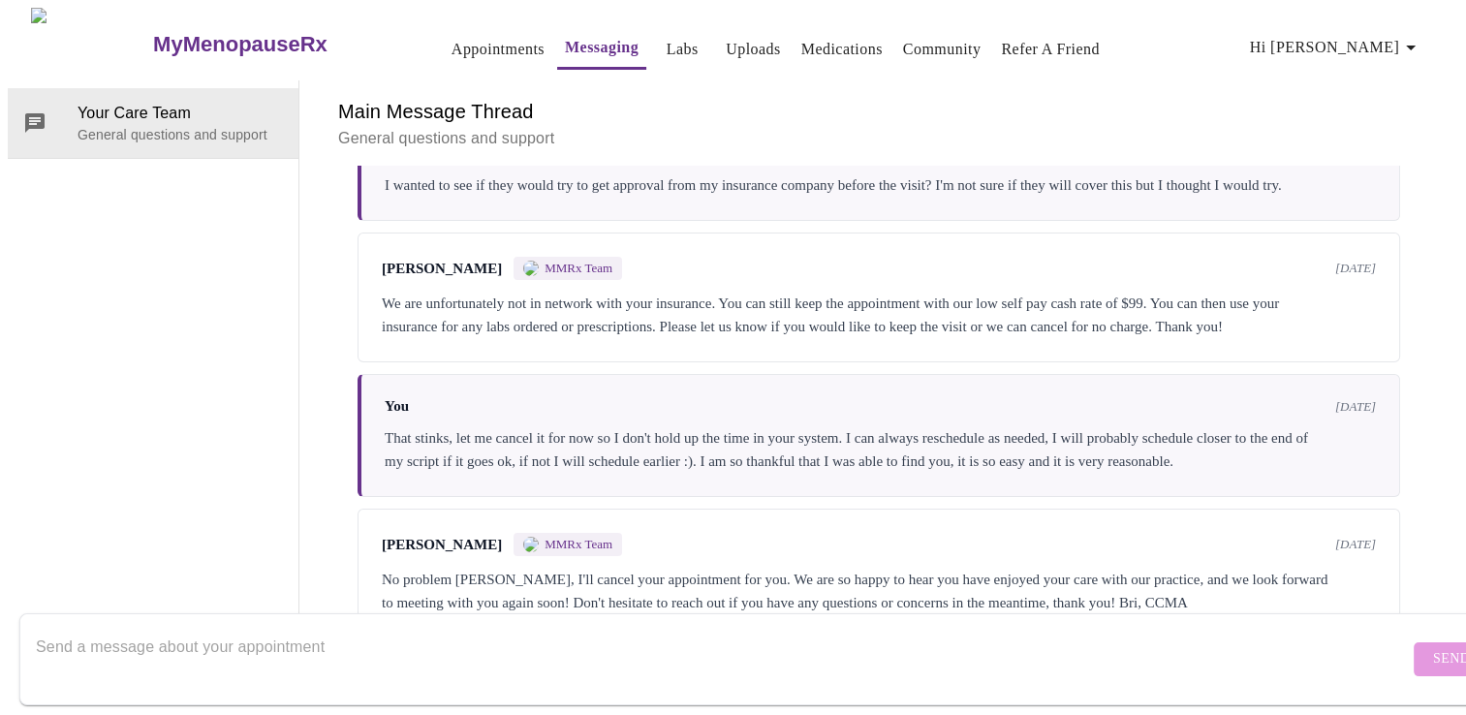
click at [529, 653] on textarea "Send a message about your appointment" at bounding box center [722, 659] width 1373 height 62
paste textarea "[DATE] 8:20 am"
type textarea "Hello, can you cancel my appointment [DATE] 8:20 am, my thyroid doctor is manag…"
click at [1413, 642] on button "Send" at bounding box center [1451, 659] width 76 height 34
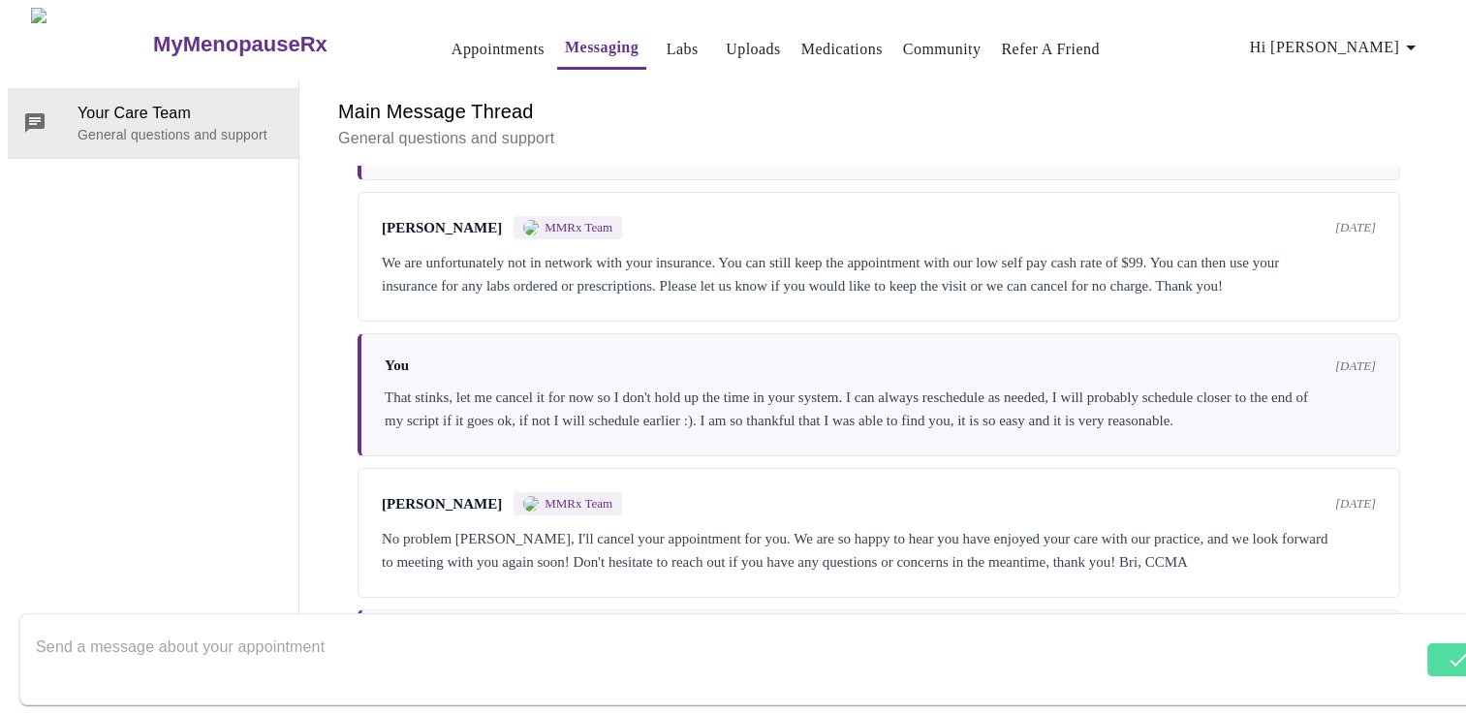
scroll to position [286, 0]
